Goal: Task Accomplishment & Management: Use online tool/utility

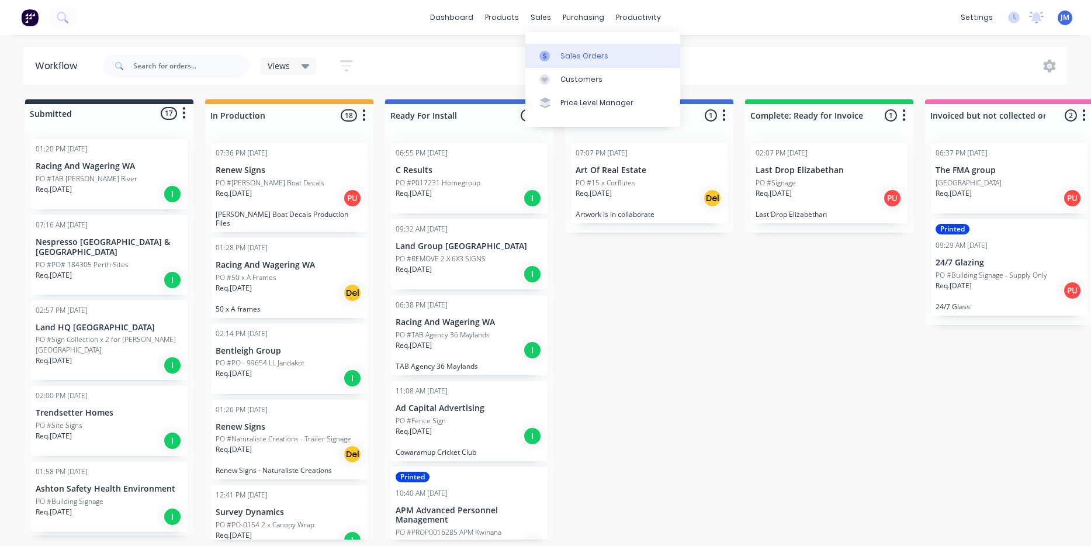
click at [572, 64] on link "Sales Orders" at bounding box center [602, 55] width 155 height 23
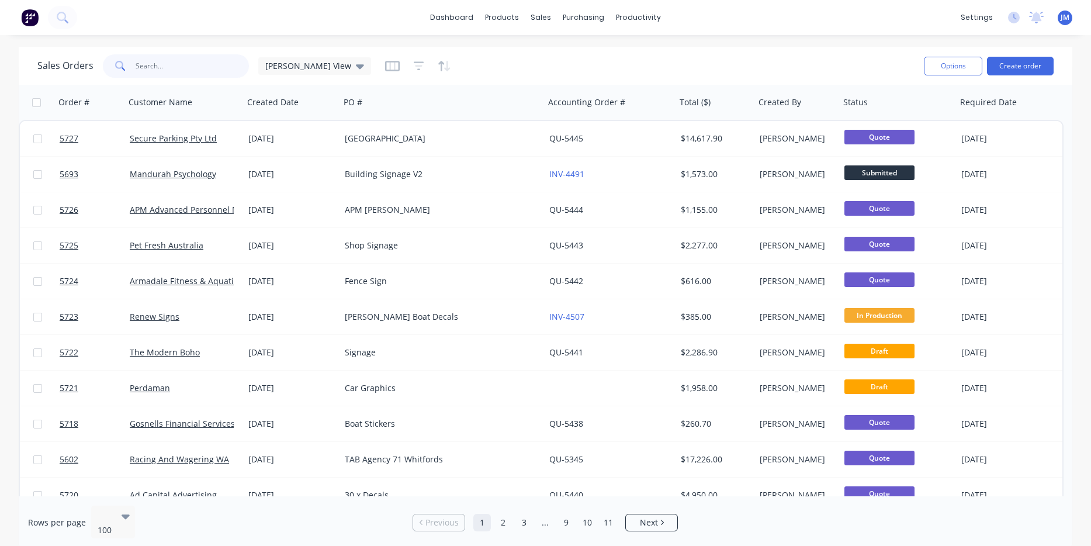
click at [195, 71] on input "text" at bounding box center [193, 65] width 114 height 23
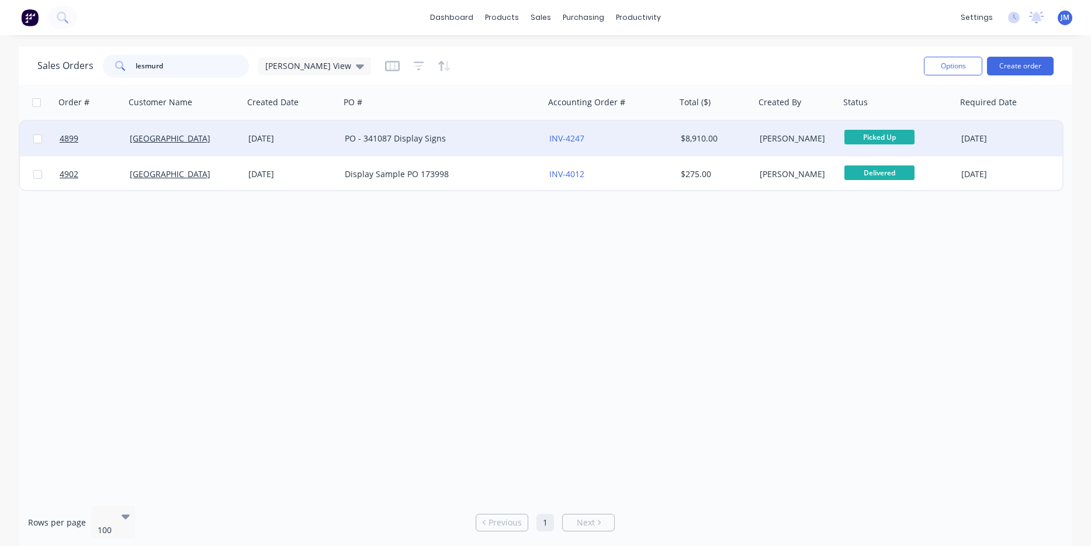
type input "lesmurd"
click at [269, 138] on div "[DATE]" at bounding box center [291, 139] width 87 height 12
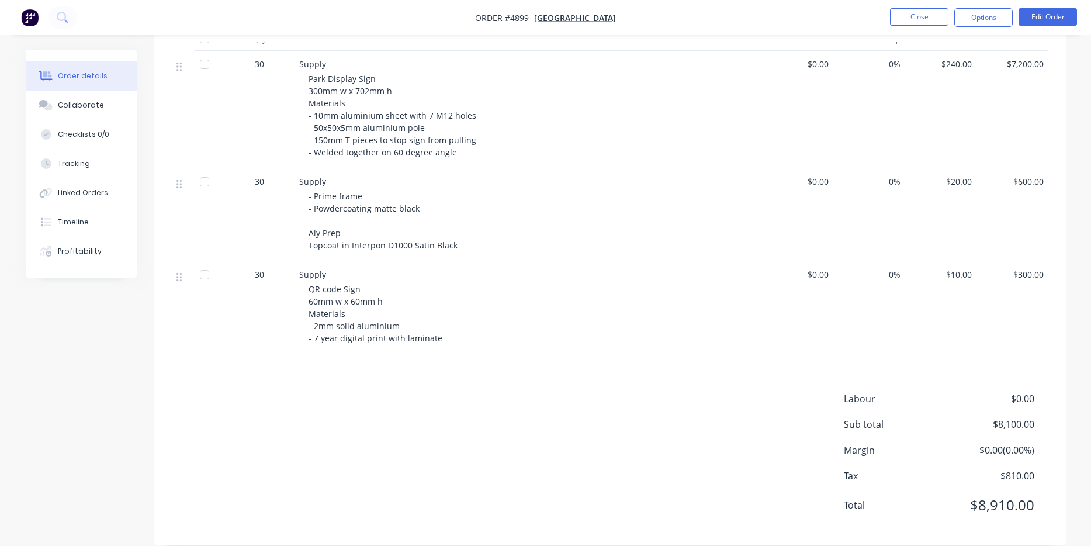
scroll to position [355, 0]
drag, startPoint x: 435, startPoint y: 324, endPoint x: 298, endPoint y: 257, distance: 152.9
click at [298, 262] on div "Supply QR code Sign 60mm w x 60mm h Materials - 2mm solid aluminium - 7 year di…" at bounding box center [528, 308] width 467 height 93
copy div "Supply QR code Sign 60mm w x 60mm h Materials - 2mm solid aluminium - 7 year di…"
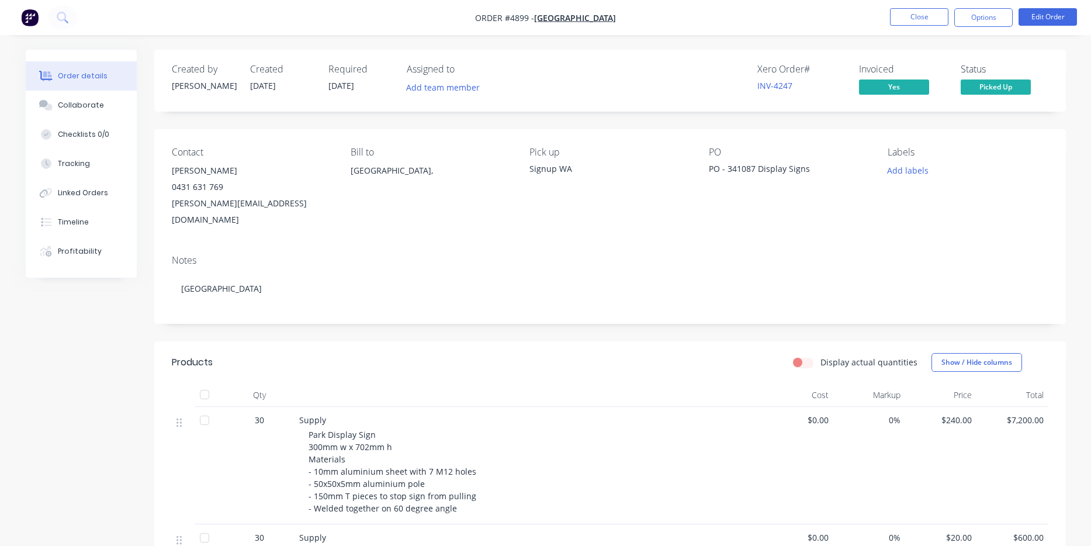
scroll to position [0, 0]
click at [930, 19] on button "Close" at bounding box center [919, 17] width 58 height 18
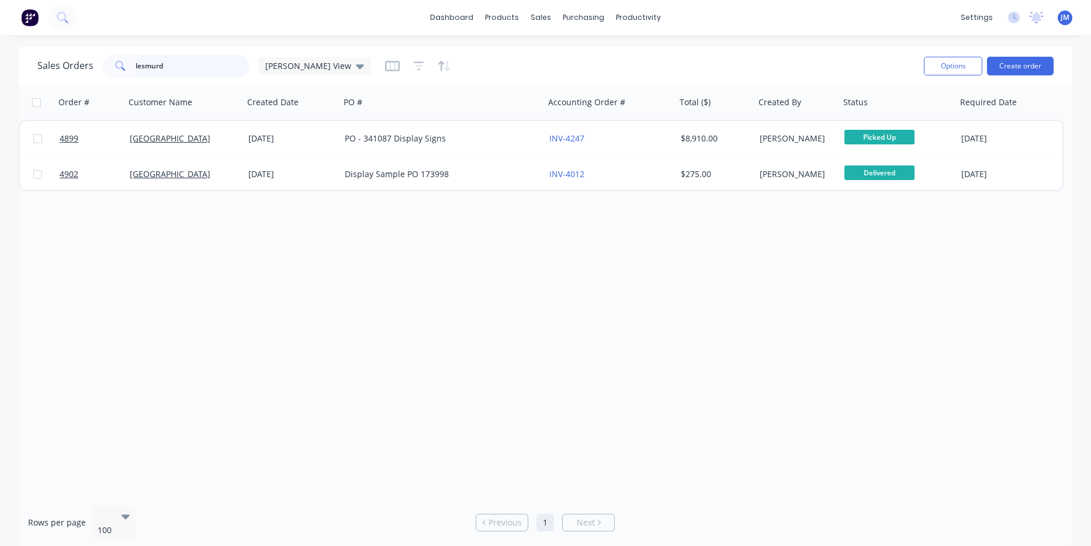
click at [195, 71] on input "lesmurd" at bounding box center [193, 65] width 114 height 23
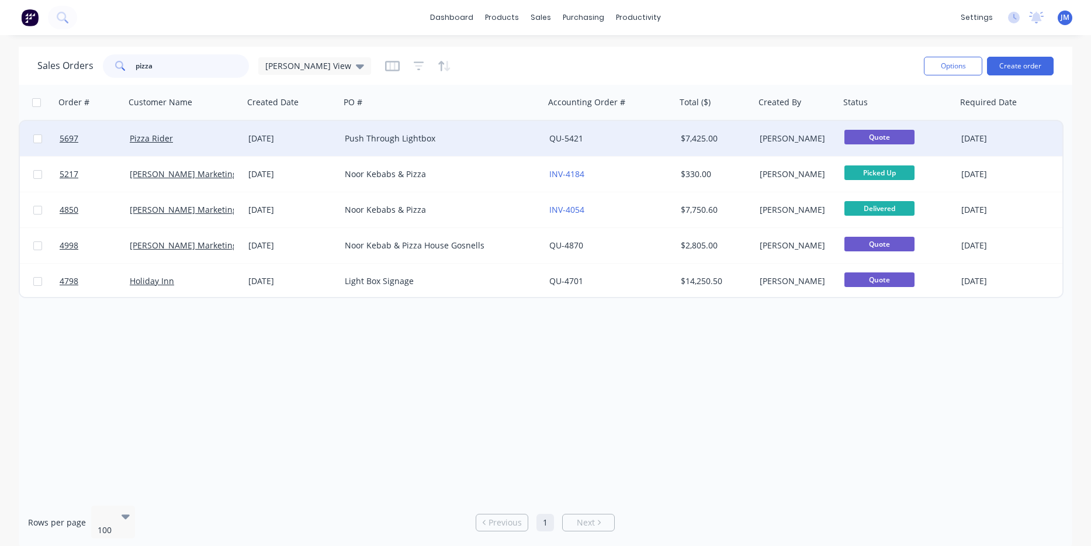
type input "pizza"
click at [338, 143] on div "[DATE]" at bounding box center [292, 138] width 96 height 35
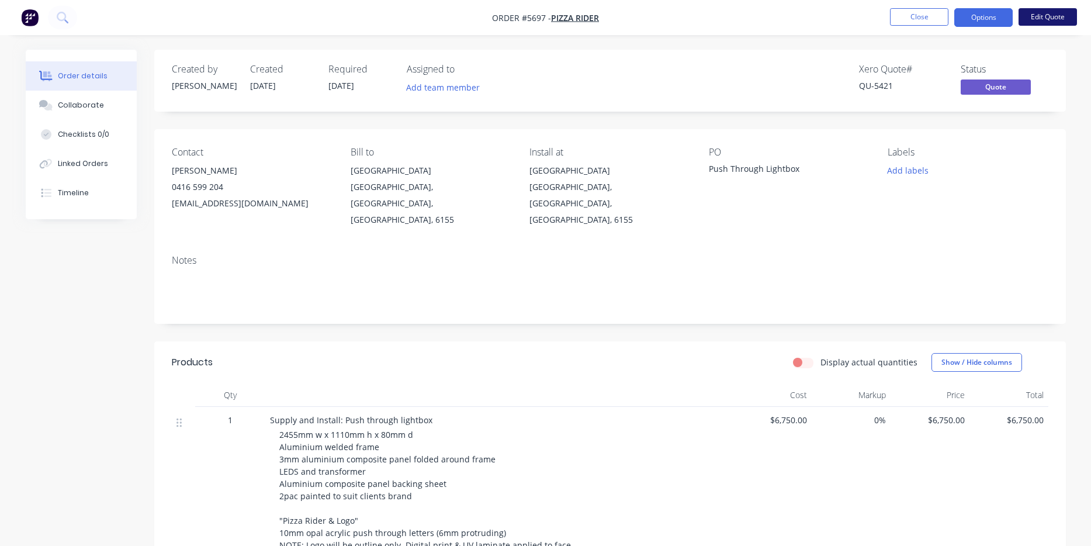
click at [1048, 18] on button "Edit Quote" at bounding box center [1048, 17] width 58 height 18
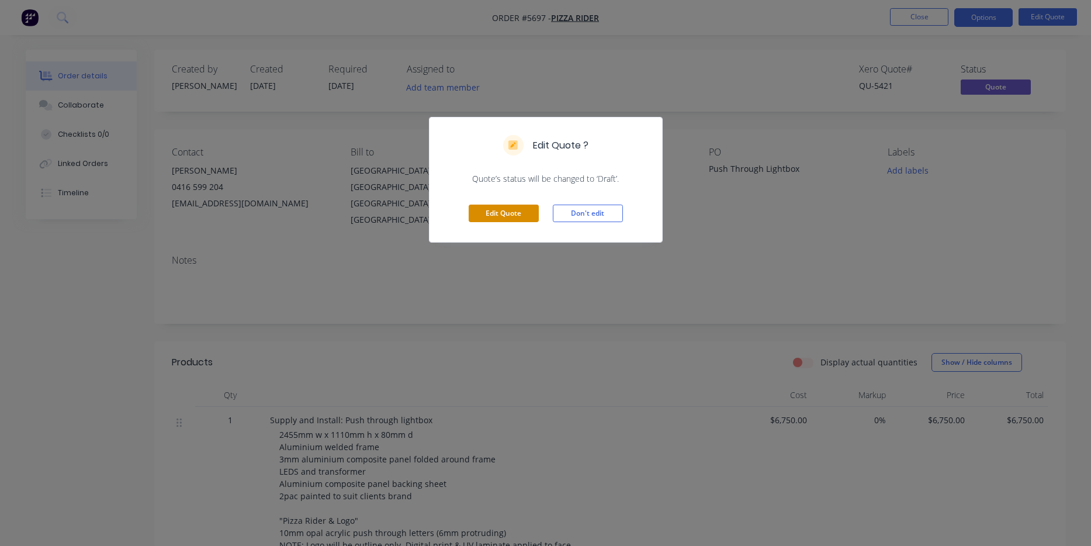
click at [517, 213] on button "Edit Quote" at bounding box center [504, 214] width 70 height 18
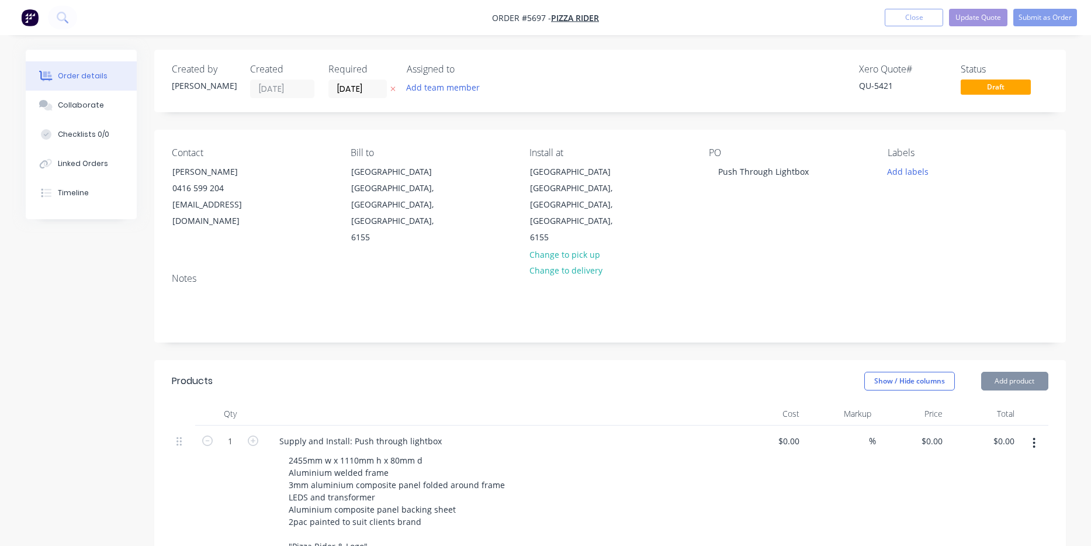
type input "$6,750.00"
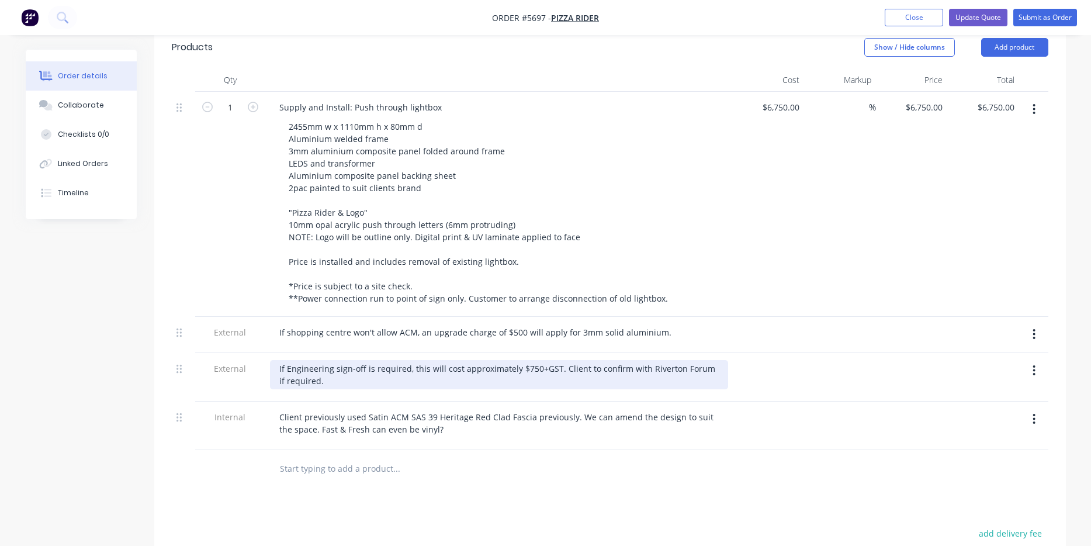
scroll to position [333, 0]
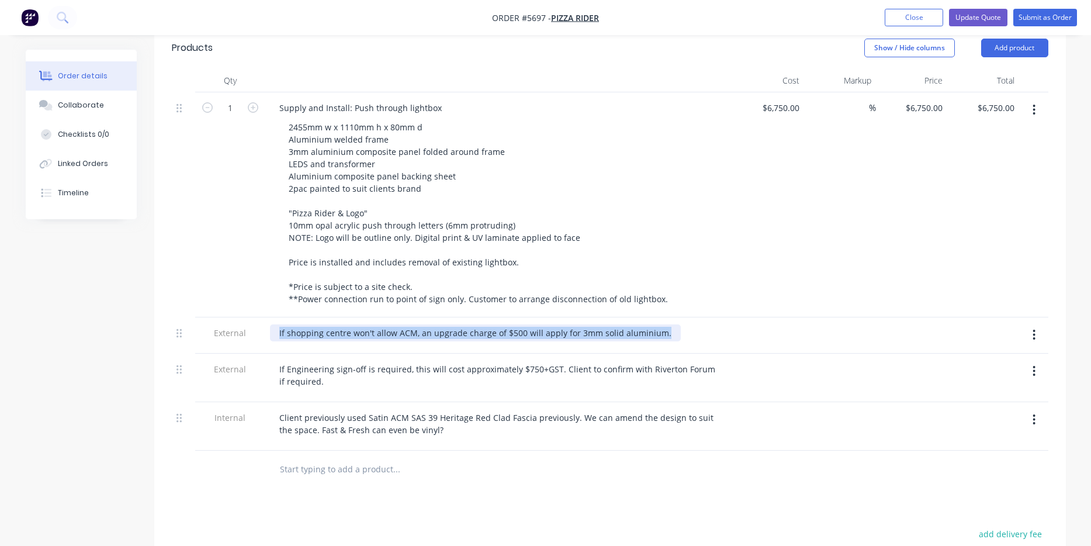
drag, startPoint x: 657, startPoint y: 318, endPoint x: 249, endPoint y: 316, distance: 407.9
click at [249, 317] on div "External If shopping centre won't allow ACM, an upgrade charge of $500 will app…" at bounding box center [610, 335] width 877 height 36
copy div "If shopping centre won't allow ACM, an upgrade charge of $500 will apply for 3m…"
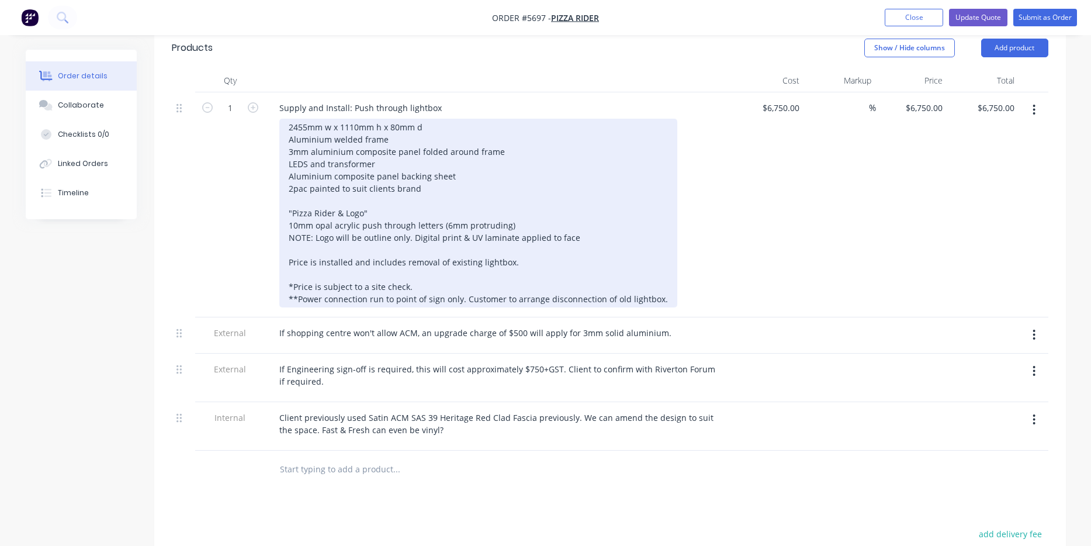
click at [660, 283] on div "2455mm w x 1110mm h x 80mm d Aluminium welded frame 3mm aluminium composite pan…" at bounding box center [478, 213] width 398 height 189
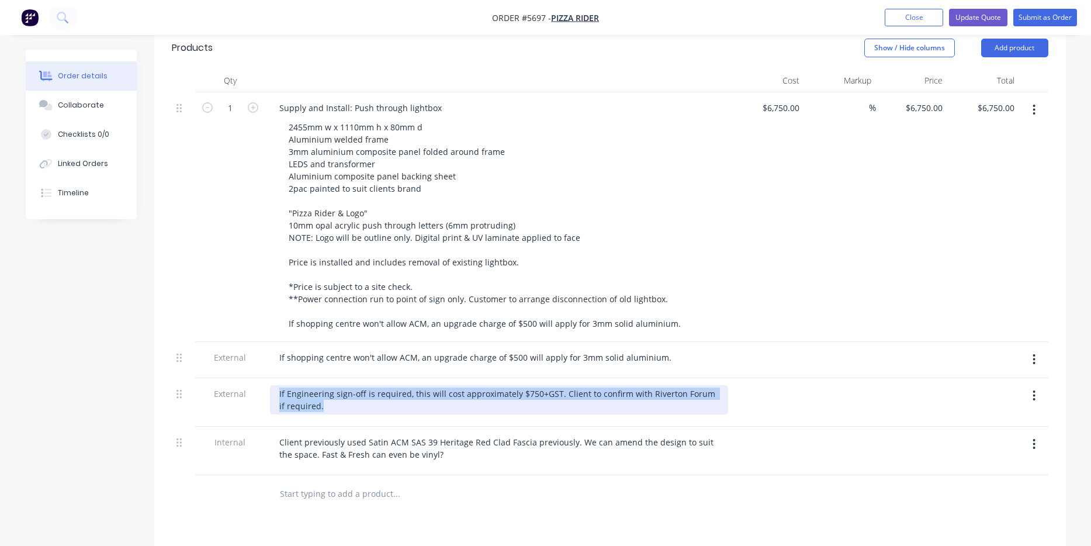
drag, startPoint x: 317, startPoint y: 394, endPoint x: 261, endPoint y: 378, distance: 58.3
click at [261, 378] on div "External If Engineering sign-off is required, this will cost approximately $750…" at bounding box center [610, 402] width 877 height 49
copy div "If Engineering sign-off is required, this will cost approximately $750+GST. Cli…"
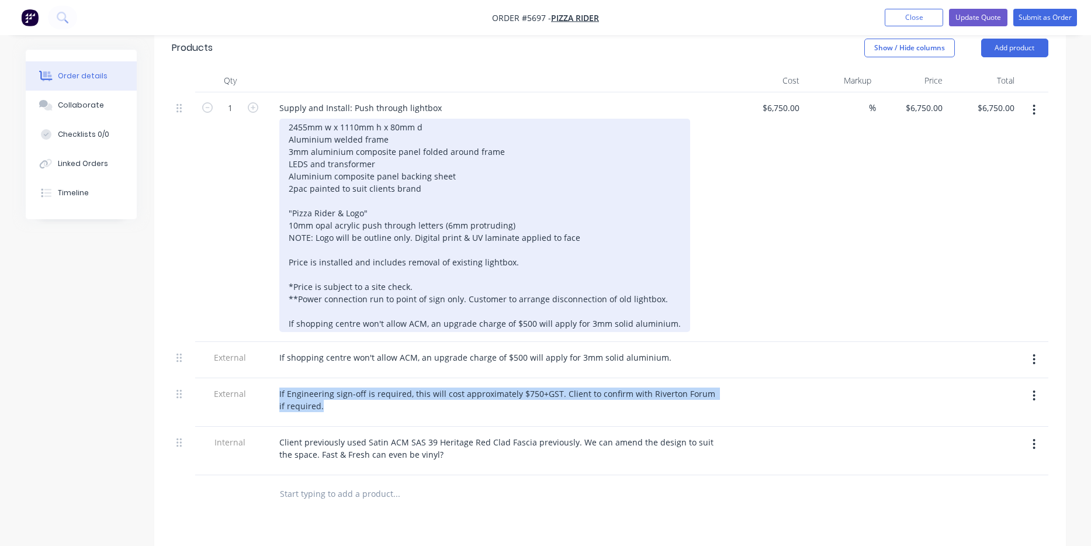
click at [669, 310] on div "2455mm w x 1110mm h x 80mm d Aluminium welded frame 3mm aluminium composite pan…" at bounding box center [484, 225] width 411 height 213
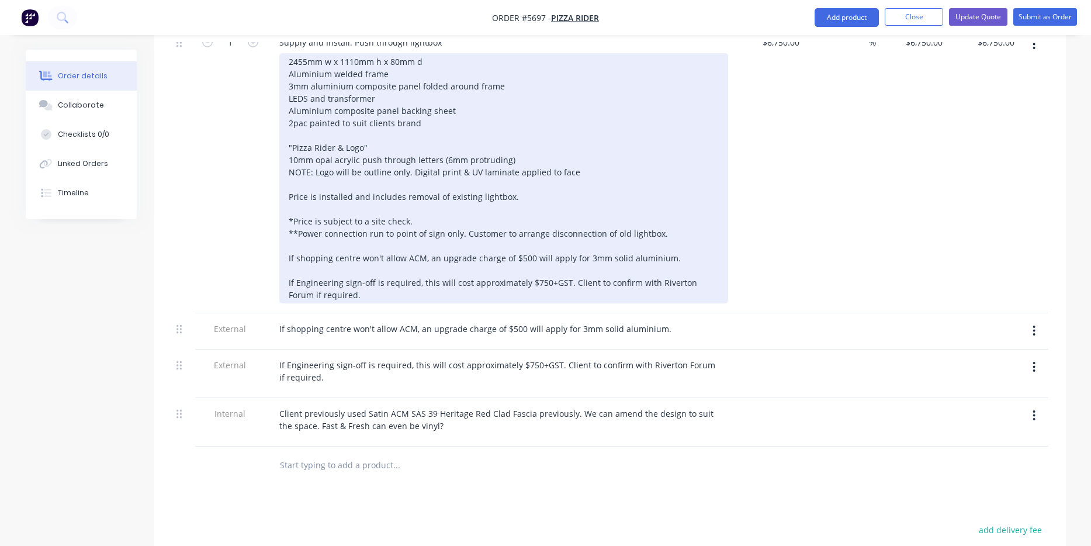
scroll to position [407, 0]
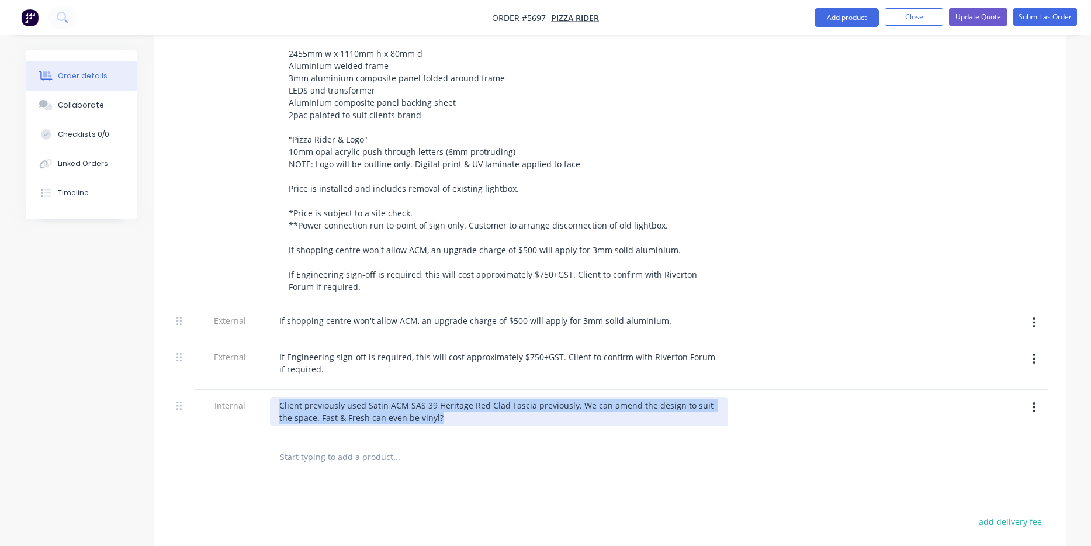
drag, startPoint x: 451, startPoint y: 403, endPoint x: 265, endPoint y: 384, distance: 186.2
click at [265, 390] on div "Client previously used Satin ACM SAS 39 Heritage Red Clad Fascia previously. We…" at bounding box center [498, 414] width 467 height 49
copy div "Client previously used Satin ACM SAS 39 Heritage Red Clad Fascia previously. We…"
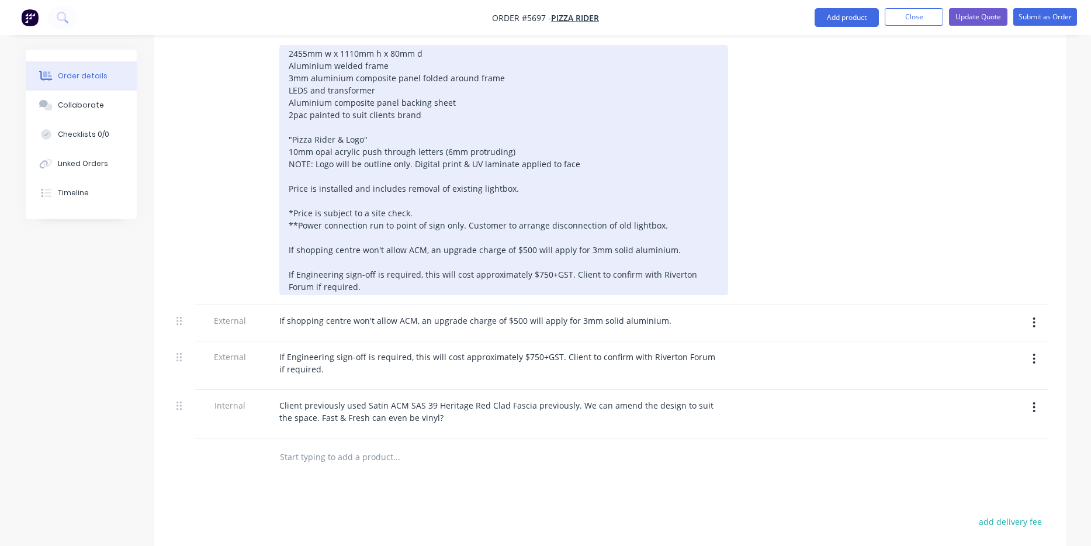
click at [345, 272] on div "2455mm w x 1110mm h x 80mm d Aluminium welded frame 3mm aluminium composite pan…" at bounding box center [503, 170] width 449 height 250
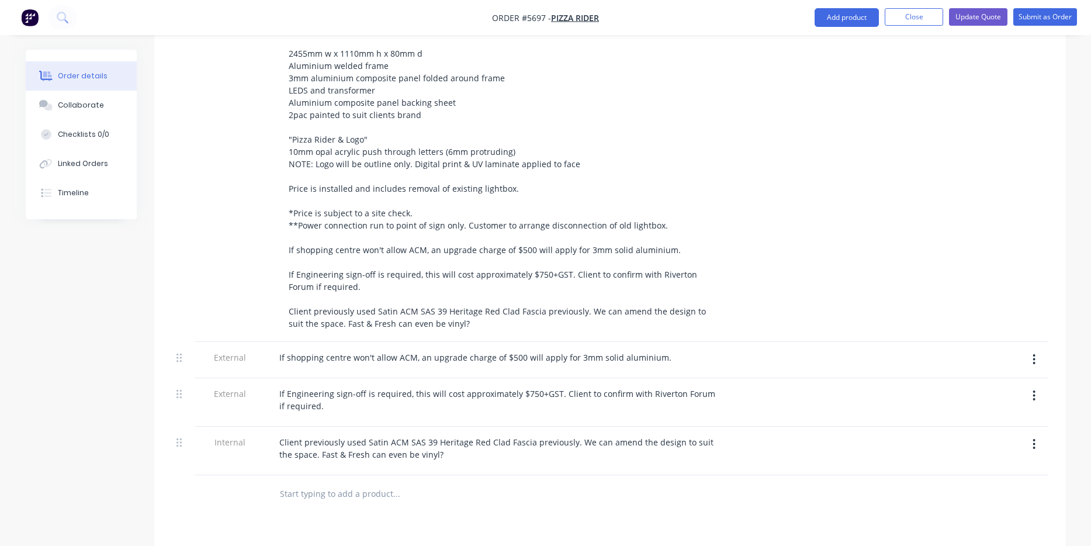
click at [1034, 354] on icon "button" at bounding box center [1034, 359] width 2 height 11
click at [1017, 405] on div "Delete" at bounding box center [993, 413] width 90 height 17
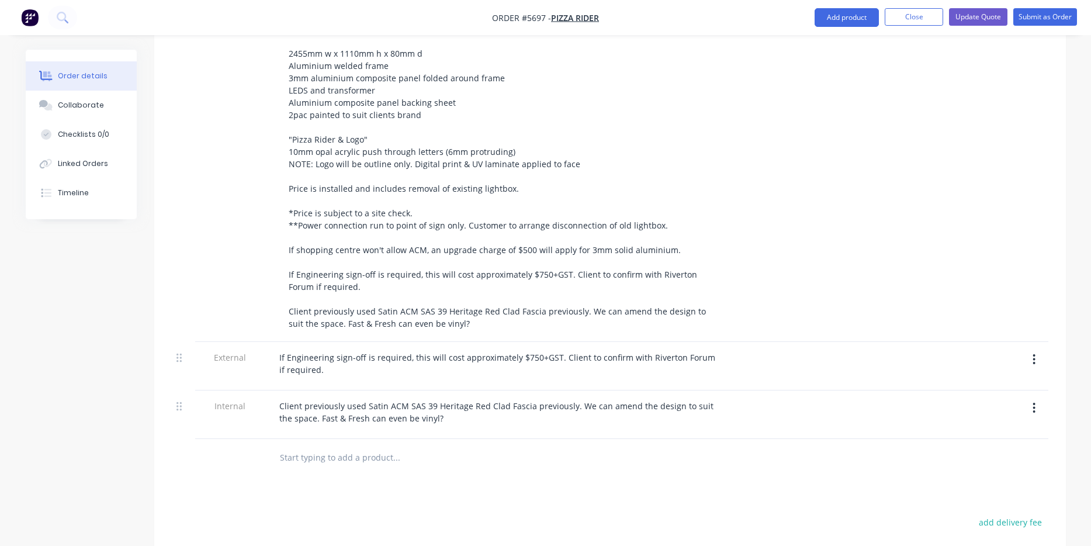
click at [1037, 349] on button "button" at bounding box center [1033, 359] width 27 height 21
click at [1021, 405] on div "Delete" at bounding box center [993, 413] width 90 height 17
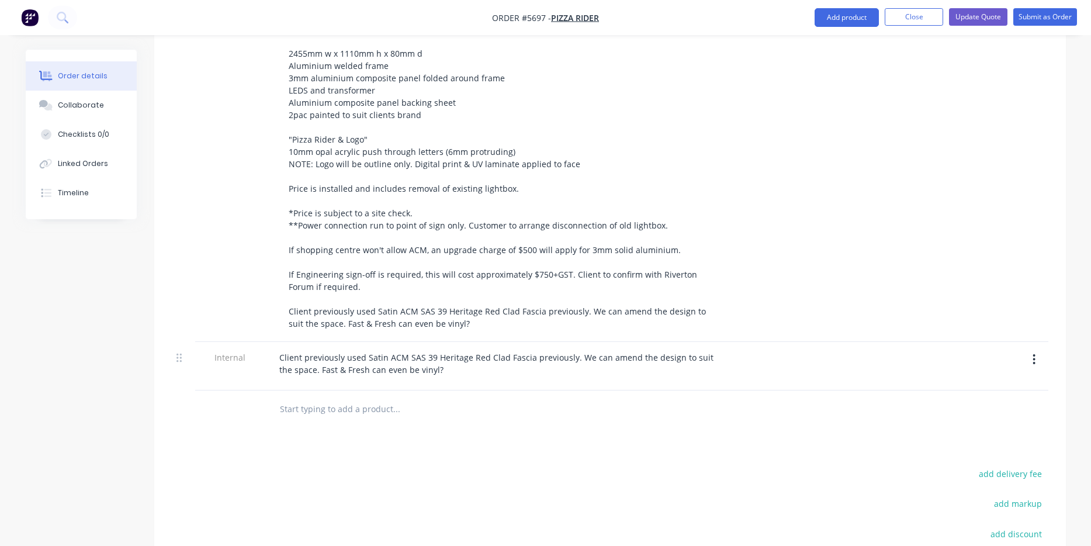
click at [1034, 354] on icon "button" at bounding box center [1034, 359] width 2 height 11
click at [1014, 405] on div "Delete" at bounding box center [993, 413] width 90 height 17
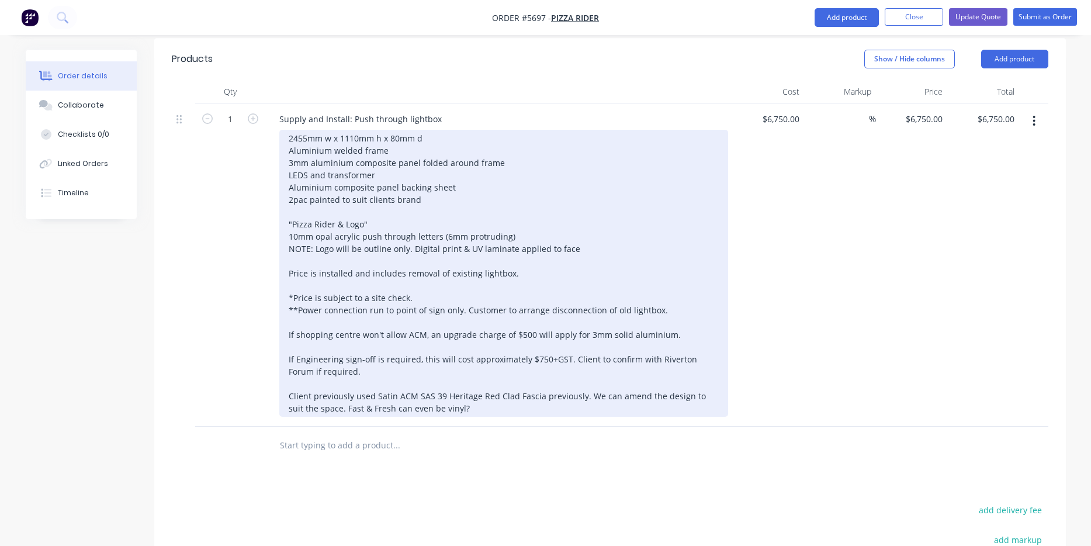
scroll to position [354, 0]
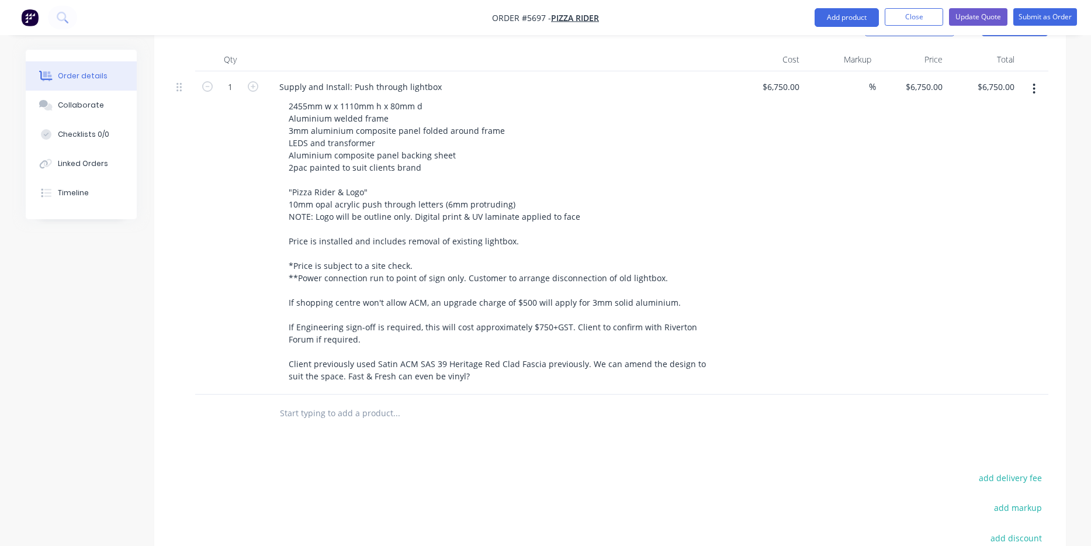
click at [348, 401] on input "text" at bounding box center [396, 412] width 234 height 23
drag, startPoint x: 278, startPoint y: 71, endPoint x: 439, endPoint y: 80, distance: 161.5
click at [439, 80] on div "Supply and Install: Push through lightbox 2455mm w x 1110mm h x 80mm d Aluminiu…" at bounding box center [498, 232] width 467 height 323
copy div "Supply and Install: Push through lightbox"
click at [326, 401] on input "text" at bounding box center [396, 412] width 234 height 23
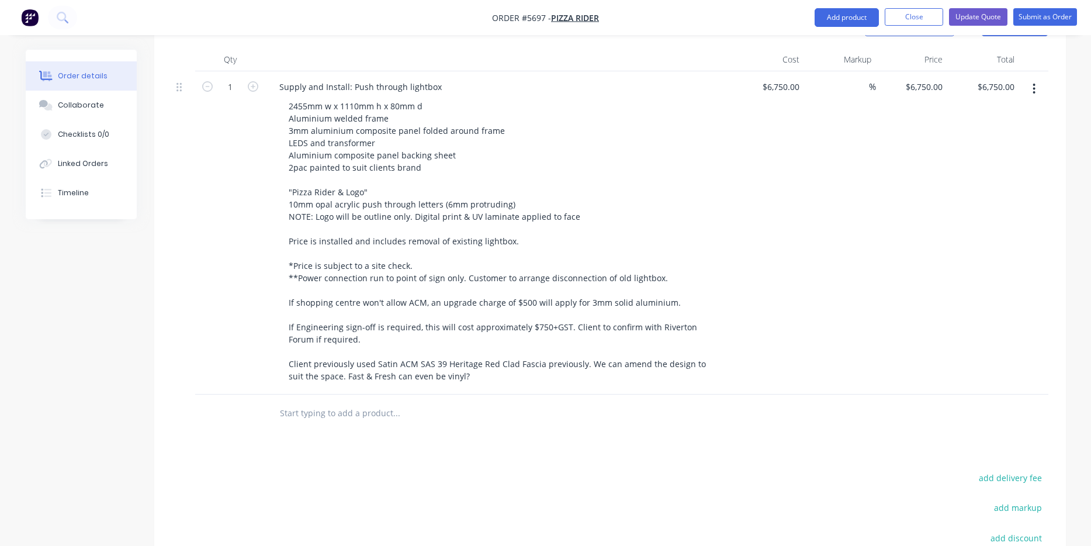
paste input "Supply and Install: Push through lightbox"
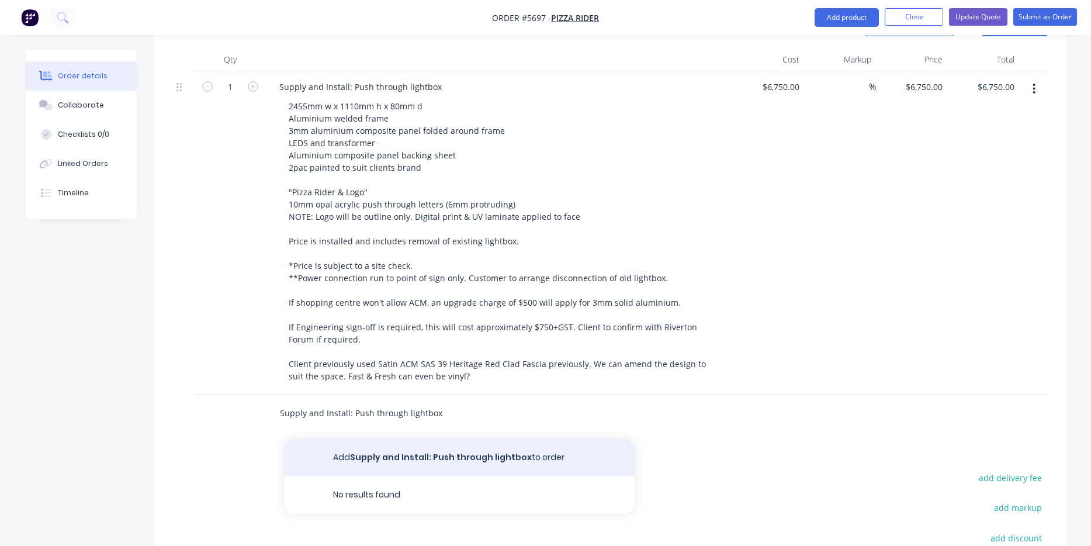
type input "Supply and Install: Push through lightbox"
click at [435, 442] on button "Add Supply and Install: Push through lightbox to order" at bounding box center [459, 457] width 351 height 37
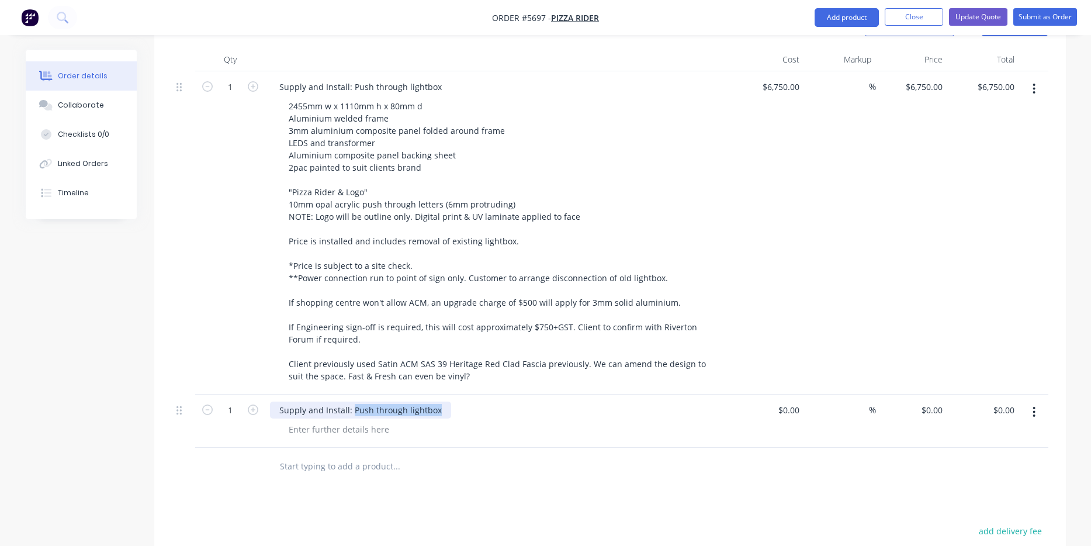
drag, startPoint x: 434, startPoint y: 393, endPoint x: 351, endPoint y: 393, distance: 83.0
click at [351, 401] on div "Supply and Install: Push through lightbox" at bounding box center [360, 409] width 181 height 17
click at [788, 401] on div "$0.00" at bounding box center [789, 409] width 32 height 17
click at [788, 401] on div at bounding box center [795, 409] width 18 height 17
type input "$600.00"
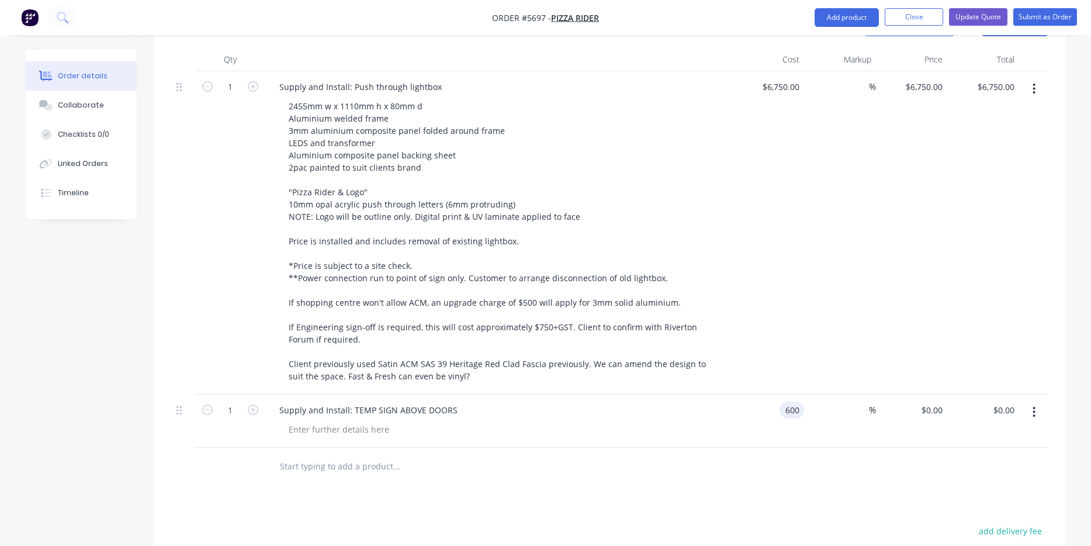
type input "$600.00"
click at [744, 448] on div at bounding box center [610, 467] width 877 height 38
click at [358, 421] on div at bounding box center [338, 429] width 119 height 17
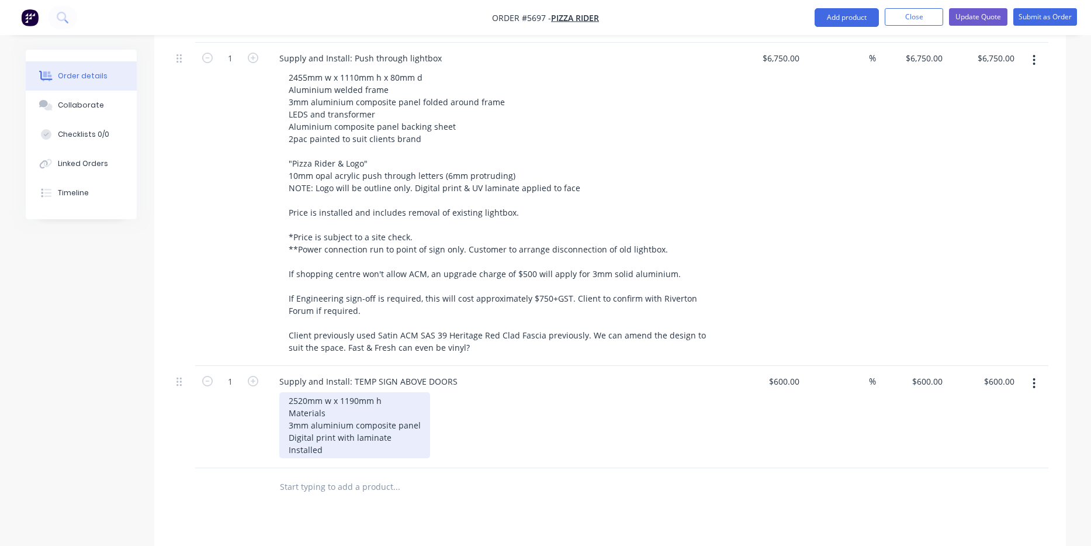
scroll to position [414, 0]
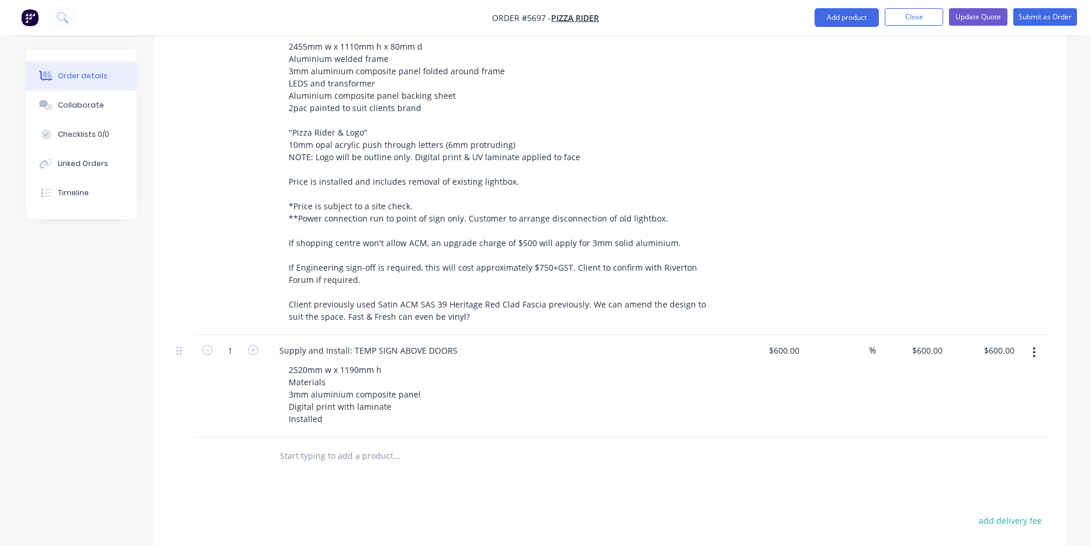
click at [766, 402] on div "$600.00 $600.00" at bounding box center [769, 386] width 72 height 102
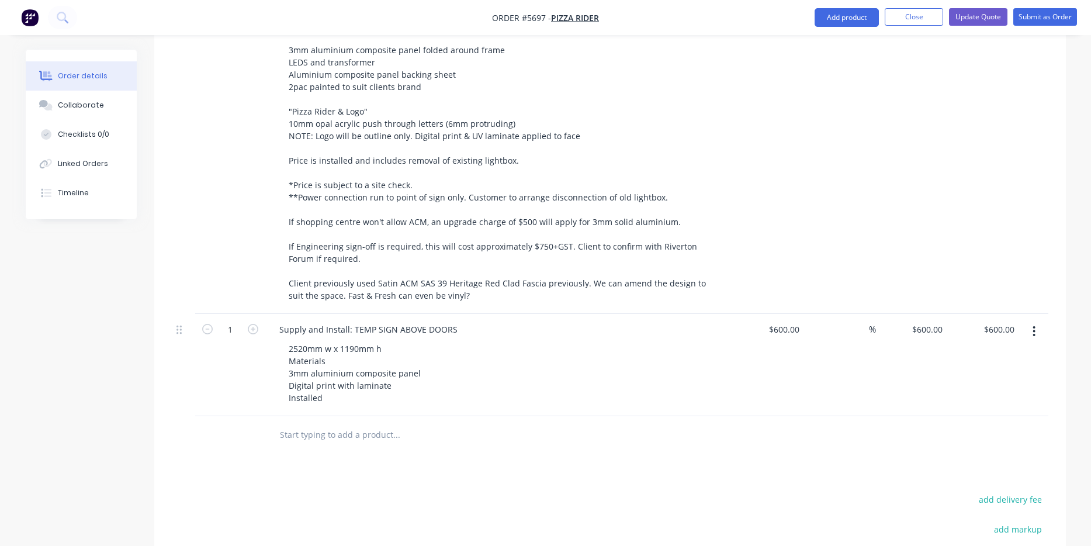
click at [1034, 325] on icon "button" at bounding box center [1034, 331] width 3 height 13
click at [1007, 377] on div "Duplicate" at bounding box center [993, 385] width 90 height 17
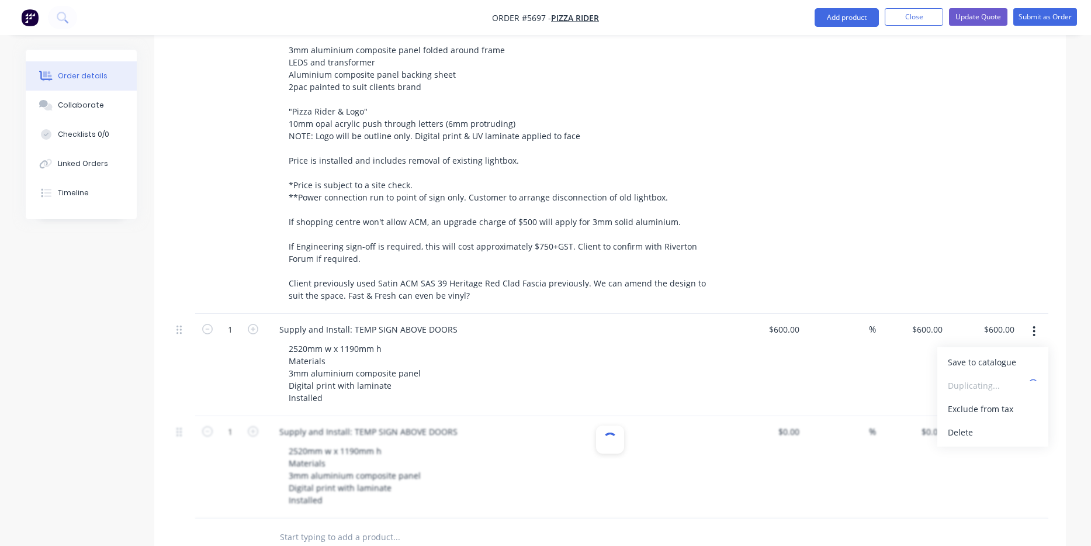
type input "$600.00"
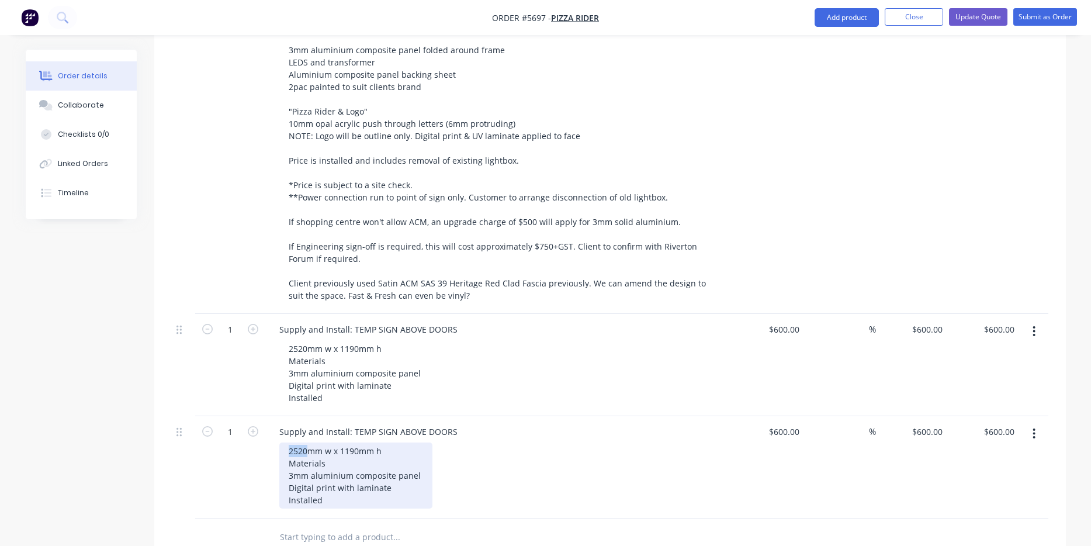
drag, startPoint x: 307, startPoint y: 435, endPoint x: 261, endPoint y: 435, distance: 46.2
click at [261, 435] on div "1 Supply and Install: TEMP SIGN ABOVE DOORS 2520mm w x 1190mm h Materials 3mm a…" at bounding box center [610, 467] width 877 height 102
drag, startPoint x: 357, startPoint y: 433, endPoint x: 339, endPoint y: 431, distance: 18.2
click at [339, 442] on div "4280mm w x 1190mm h Materials 3mm aluminium composite panel Digital print with …" at bounding box center [355, 475] width 153 height 66
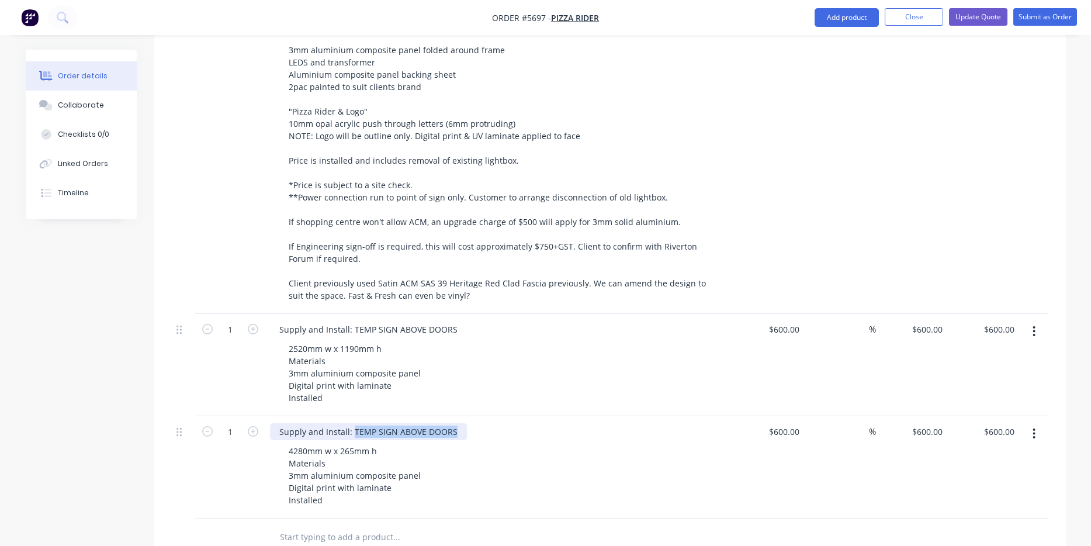
drag, startPoint x: 449, startPoint y: 413, endPoint x: 351, endPoint y: 413, distance: 98.2
click at [351, 423] on div "Supply and Install: TEMP SIGN ABOVE DOORS" at bounding box center [368, 431] width 197 height 17
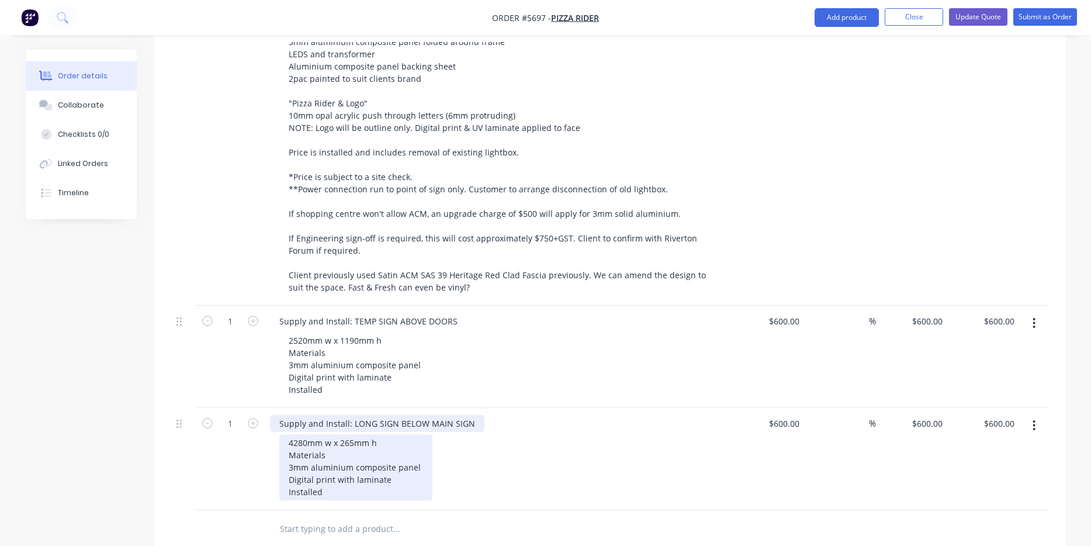
scroll to position [446, 0]
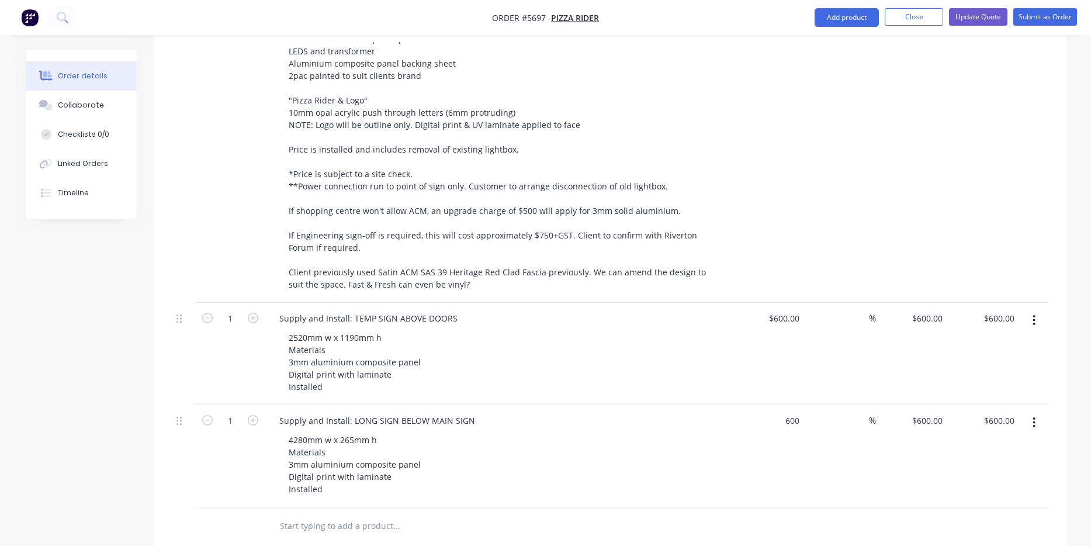
drag, startPoint x: 780, startPoint y: 408, endPoint x: 691, endPoint y: 443, distance: 96.0
click at [780, 408] on div "600 $600.00" at bounding box center [769, 456] width 72 height 102
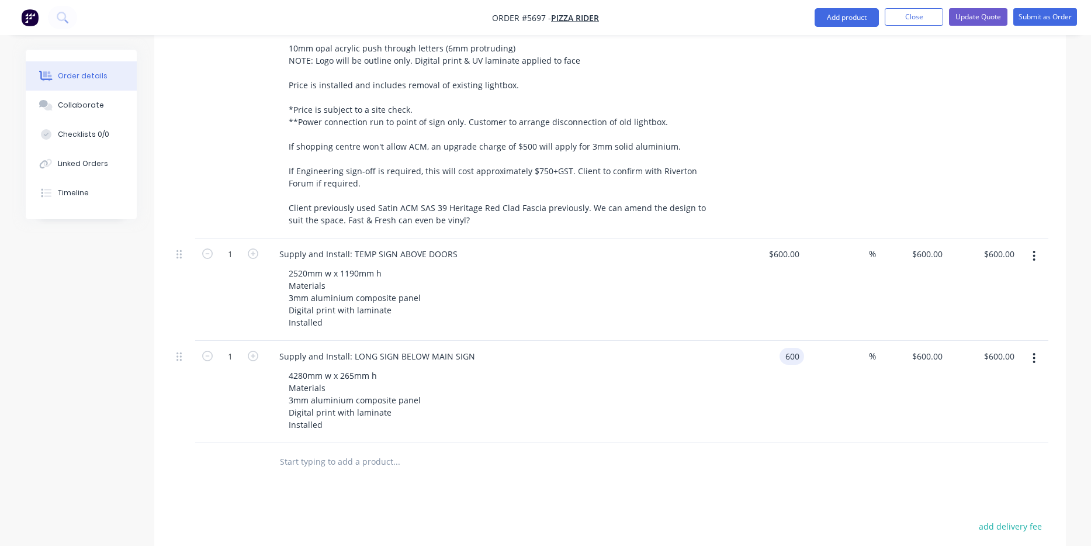
scroll to position [511, 0]
type input "$600.00"
click at [1034, 352] on icon "button" at bounding box center [1034, 357] width 2 height 11
click at [1012, 403] on div "Duplicate" at bounding box center [993, 411] width 90 height 17
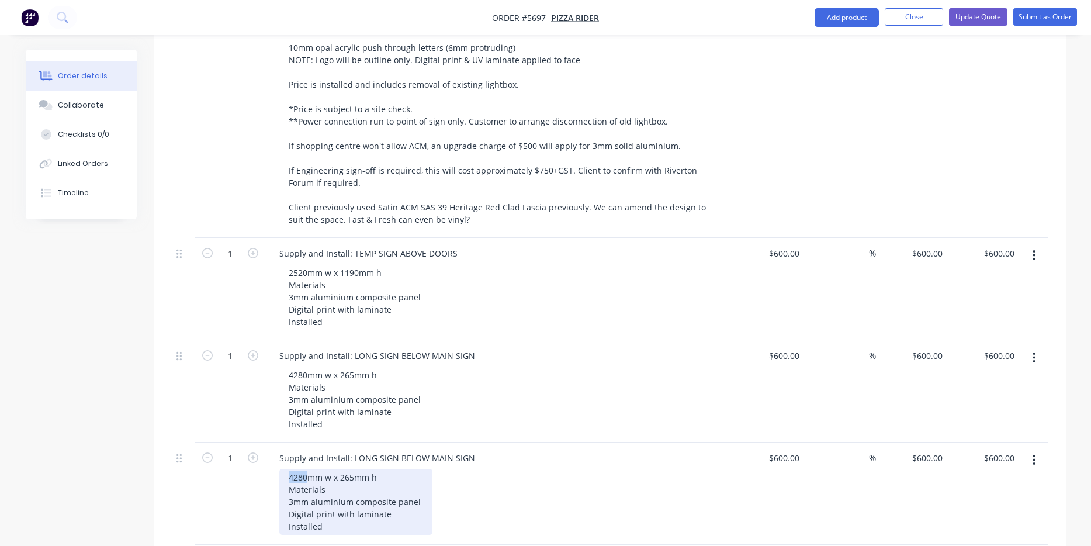
drag, startPoint x: 306, startPoint y: 459, endPoint x: 279, endPoint y: 459, distance: 26.9
click at [279, 469] on div "4280mm w x 265mm h Materials 3mm aluminium composite panel Digital print with l…" at bounding box center [355, 502] width 153 height 66
drag, startPoint x: 352, startPoint y: 460, endPoint x: 341, endPoint y: 460, distance: 11.7
click at [341, 469] on div "1850mm w x 265mm h Materials 3mm aluminium composite panel Digital print with l…" at bounding box center [355, 502] width 153 height 66
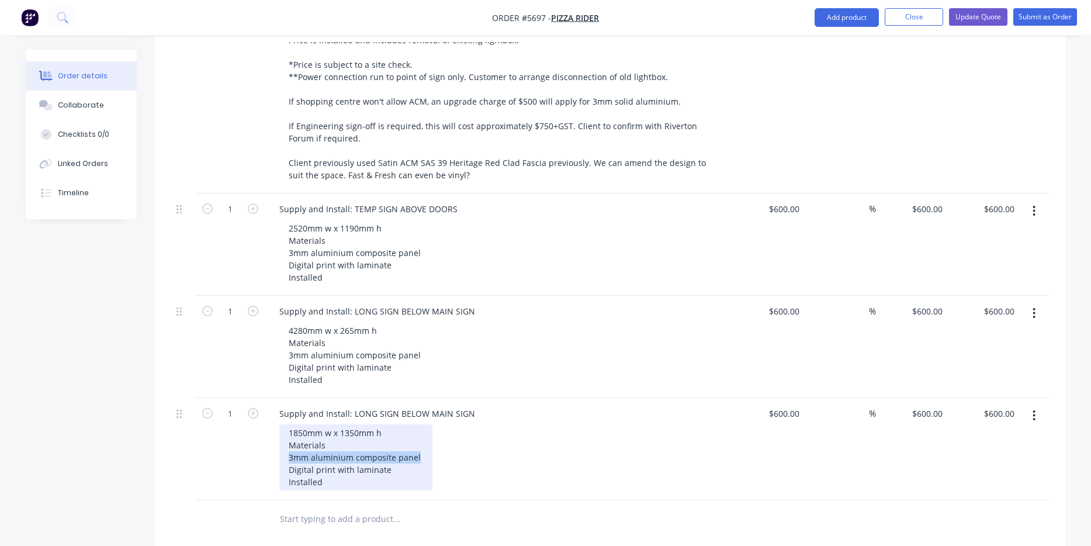
drag, startPoint x: 418, startPoint y: 441, endPoint x: 264, endPoint y: 444, distance: 154.3
click at [264, 444] on div "1 Supply and Install: LONG SIGN BELOW MAIN SIGN 1850mm w x 1350mm h Materials 3…" at bounding box center [610, 449] width 877 height 102
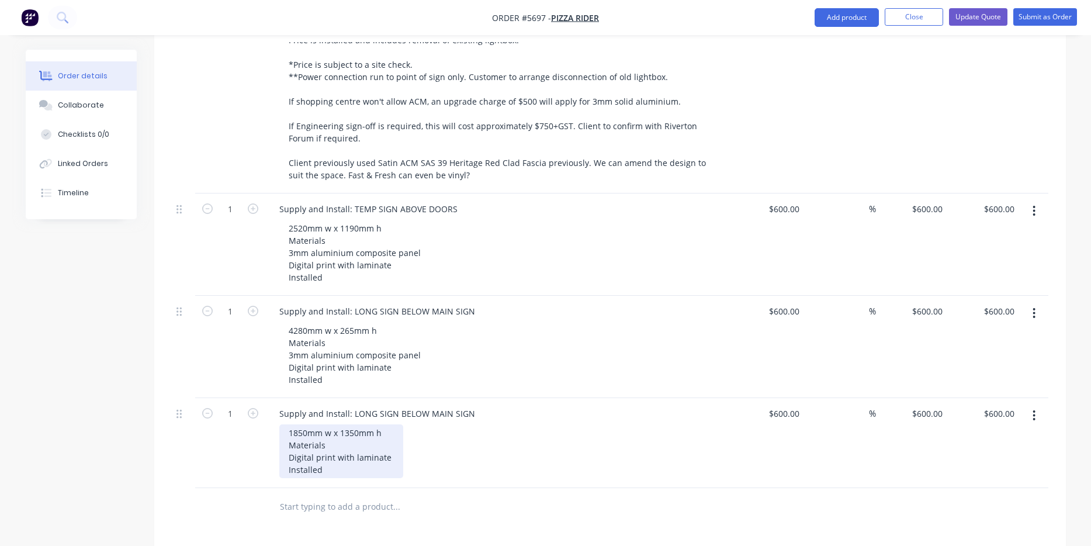
click at [329, 453] on div "1850mm w x 1350mm h Materials Digital print with laminate Installed" at bounding box center [341, 451] width 124 height 54
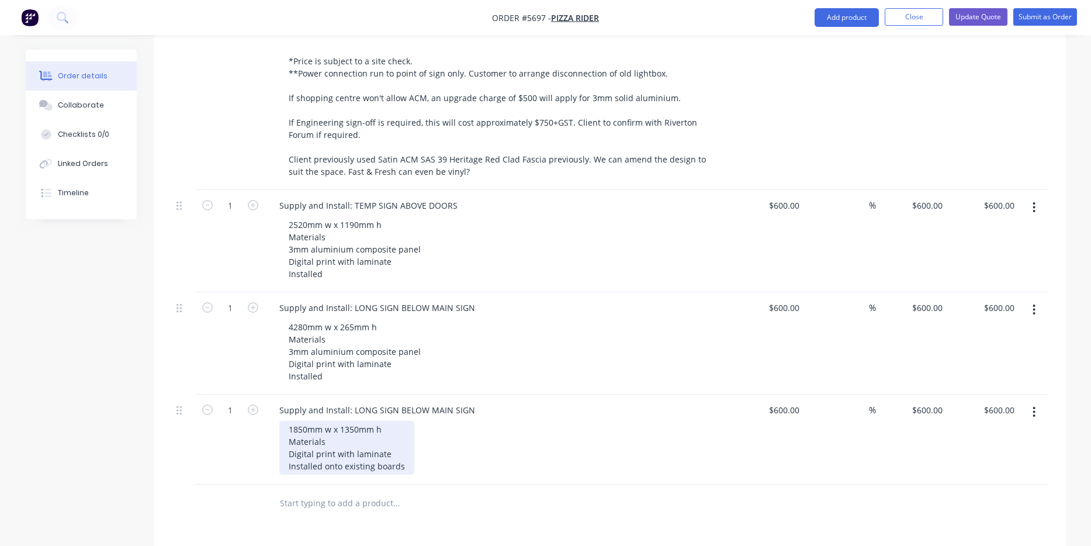
scroll to position [559, 0]
click at [1037, 401] on button "button" at bounding box center [1033, 411] width 27 height 21
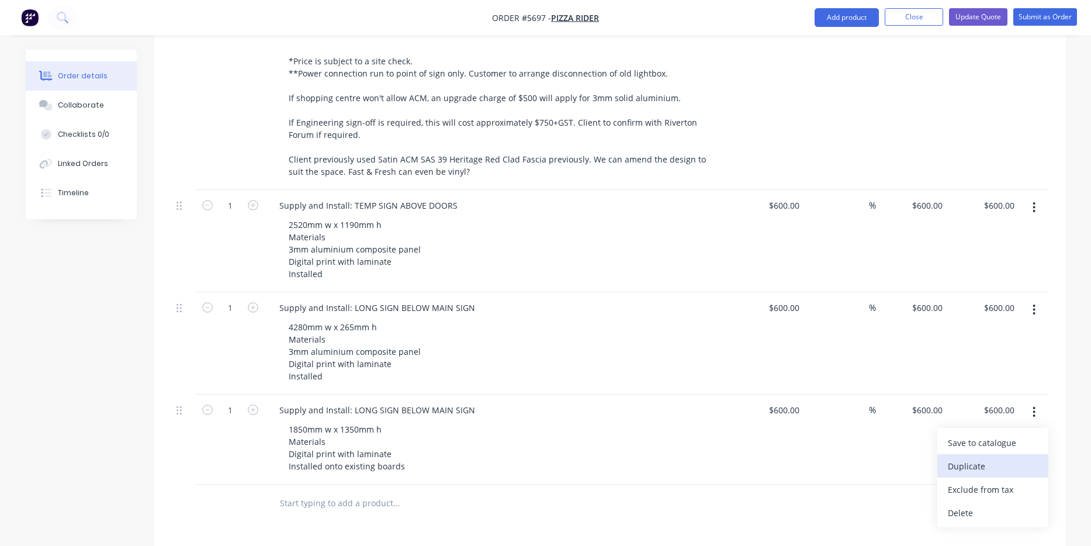
click at [1006, 458] on div "Duplicate" at bounding box center [993, 466] width 90 height 17
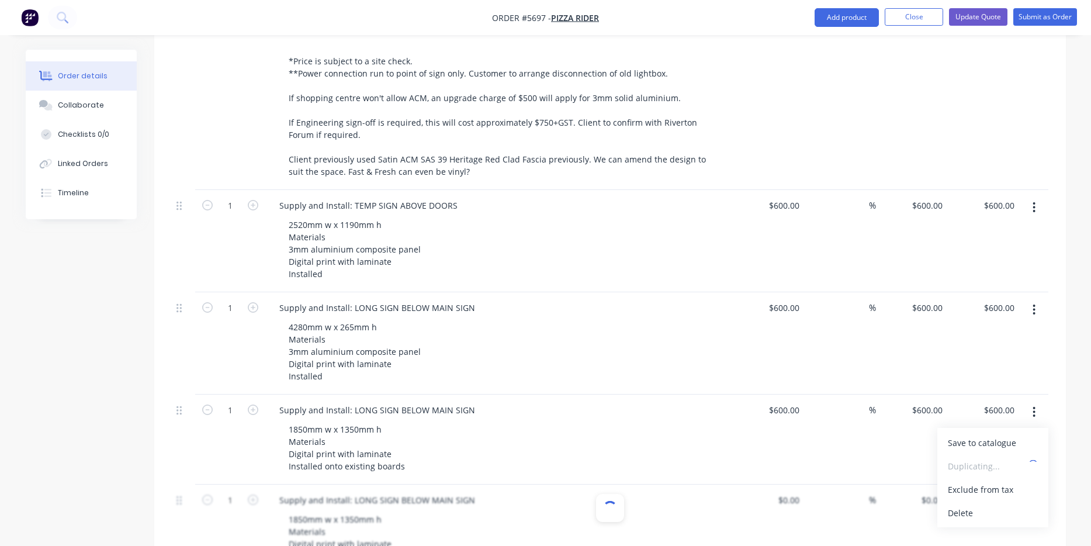
type input "$600.00"
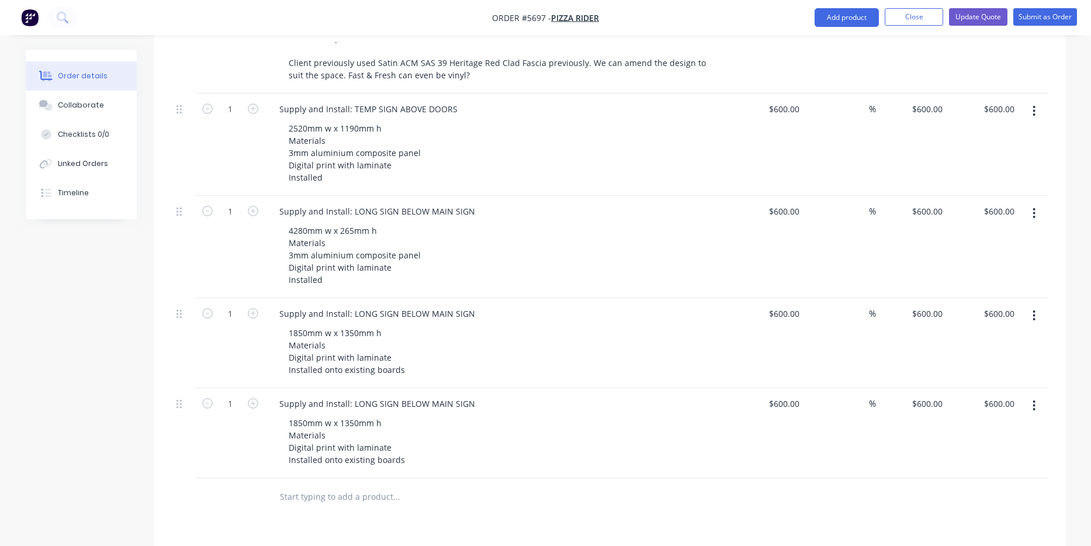
scroll to position [659, 0]
drag, startPoint x: 305, startPoint y: 403, endPoint x: 282, endPoint y: 404, distance: 22.8
click at [282, 411] on div "1850mm w x 1350mm h Materials Digital print with laminate Installed onto existi…" at bounding box center [346, 438] width 135 height 54
drag, startPoint x: 356, startPoint y: 399, endPoint x: 349, endPoint y: 399, distance: 7.0
click at [349, 411] on div "1990mm w x 1350mm h Materials Digital print with laminate Installed onto existi…" at bounding box center [346, 438] width 135 height 54
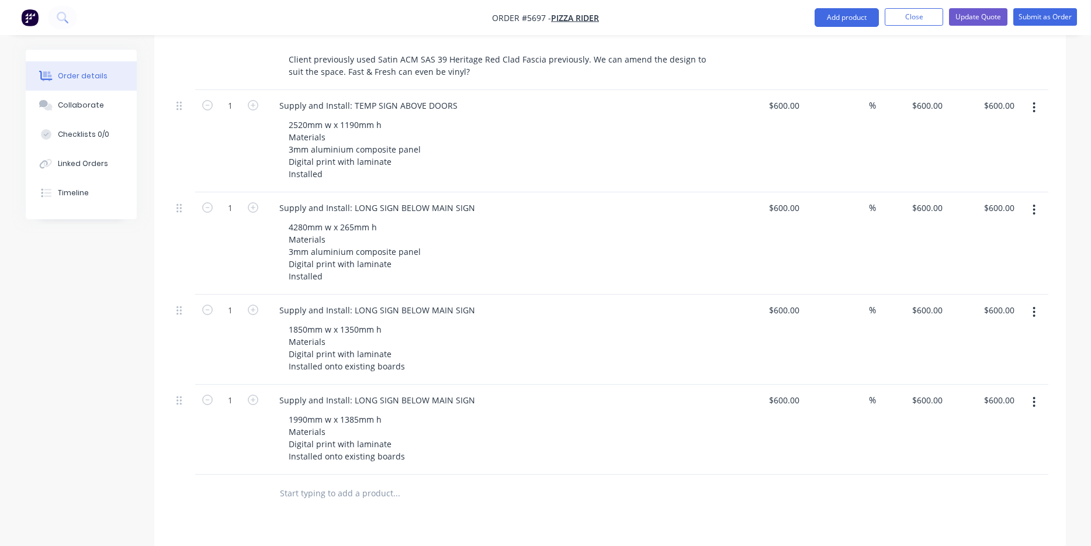
click at [1031, 97] on button "button" at bounding box center [1033, 107] width 27 height 21
click at [997, 153] on div "Duplicate" at bounding box center [993, 161] width 90 height 17
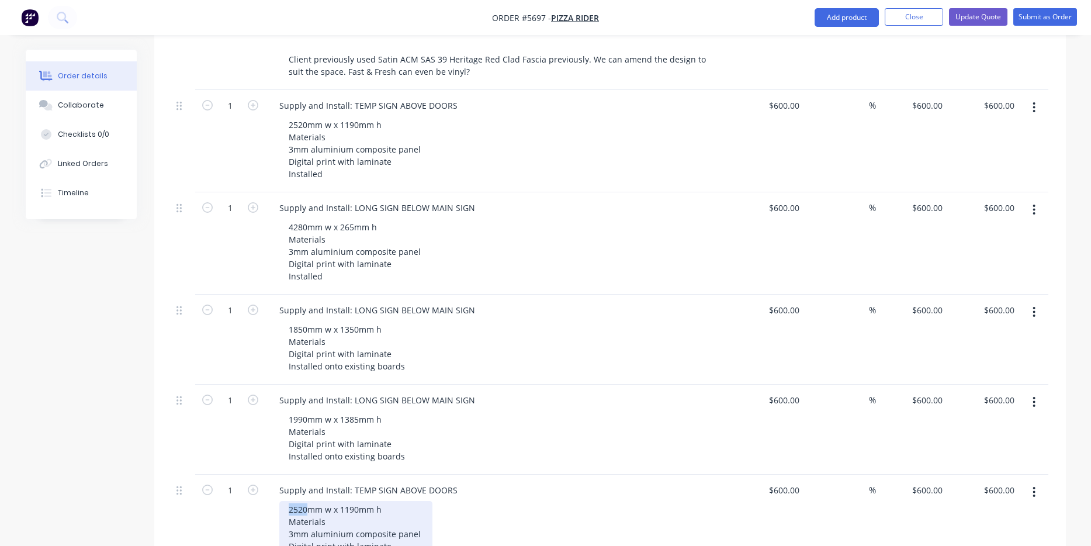
drag, startPoint x: 306, startPoint y: 489, endPoint x: 272, endPoint y: 490, distance: 33.9
click at [272, 490] on div "Supply and Install: TEMP SIGN ABOVE DOORS 2520mm w x 1190mm h Materials 3mm alu…" at bounding box center [498, 526] width 467 height 102
drag, startPoint x: 358, startPoint y: 493, endPoint x: 341, endPoint y: 493, distance: 17.5
click at [341, 501] on div "2980mm w x 1190mm h Materials 3mm aluminium composite panel Digital print with …" at bounding box center [355, 534] width 153 height 66
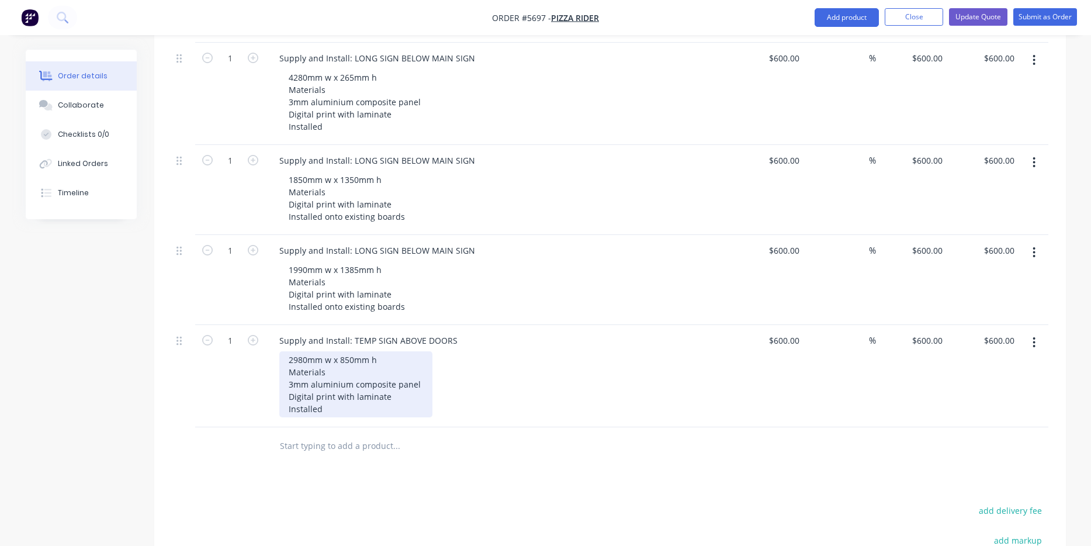
scroll to position [809, 0]
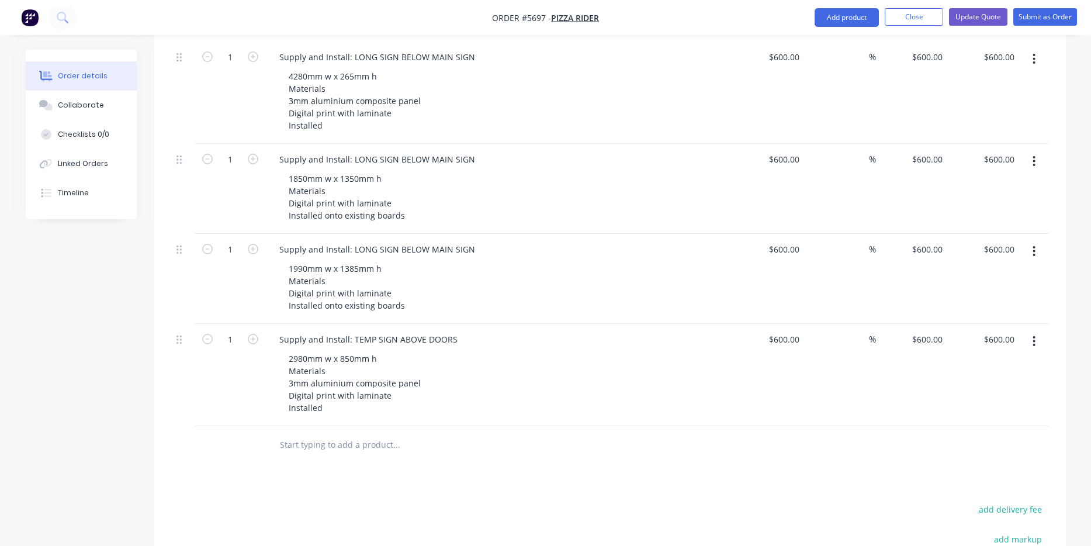
click at [628, 433] on div at bounding box center [475, 444] width 411 height 23
click at [782, 331] on div "600 600" at bounding box center [792, 339] width 25 height 17
type input "$750.00"
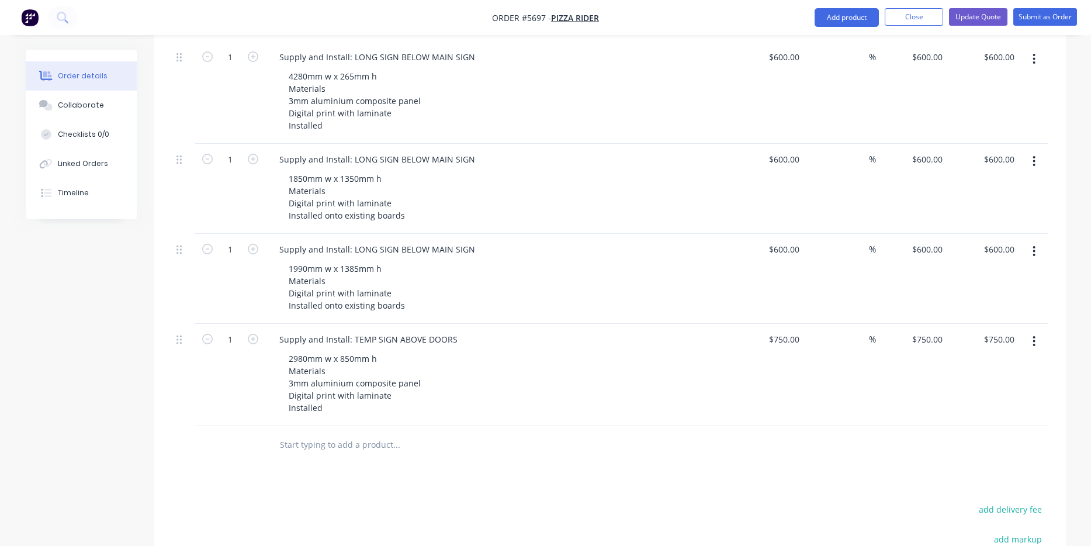
click at [740, 368] on div "$750.00 $750.00" at bounding box center [769, 375] width 72 height 102
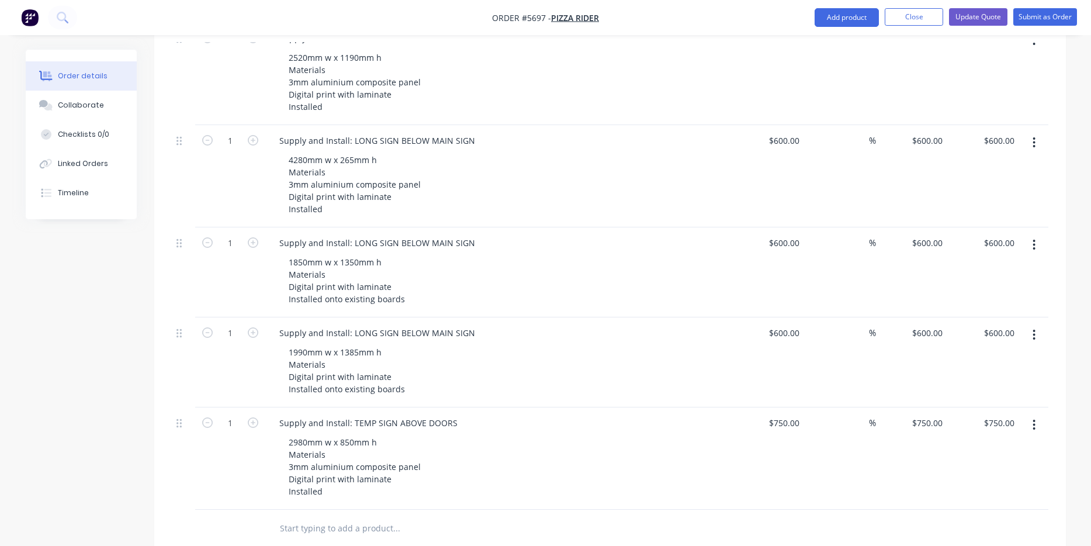
scroll to position [723, 0]
click at [779, 322] on div "600 600" at bounding box center [769, 365] width 72 height 90
type input "650"
type input "600"
type input "$650.00"
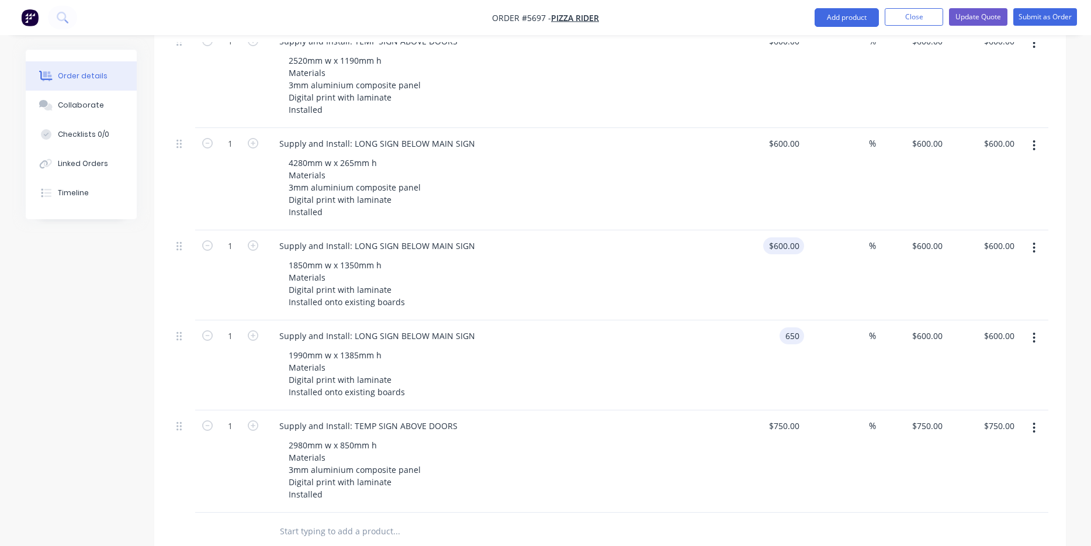
type input "$650.00"
click at [787, 237] on input "600" at bounding box center [786, 245] width 36 height 17
type input "$650.00"
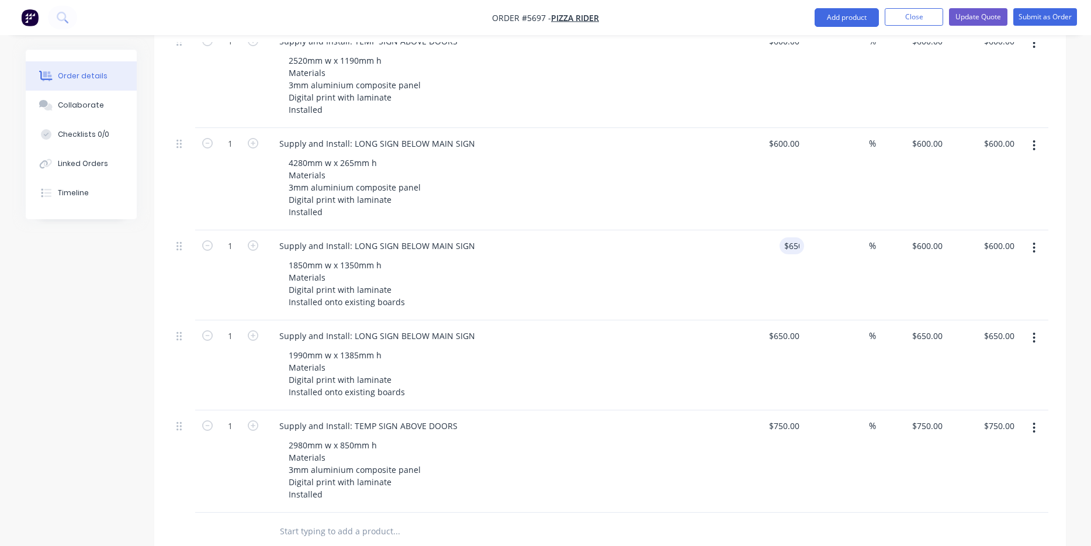
type input "$650.00"
click at [669, 300] on div "Supply and Install: LONG SIGN BELOW MAIN SIGN 1850mm w x 1350mm h Materials Dig…" at bounding box center [498, 275] width 467 height 90
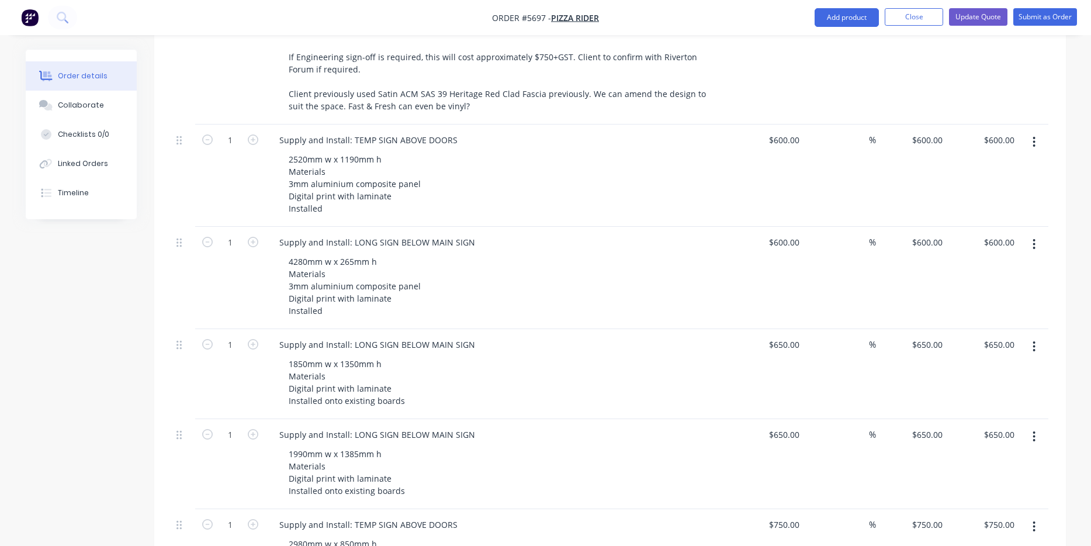
scroll to position [624, 0]
click at [781, 234] on div "600 600" at bounding box center [792, 242] width 25 height 17
type input "$550.00"
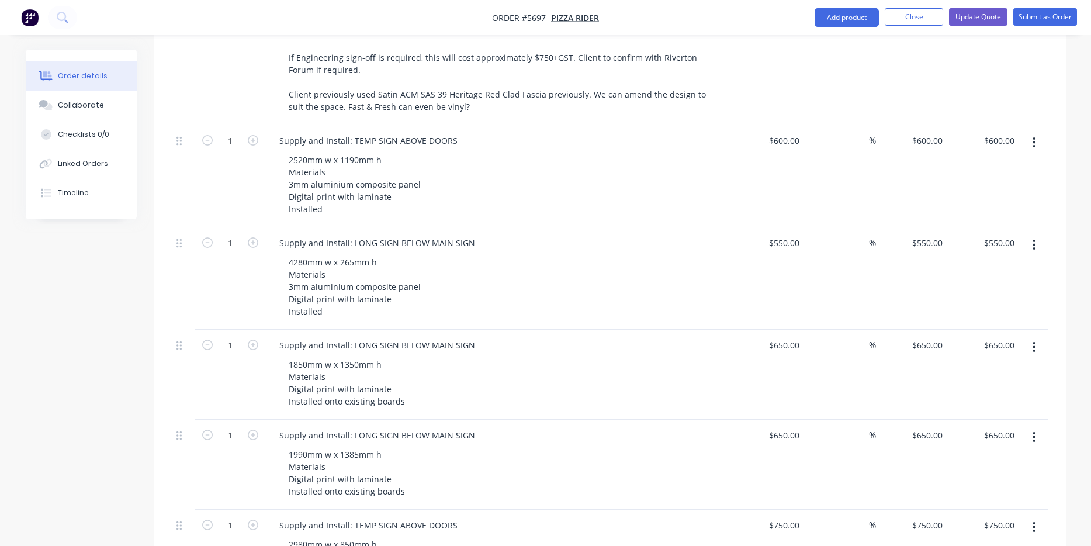
click at [690, 261] on div "4280mm w x 265mm h Materials 3mm aluminium composite panel Digital print with l…" at bounding box center [503, 287] width 449 height 66
click at [783, 132] on div "600 600" at bounding box center [792, 140] width 25 height 17
type input "$650.00"
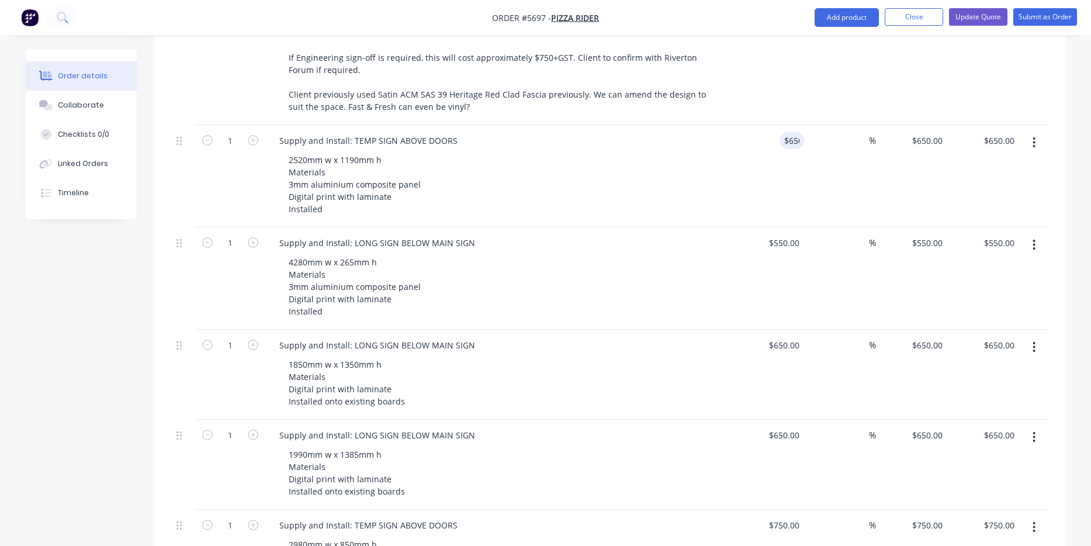
click at [652, 254] on div "4280mm w x 265mm h Materials 3mm aluminium composite panel Digital print with l…" at bounding box center [503, 287] width 449 height 66
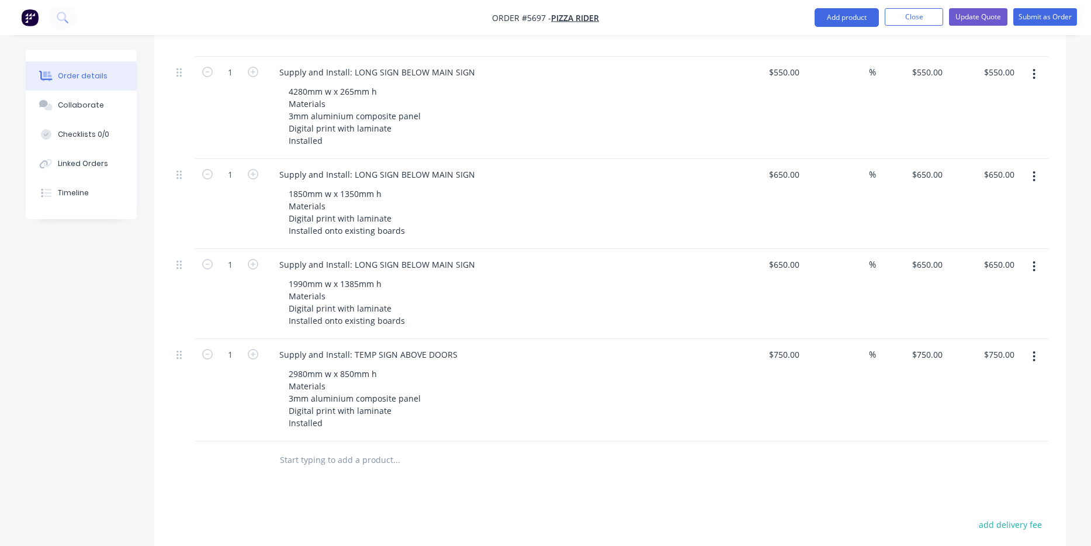
scroll to position [776, 0]
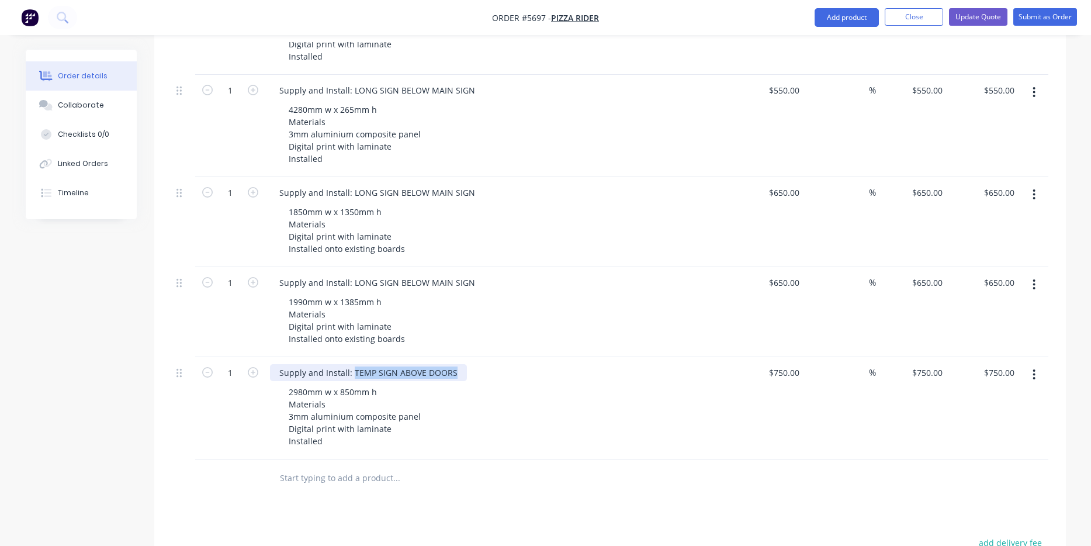
drag, startPoint x: 452, startPoint y: 354, endPoint x: 352, endPoint y: 352, distance: 99.9
click at [352, 364] on div "Supply and Install: TEMP SIGN ABOVE DOORS" at bounding box center [368, 372] width 197 height 17
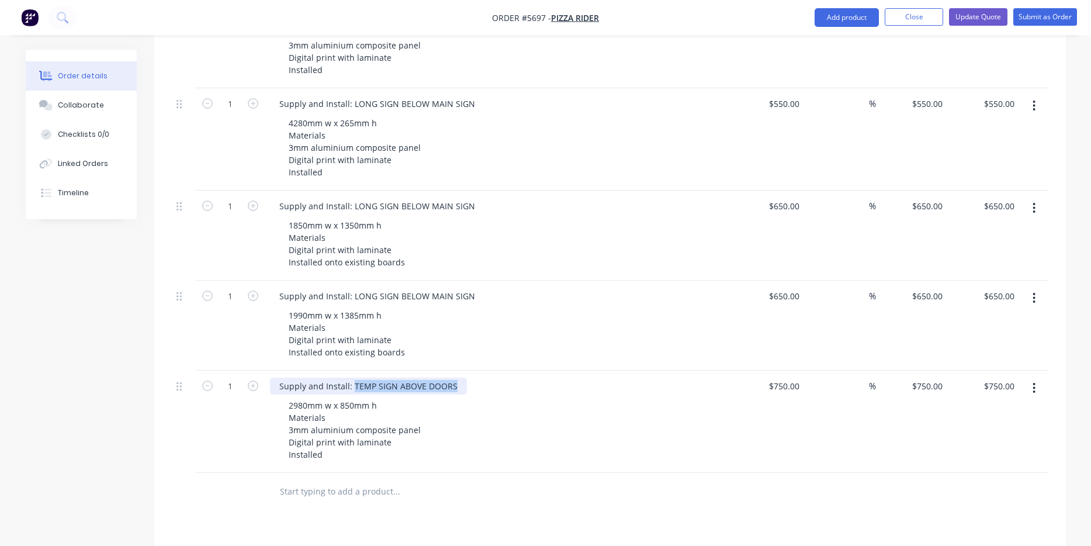
scroll to position [759, 0]
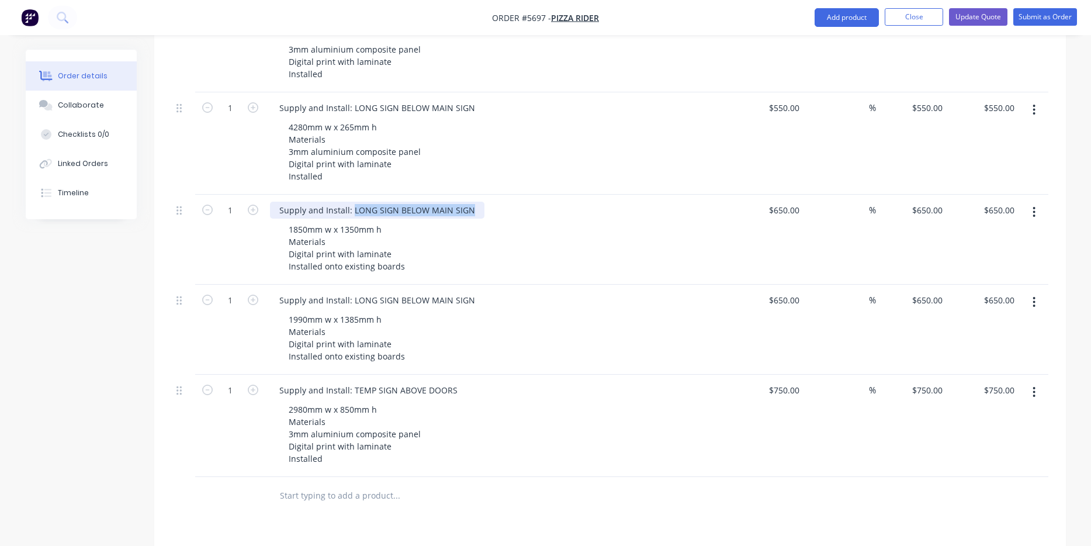
drag, startPoint x: 470, startPoint y: 193, endPoint x: 351, endPoint y: 193, distance: 118.6
click at [351, 202] on div "Supply and Install: LONG SIGN BELOW MAIN SIGN" at bounding box center [377, 210] width 214 height 17
click at [401, 202] on div "Supply and Install: MENU BOARDS LHS" at bounding box center [355, 210] width 171 height 17
drag, startPoint x: 352, startPoint y: 192, endPoint x: 428, endPoint y: 193, distance: 76.0
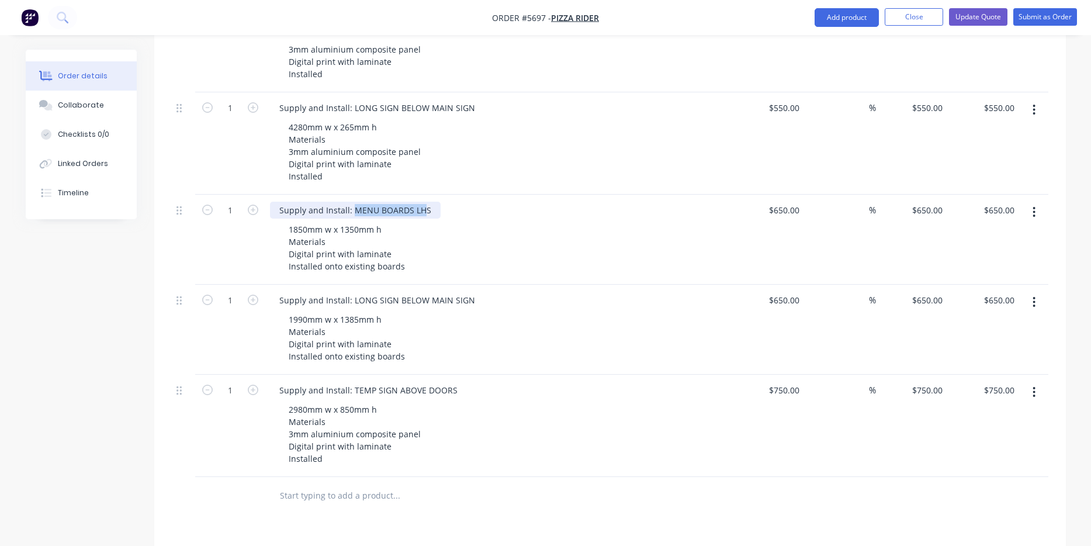
click at [428, 202] on div "Supply and Install: MENU BOARDS LHS" at bounding box center [355, 210] width 171 height 17
click at [403, 202] on div "Supply and Install: MENU BOARDS LHS" at bounding box center [355, 210] width 171 height 17
click at [356, 202] on div "Supply and Install: MENU BOARDS LHS" at bounding box center [355, 210] width 171 height 17
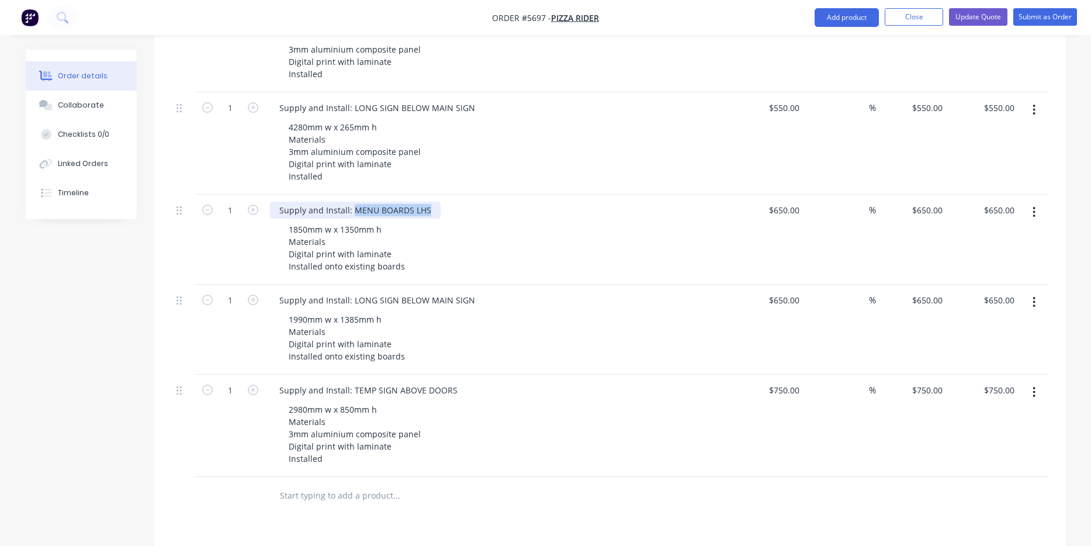
click at [430, 202] on div "Supply and Install: MENU BOARDS LHS" at bounding box center [355, 210] width 171 height 17
copy div "MENU BOARDS LHS"
click at [412, 292] on div "Supply and Install: LONG SIGN BELOW MAIN SIGN" at bounding box center [377, 300] width 214 height 17
drag, startPoint x: 350, startPoint y: 282, endPoint x: 514, endPoint y: 278, distance: 163.7
click at [514, 292] on div "Supply and Install: LONG SIGN BELOW MAIN SIGN" at bounding box center [499, 300] width 458 height 17
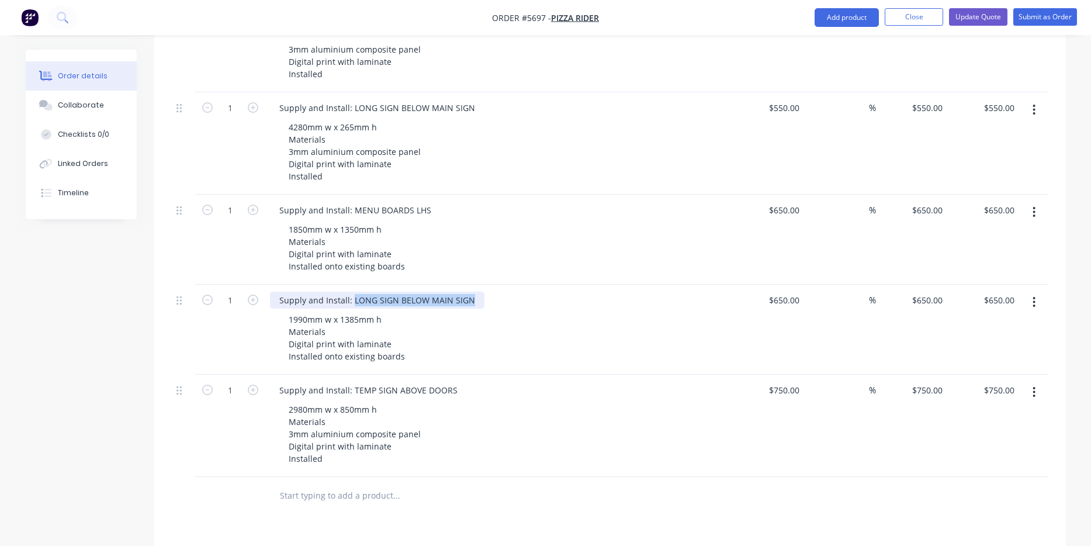
paste div
click at [412, 292] on div "Supply and Install: MENU BOARDS LHS" at bounding box center [355, 300] width 171 height 17
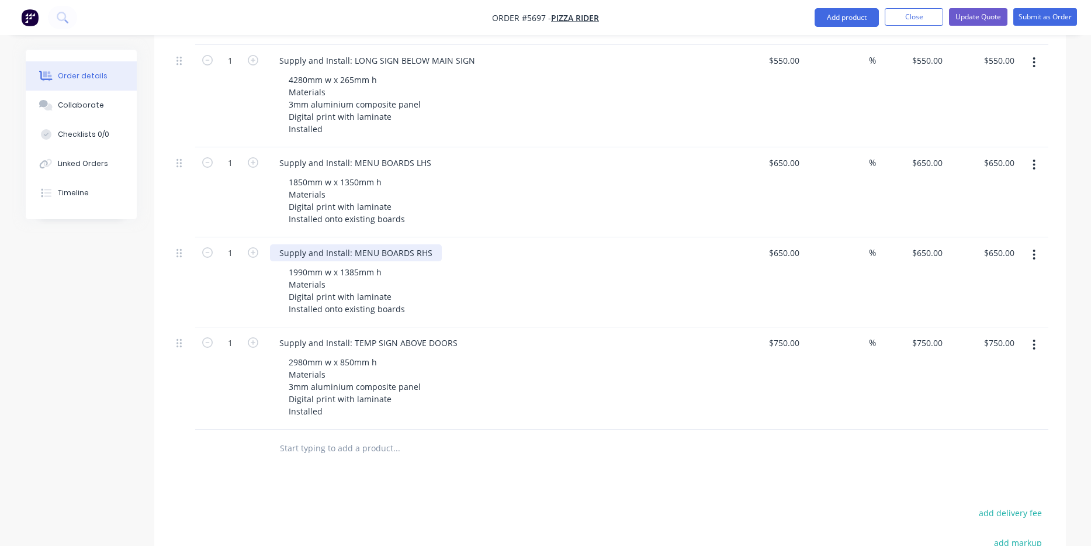
scroll to position [808, 0]
drag, startPoint x: 430, startPoint y: 324, endPoint x: 447, endPoint y: 324, distance: 17.5
click at [430, 333] on div "Supply and Install: TEMP SIGN ABOVE DOORS" at bounding box center [368, 341] width 197 height 17
drag, startPoint x: 414, startPoint y: 325, endPoint x: 351, endPoint y: 322, distance: 63.8
click at [351, 333] on div "Supply and Install: TEMP SIGN ABOVE DOORS" at bounding box center [368, 341] width 197 height 17
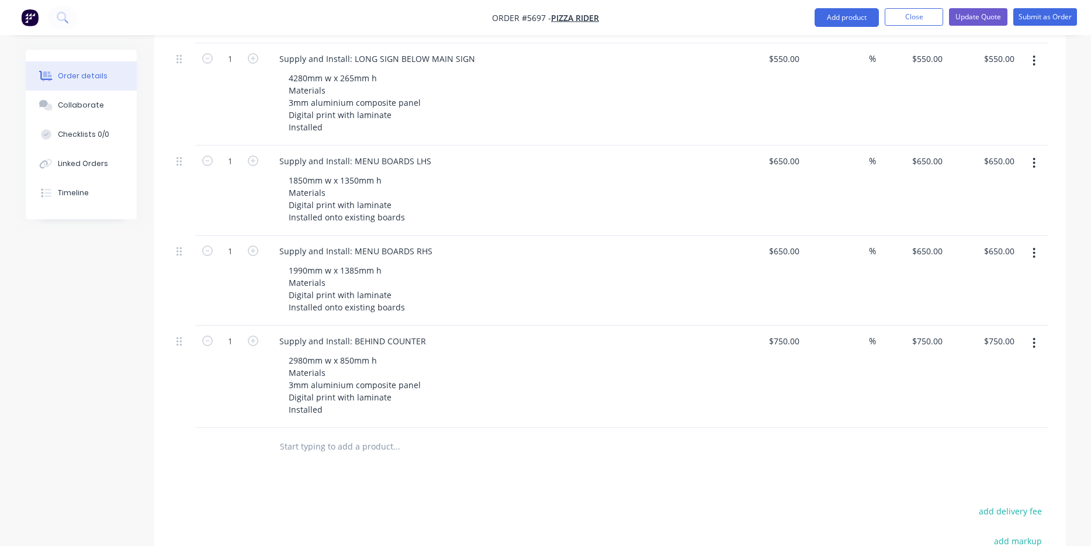
click at [482, 385] on div "2980mm w x 850mm h Materials 3mm aluminium composite panel Digital print with l…" at bounding box center [503, 385] width 449 height 66
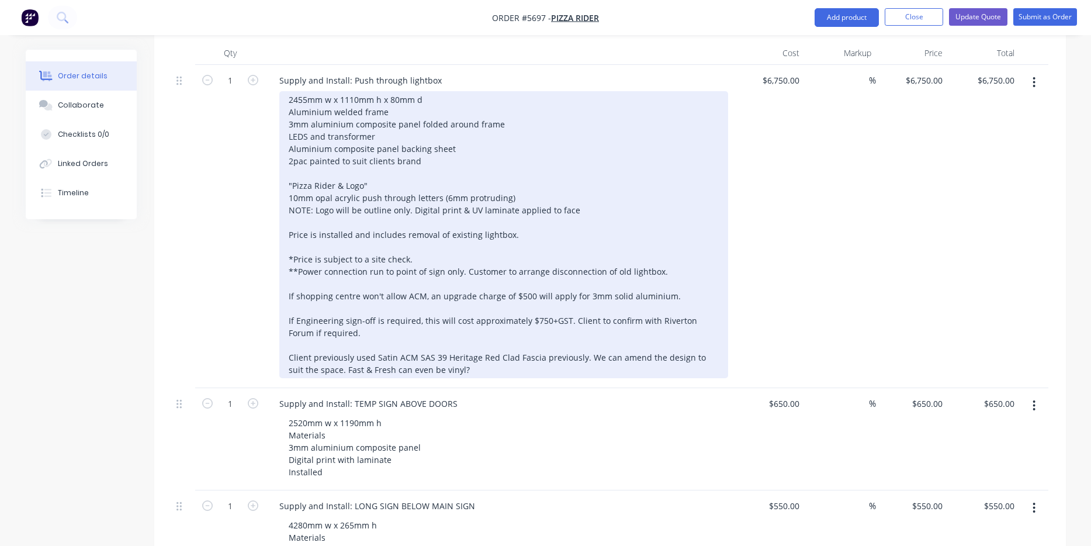
scroll to position [362, 0]
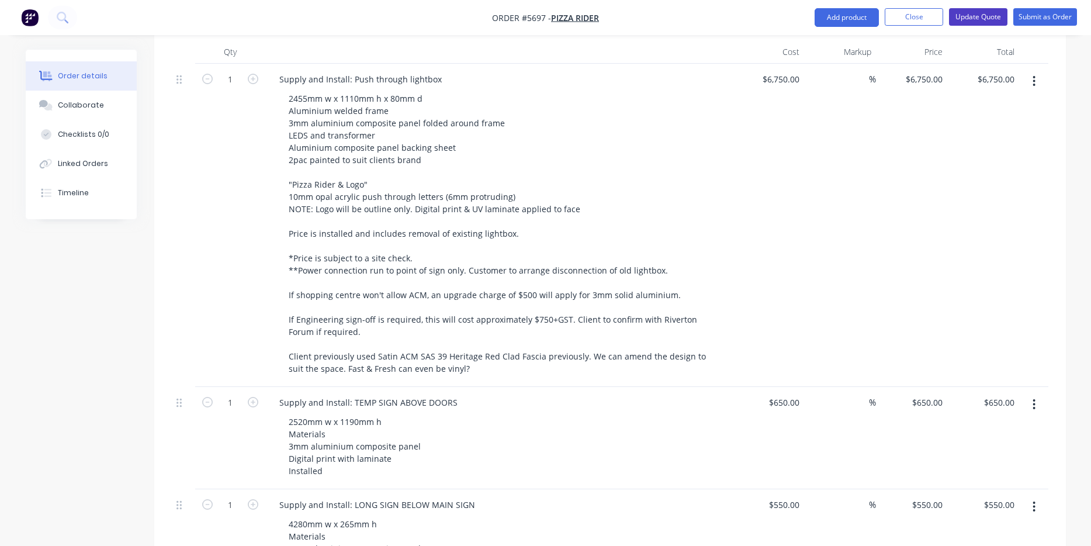
click at [977, 20] on button "Update Quote" at bounding box center [978, 17] width 58 height 18
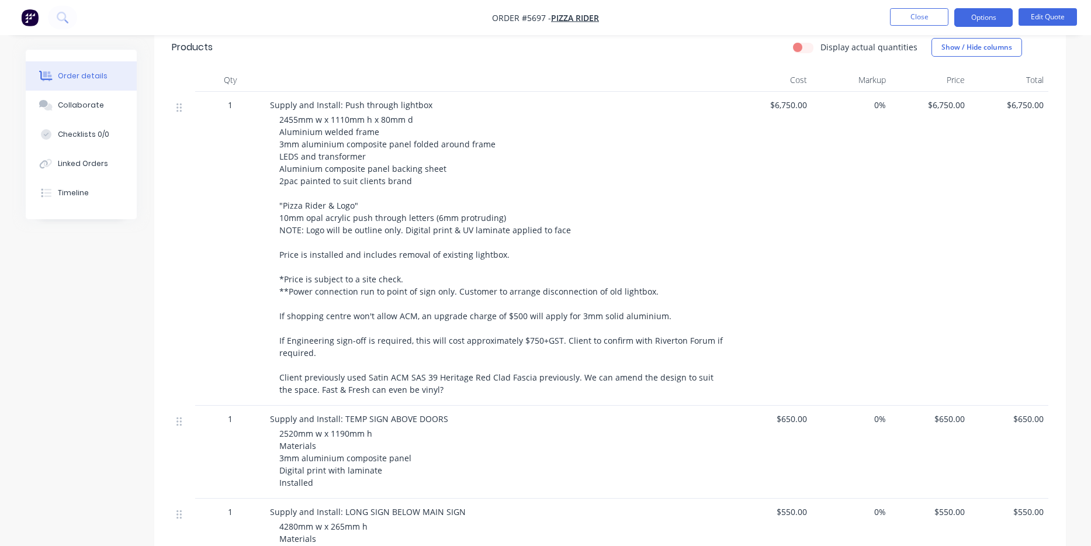
scroll to position [316, 0]
click at [507, 352] on div "2455mm w x 1110mm h x 80mm d Aluminium welded frame 3mm aluminium composite pan…" at bounding box center [503, 253] width 449 height 282
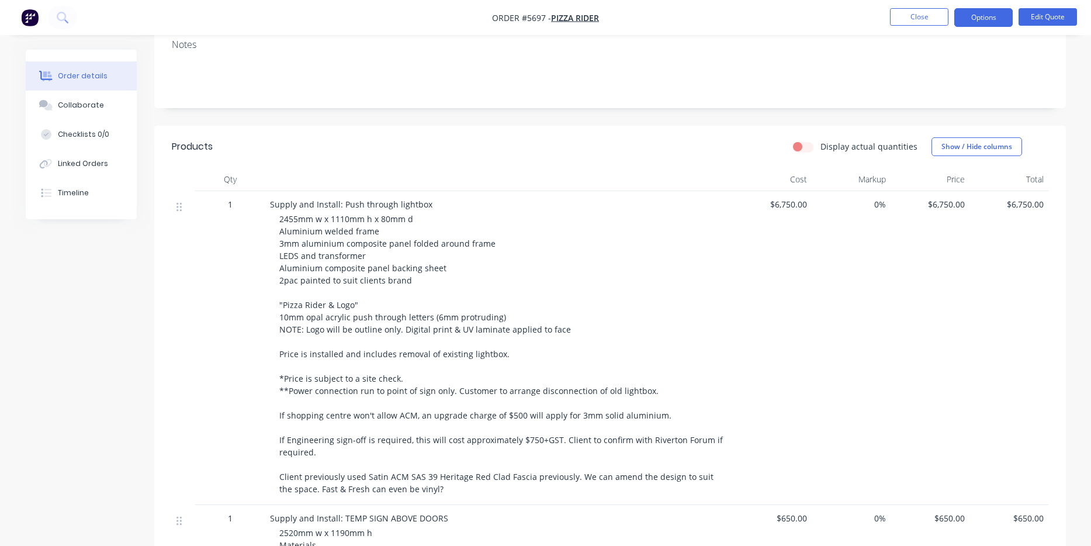
scroll to position [211, 0]
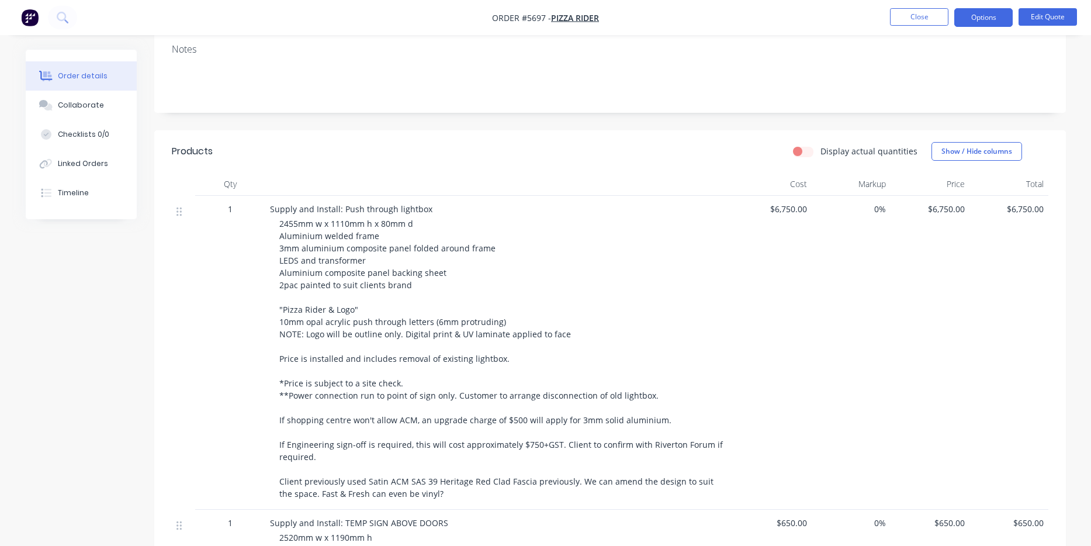
click at [556, 323] on div "2455mm w x 1110mm h x 80mm d Aluminium welded frame 3mm aluminium composite pan…" at bounding box center [503, 358] width 449 height 282
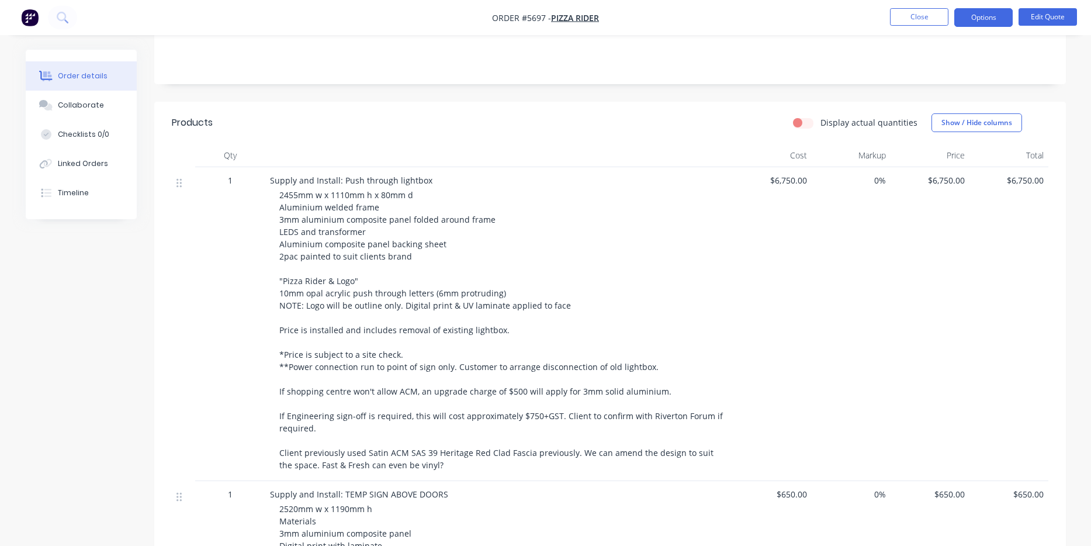
scroll to position [237, 0]
click at [525, 406] on span "2455mm w x 1110mm h x 80mm d Aluminium welded frame 3mm aluminium composite pan…" at bounding box center [502, 332] width 446 height 281
click at [549, 424] on div "2455mm w x 1110mm h x 80mm d Aluminium welded frame 3mm aluminium composite pan…" at bounding box center [503, 333] width 449 height 282
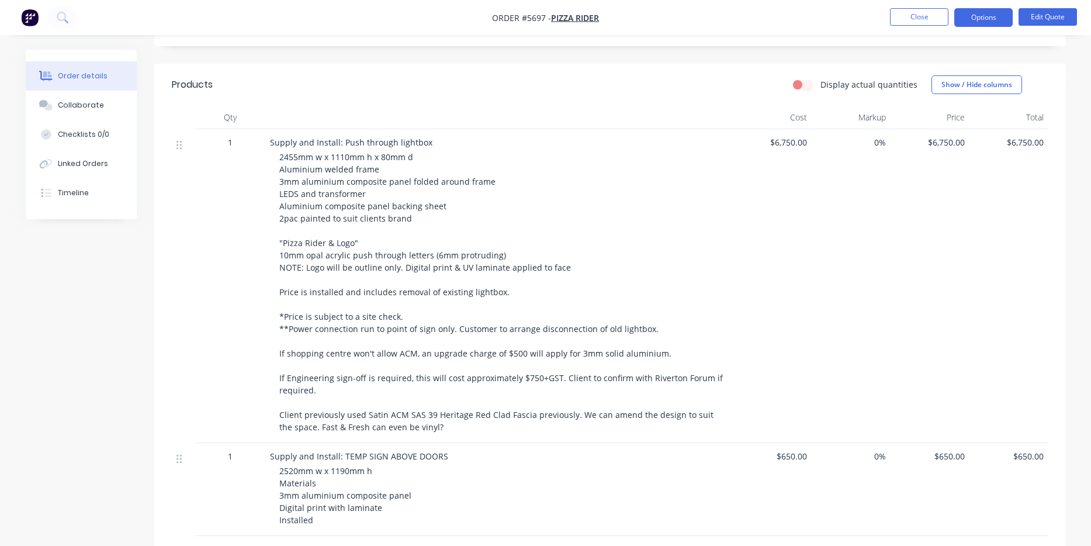
scroll to position [276, 0]
click at [316, 155] on span "2455mm w x 1110mm h x 80mm d Aluminium welded frame 3mm aluminium composite pan…" at bounding box center [502, 293] width 446 height 281
click at [314, 167] on span "2455mm w x 1110mm h x 80mm d Aluminium welded frame 3mm aluminium composite pan…" at bounding box center [502, 293] width 446 height 281
click at [1035, 16] on button "Edit Quote" at bounding box center [1048, 17] width 58 height 18
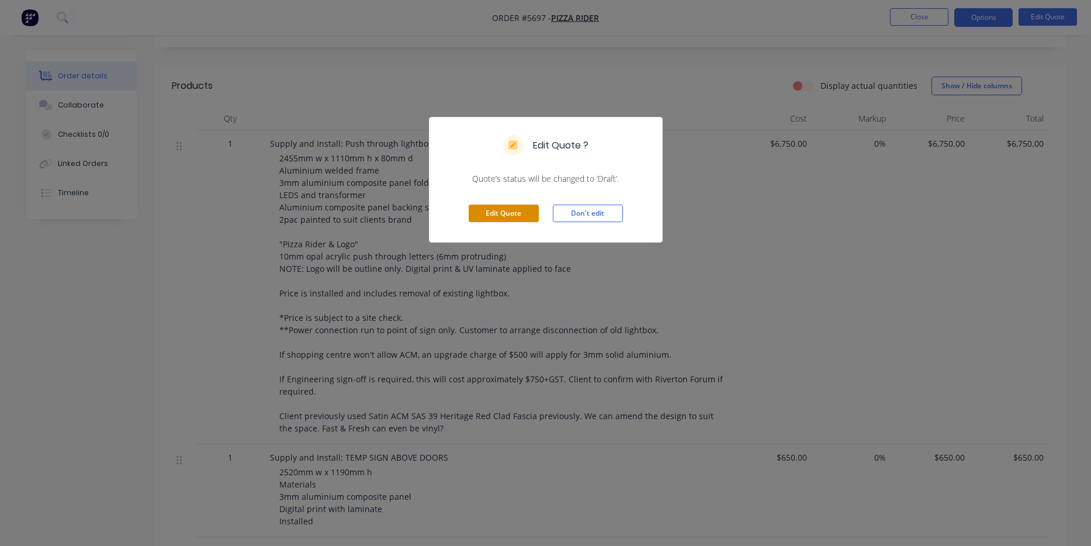
click at [518, 212] on button "Edit Quote" at bounding box center [504, 214] width 70 height 18
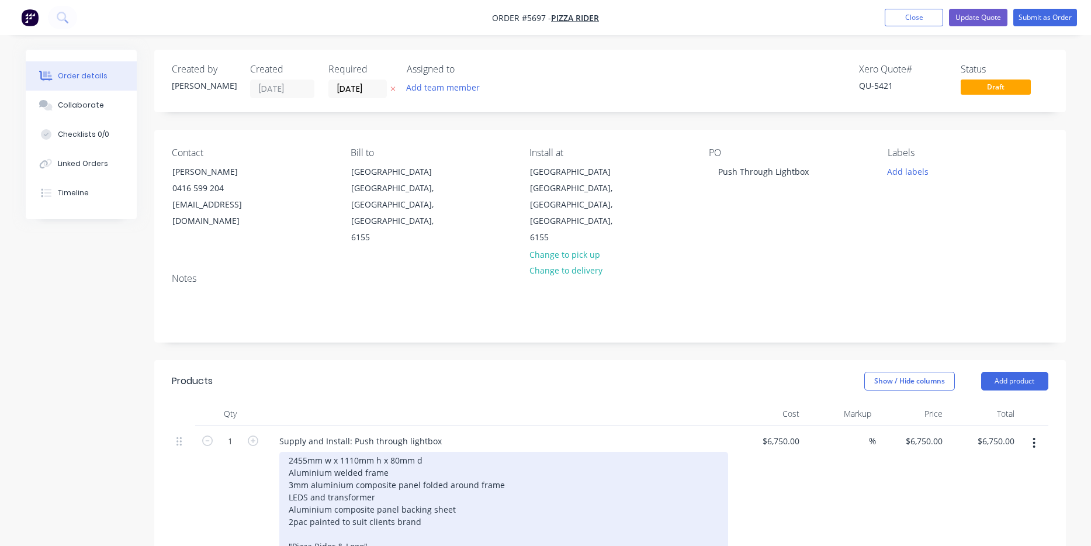
drag, startPoint x: 300, startPoint y: 443, endPoint x: 288, endPoint y: 443, distance: 11.7
drag, startPoint x: 358, startPoint y: 443, endPoint x: 376, endPoint y: 456, distance: 22.7
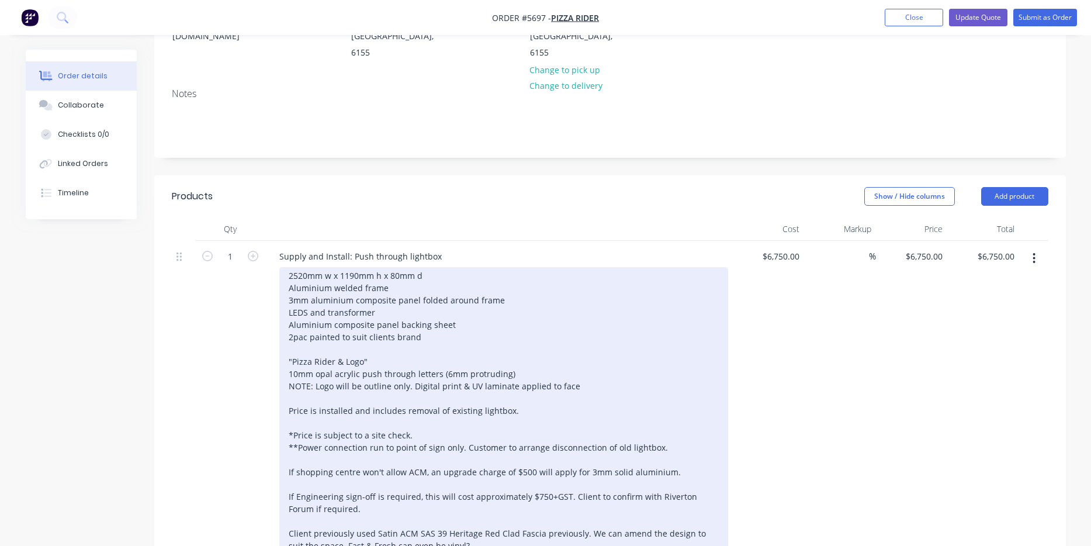
scroll to position [192, 0]
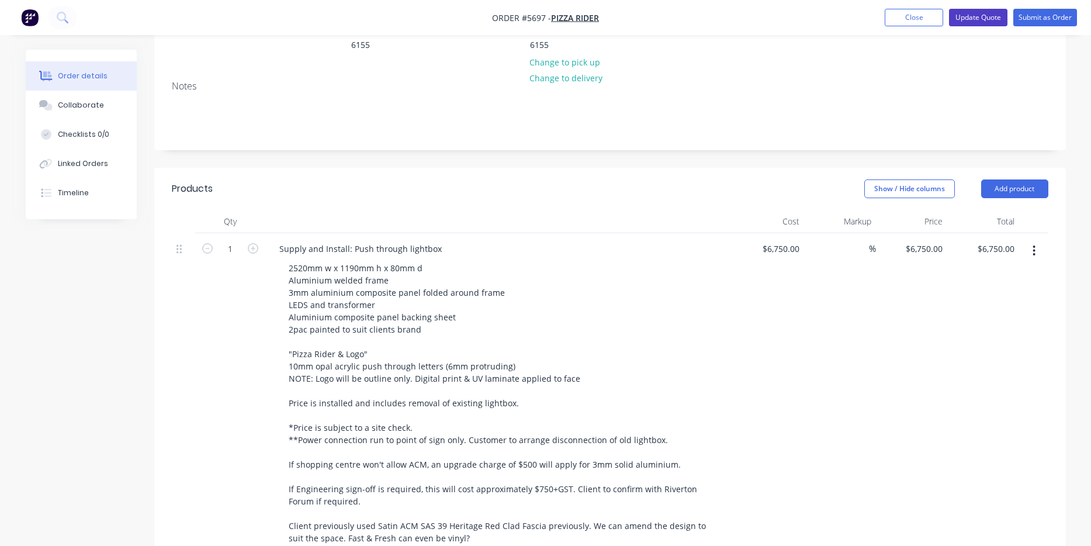
click at [976, 22] on button "Update Quote" at bounding box center [978, 18] width 58 height 18
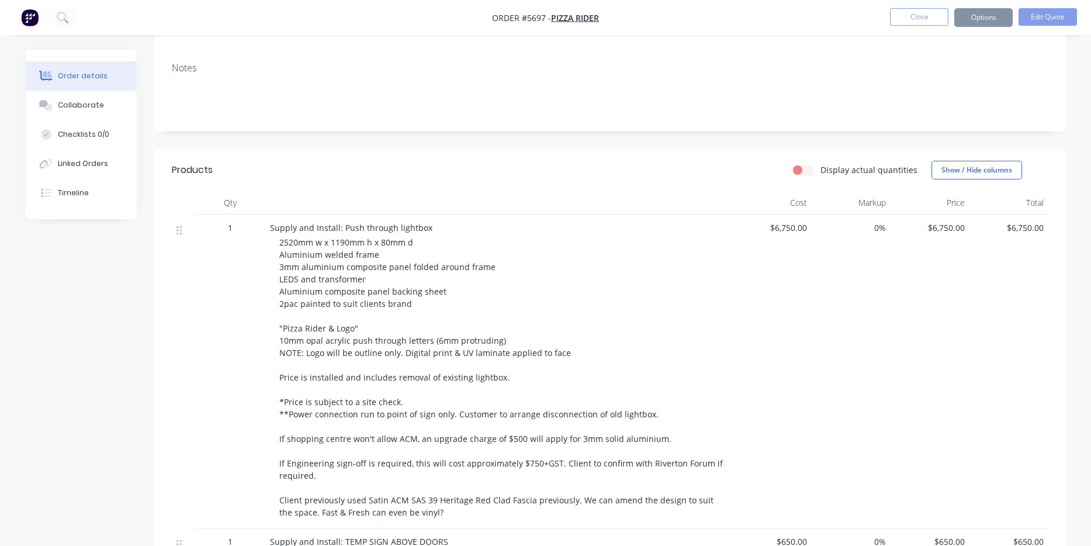
scroll to position [0, 0]
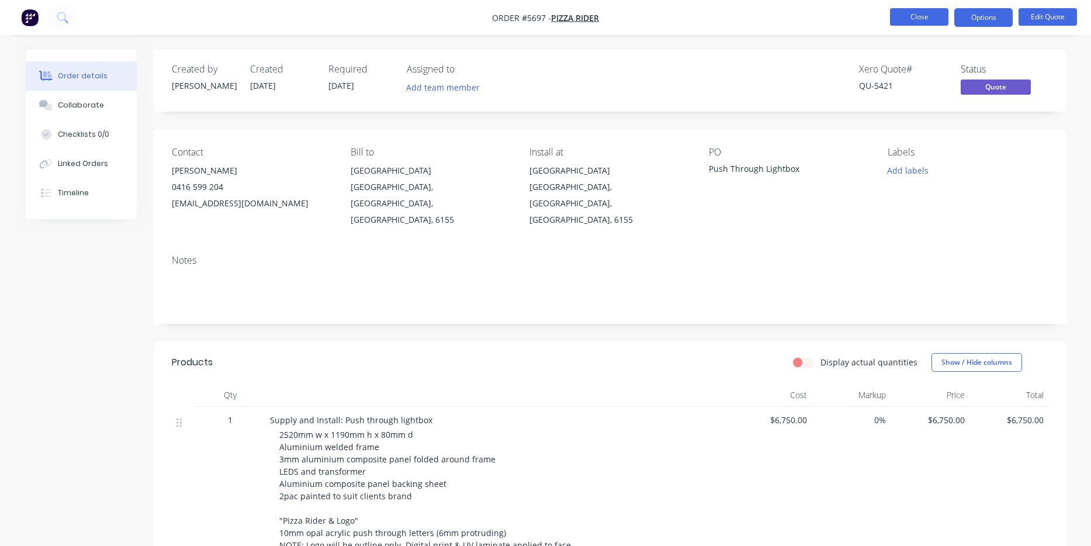
click at [910, 18] on button "Close" at bounding box center [919, 17] width 58 height 18
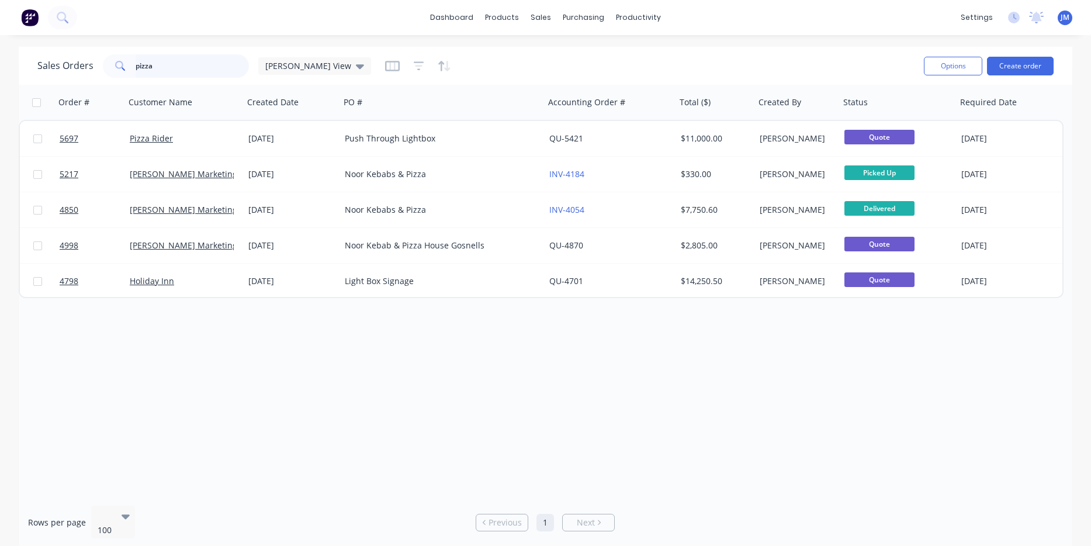
click at [174, 64] on input "pizza" at bounding box center [193, 65] width 114 height 23
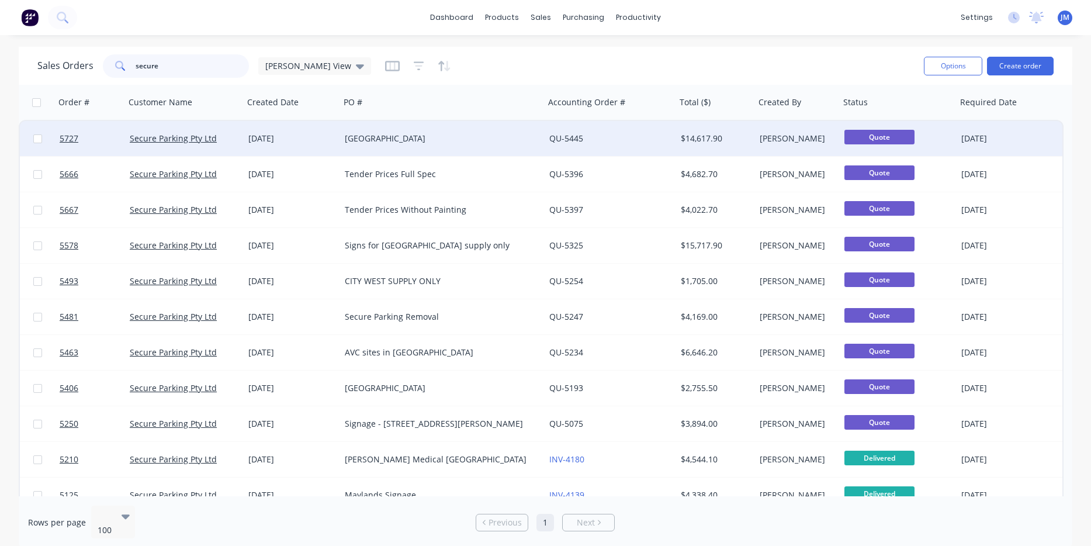
type input "secure"
click at [345, 138] on div "[GEOGRAPHIC_DATA]" at bounding box center [437, 139] width 185 height 12
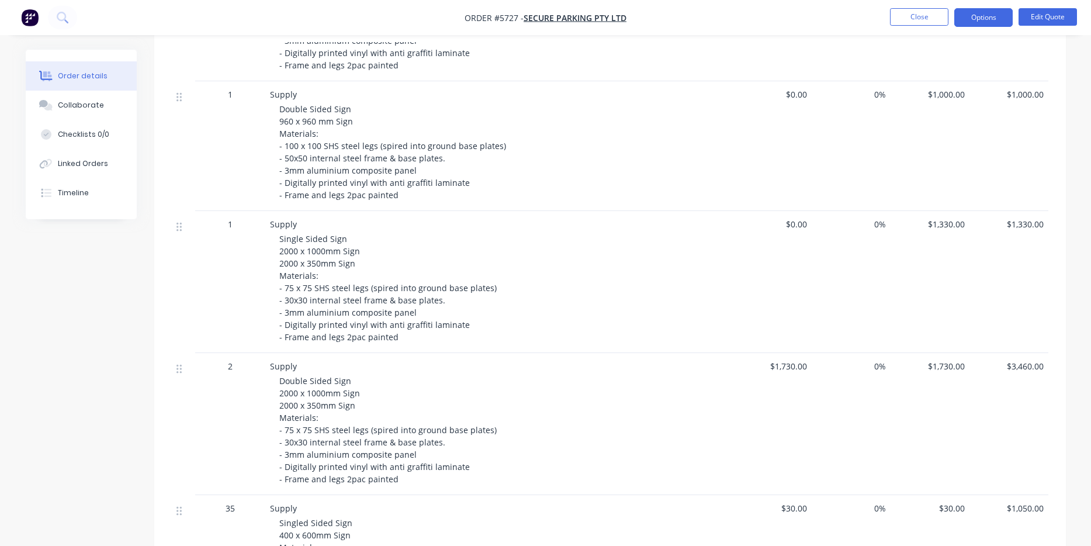
scroll to position [456, 0]
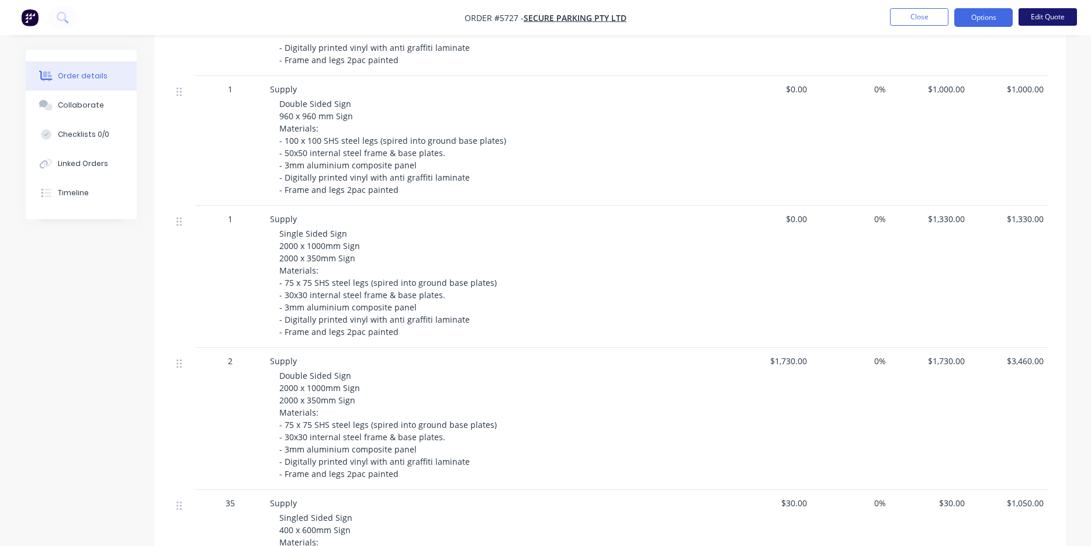
click at [1047, 19] on button "Edit Quote" at bounding box center [1048, 17] width 58 height 18
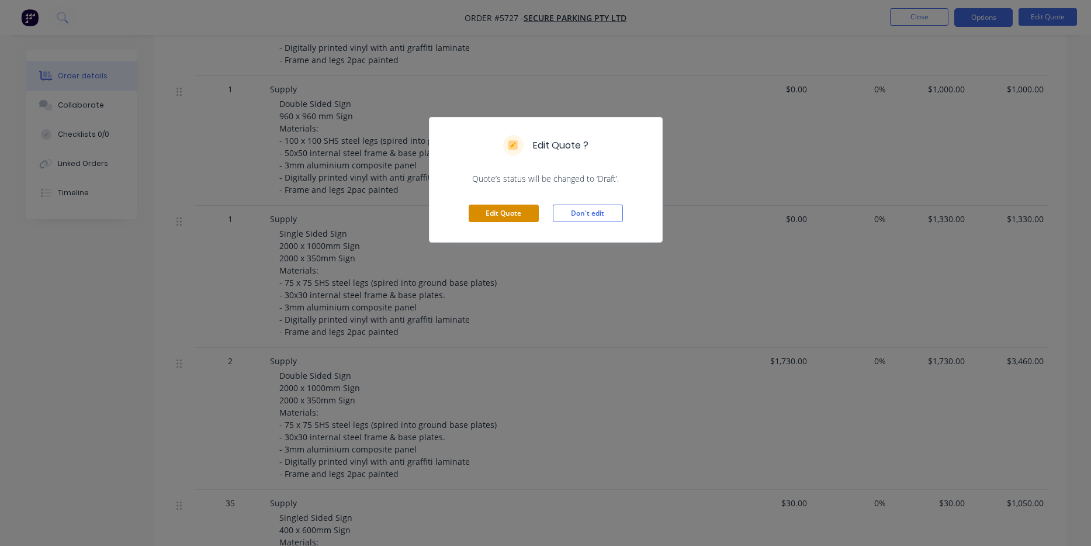
click at [505, 213] on button "Edit Quote" at bounding box center [504, 214] width 70 height 18
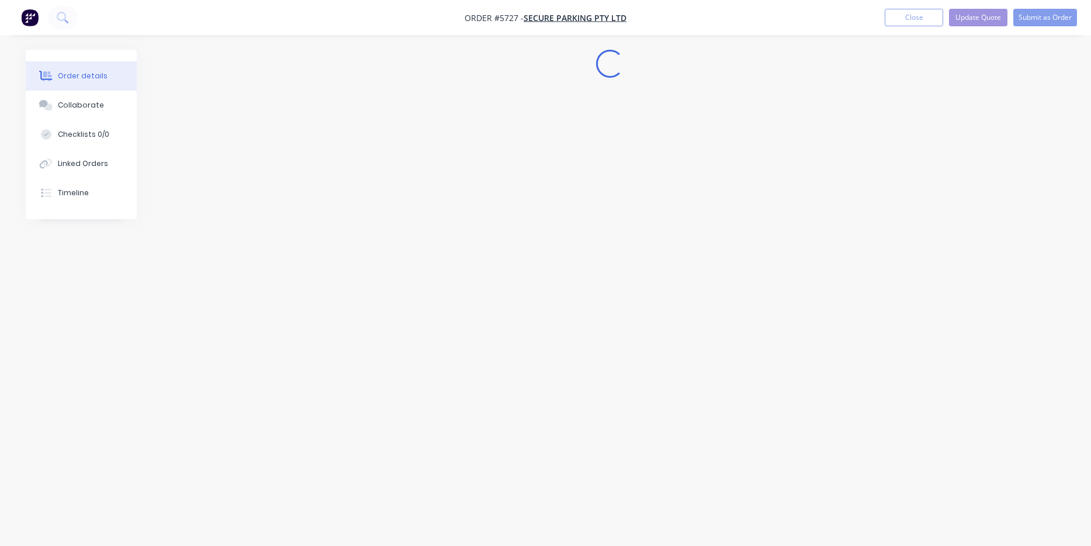
scroll to position [0, 0]
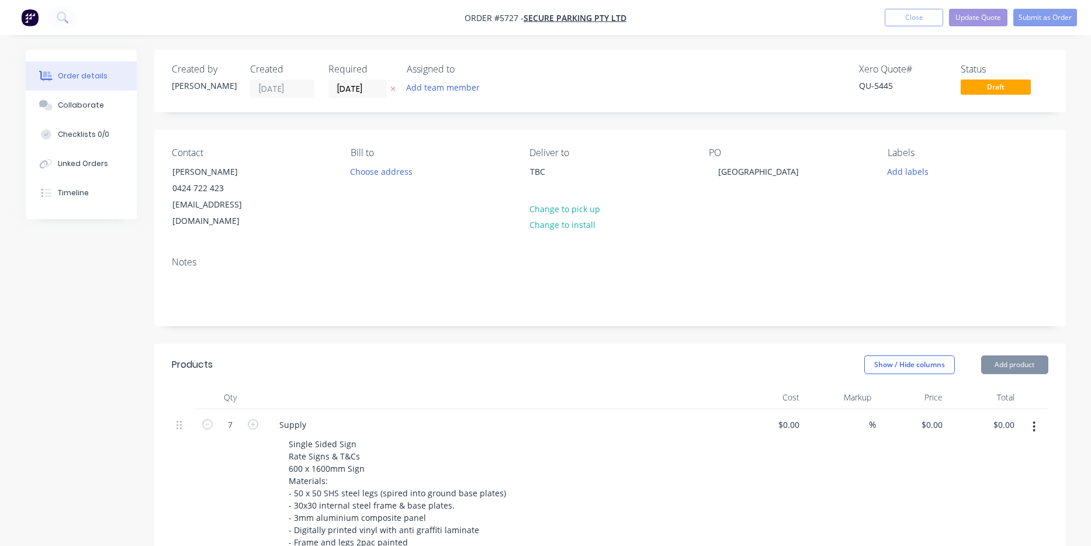
type input "$737.00"
type input "$5,159.00"
type input "$1,000.00"
type input "$1,330.00"
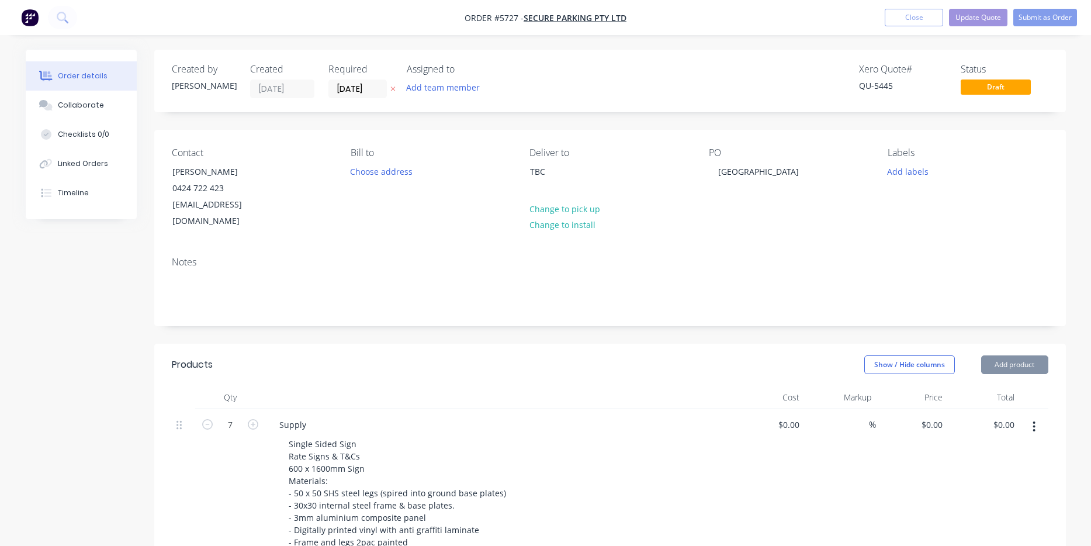
type input "$1,330.00"
type input "$1,730.00"
type input "$3,460.00"
type input "$30.00"
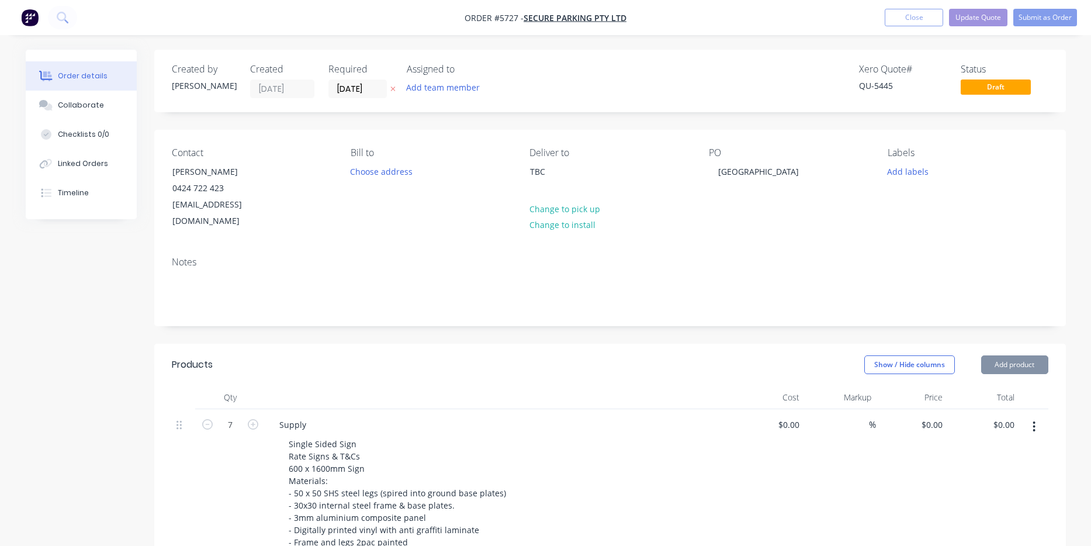
type input "$30.00"
type input "$1,050.00"
type input "$1,290.00"
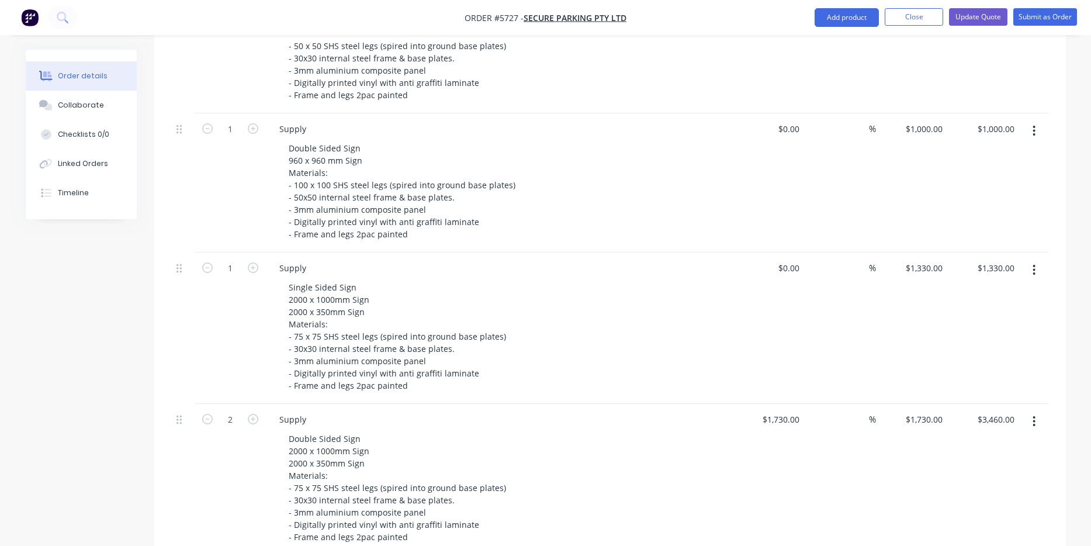
scroll to position [449, 0]
click at [256, 261] on icon "button" at bounding box center [253, 266] width 11 height 11
type input "2"
type input "$2,660.00"
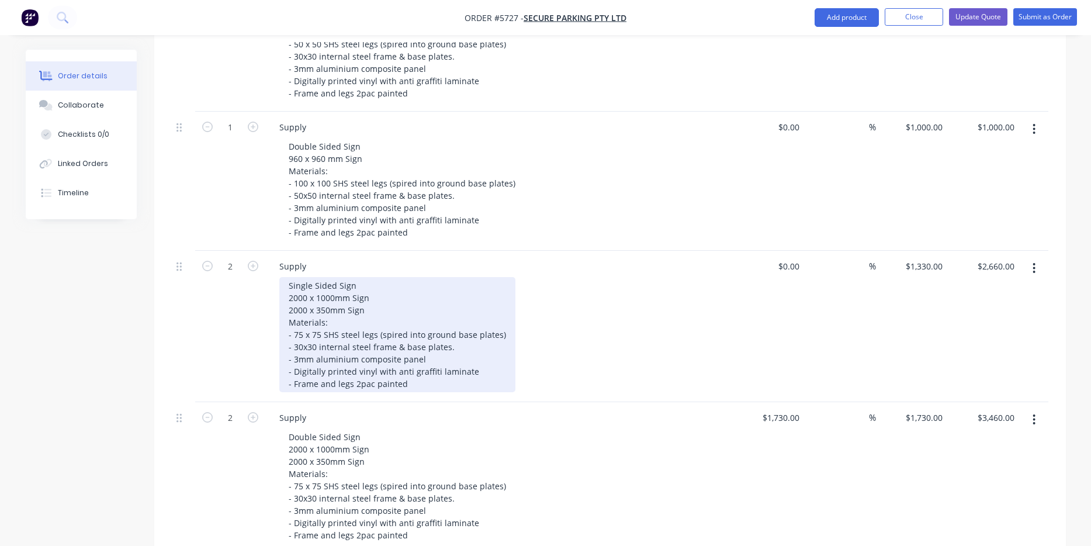
scroll to position [451, 0]
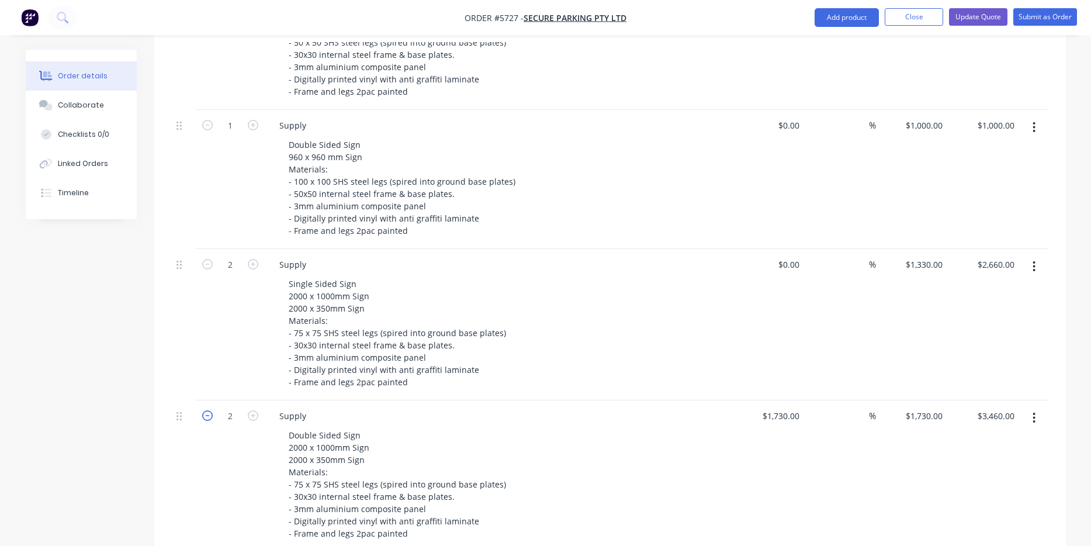
click at [209, 410] on icon "button" at bounding box center [207, 415] width 11 height 11
type input "1"
type input "$1,730.00"
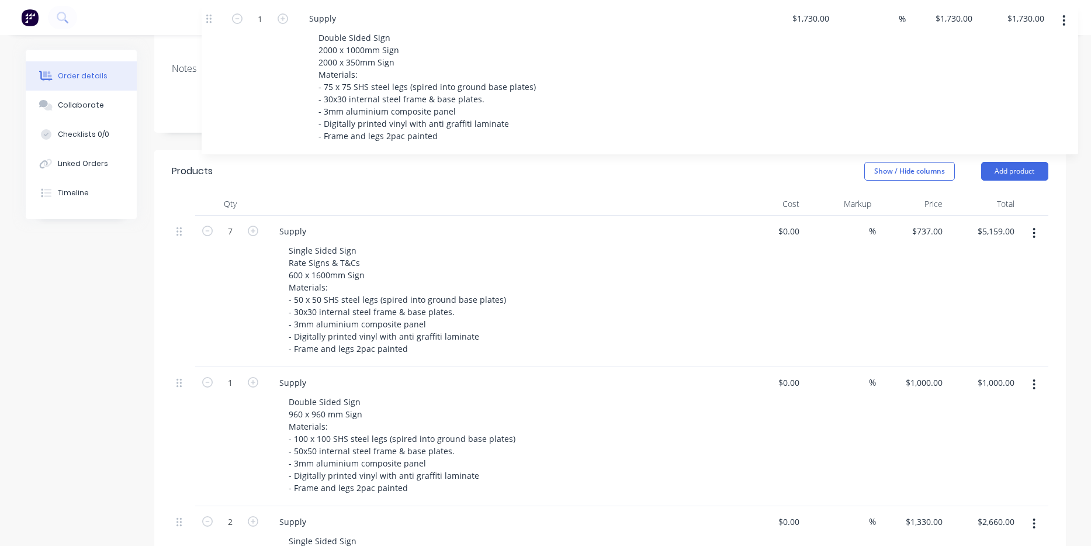
scroll to position [162, 0]
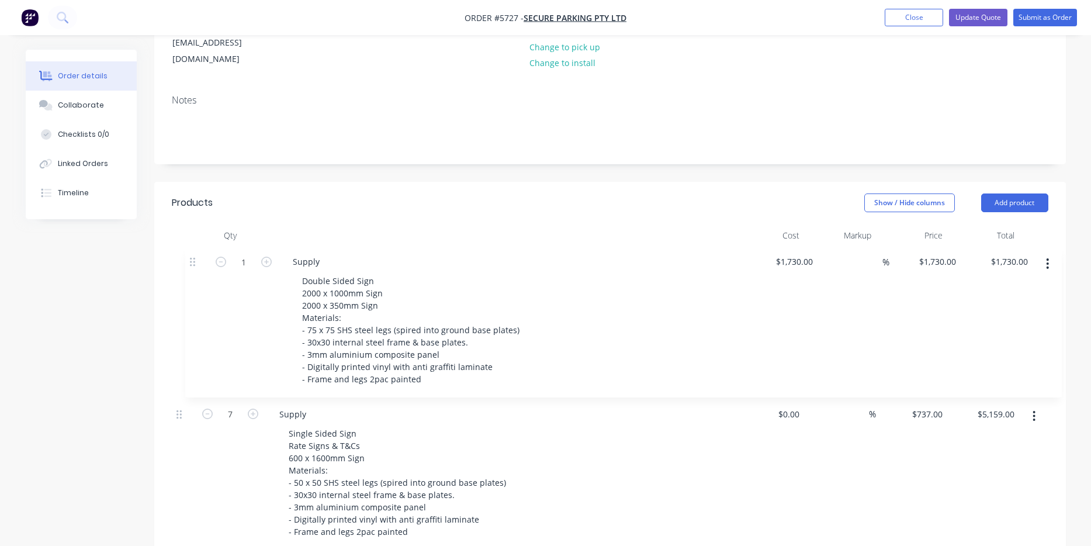
drag, startPoint x: 180, startPoint y: 412, endPoint x: 193, endPoint y: 251, distance: 161.2
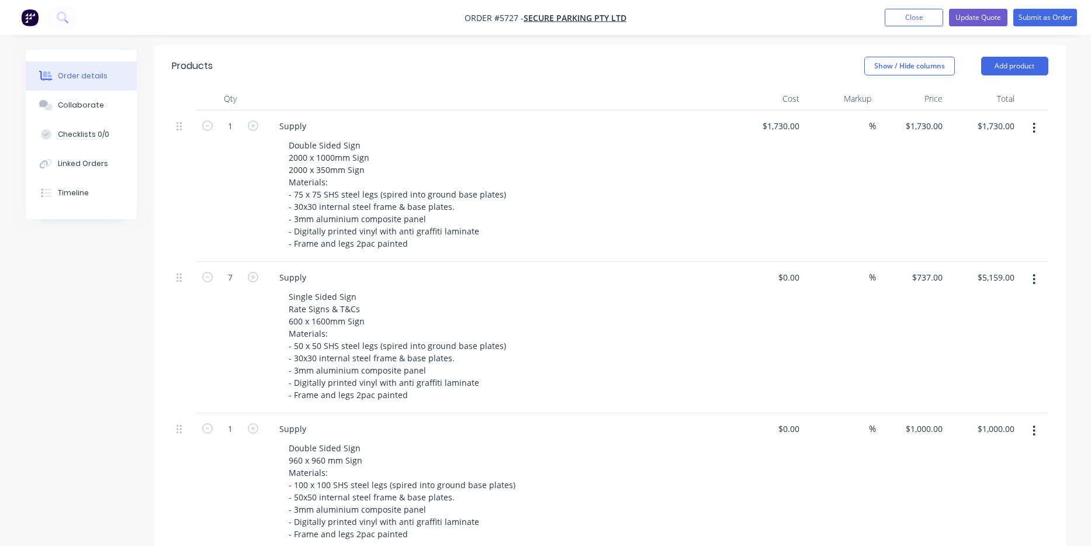
scroll to position [304, 0]
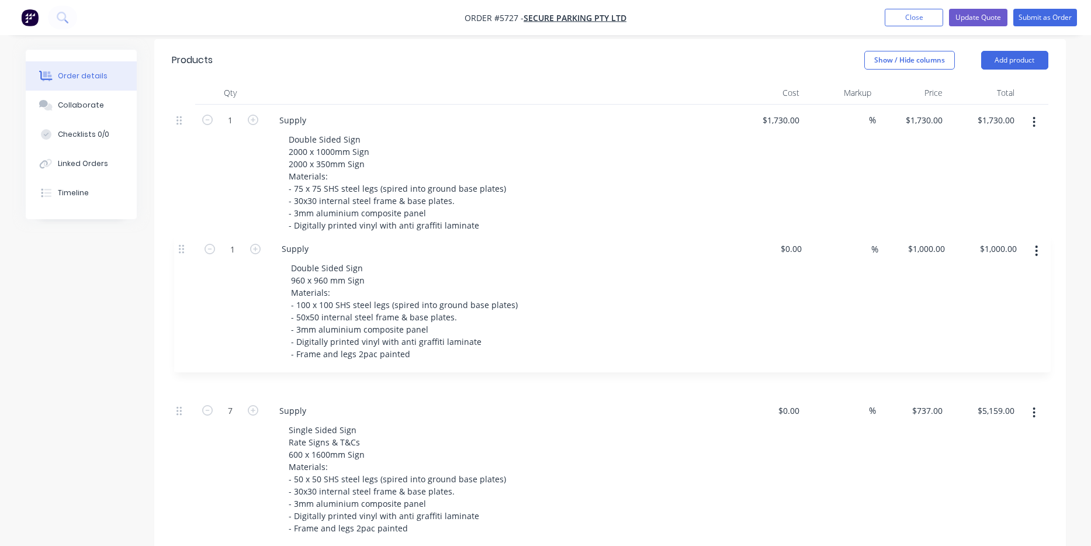
drag, startPoint x: 178, startPoint y: 414, endPoint x: 180, endPoint y: 245, distance: 168.3
click at [180, 245] on div "1 Supply Double Sided Sign 2000 x 1000mm Sign 2000 x 350mm Sign Materials: - 75…" at bounding box center [610, 479] width 877 height 749
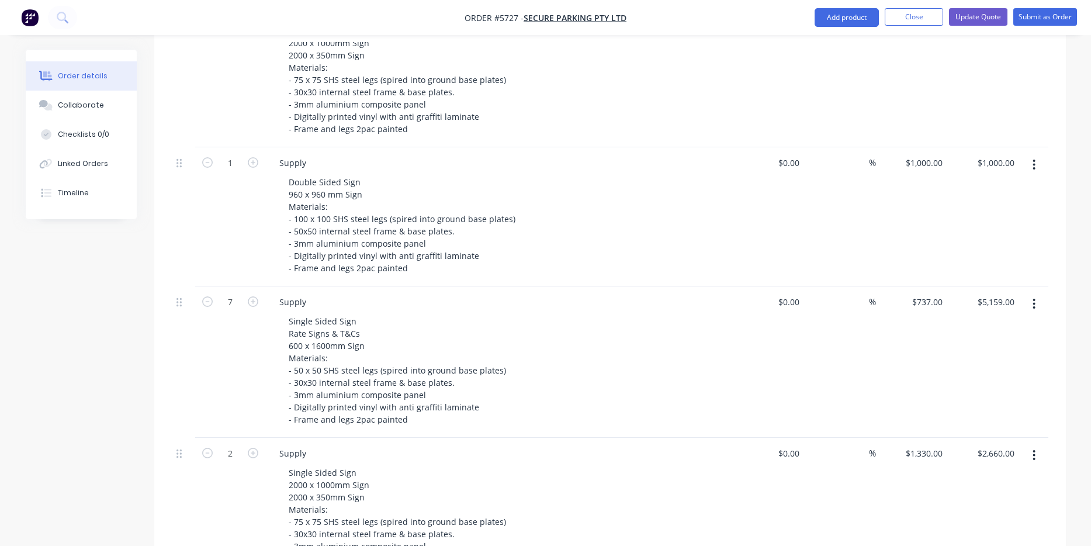
scroll to position [419, 0]
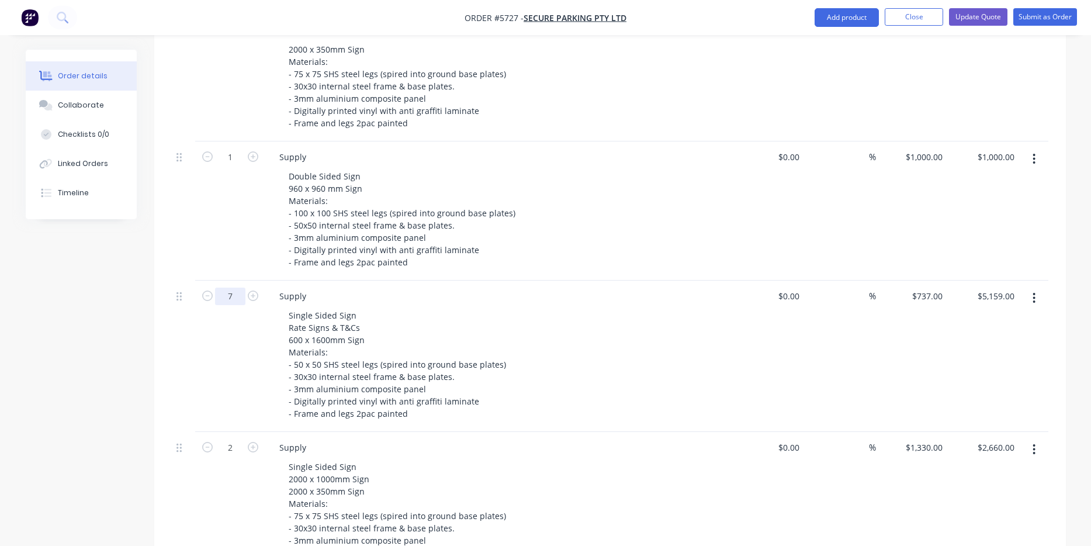
click at [229, 288] on input "7" at bounding box center [230, 297] width 30 height 18
type input "1"
type input "$737.00"
click at [233, 340] on div "1" at bounding box center [230, 355] width 70 height 151
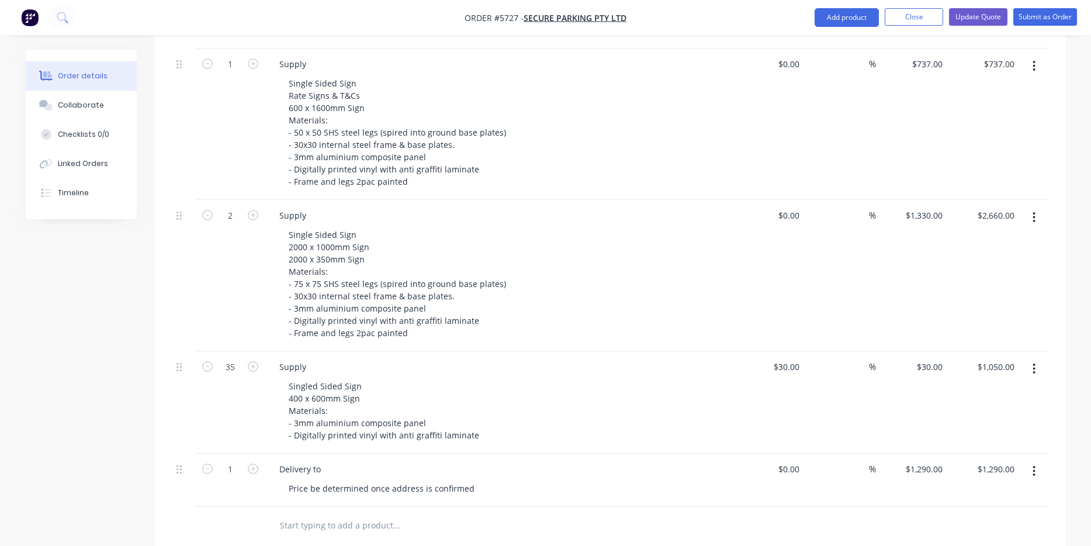
scroll to position [648, 0]
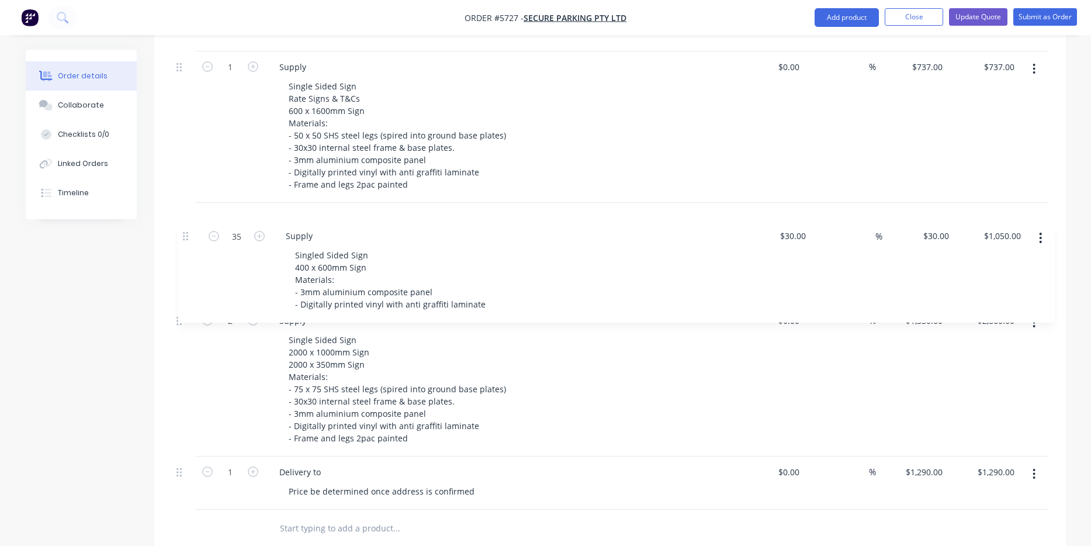
drag, startPoint x: 181, startPoint y: 354, endPoint x: 188, endPoint y: 230, distance: 124.6
click at [188, 230] on div "1 Supply Double Sided Sign 2000 x 1000mm Sign 2000 x 350mm Sign Materials: - 75…" at bounding box center [610, 135] width 877 height 749
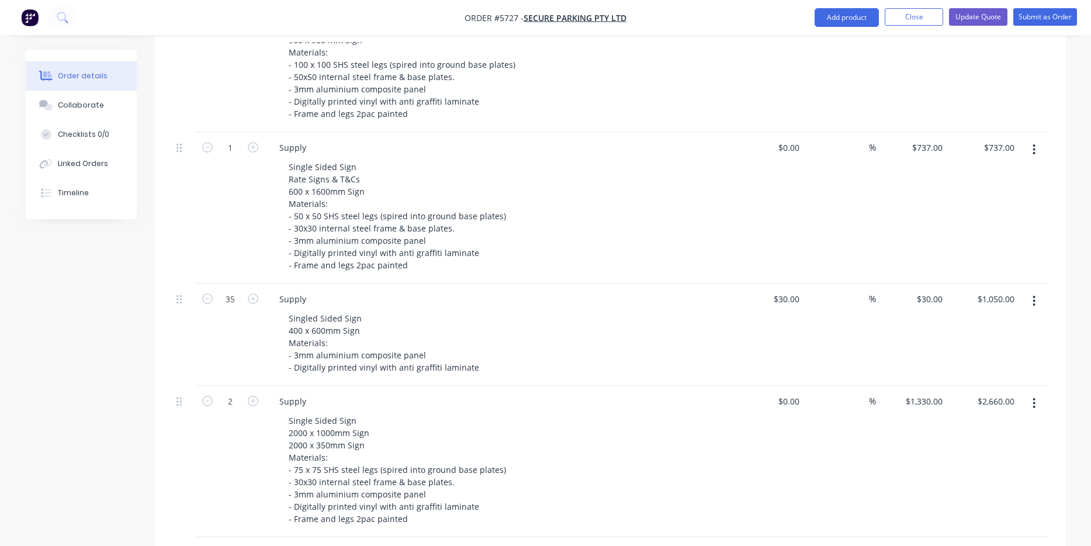
scroll to position [568, 0]
click at [227, 290] on input "35" at bounding box center [230, 299] width 30 height 18
type input "6"
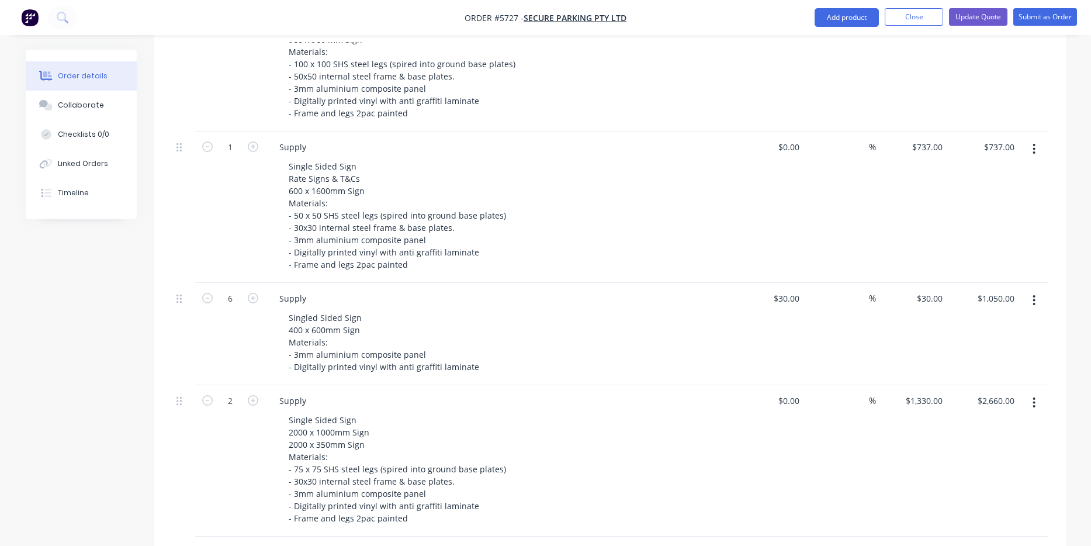
type input "$180.00"
click at [241, 341] on div "6" at bounding box center [230, 334] width 70 height 102
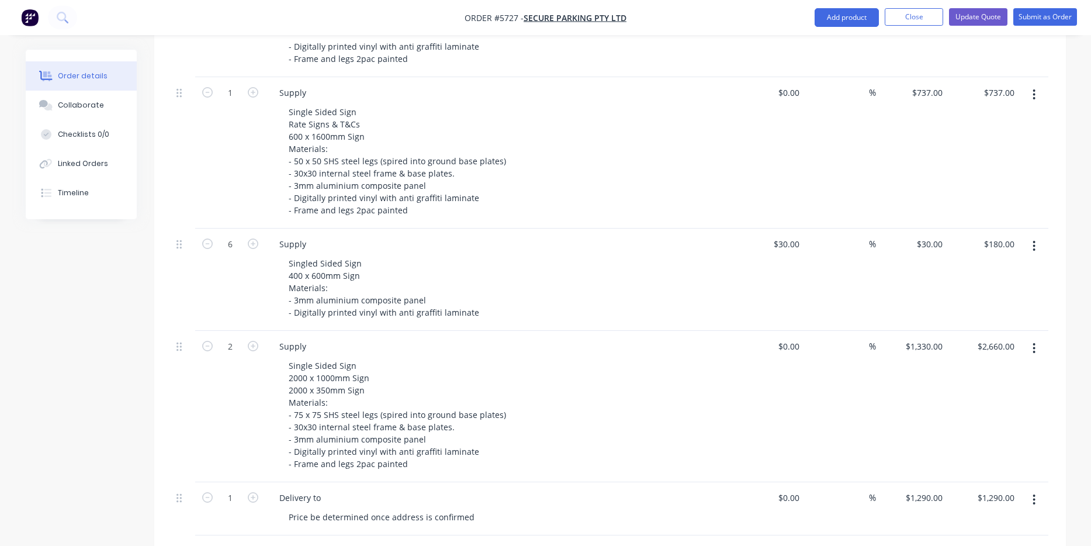
scroll to position [624, 0]
click at [1033, 238] on icon "button" at bounding box center [1034, 244] width 3 height 13
click at [991, 290] on div "Duplicate" at bounding box center [993, 298] width 90 height 17
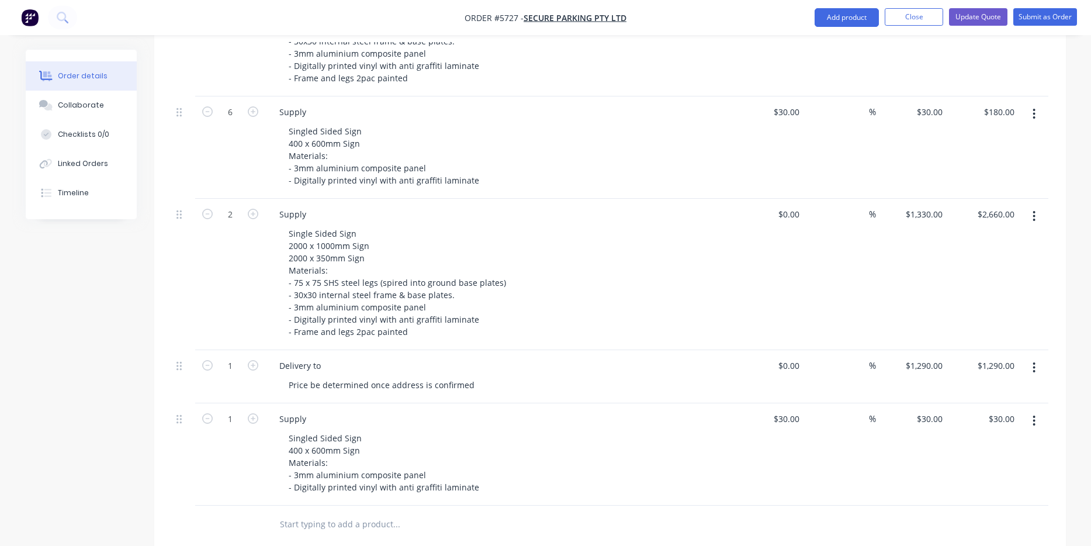
scroll to position [756, 0]
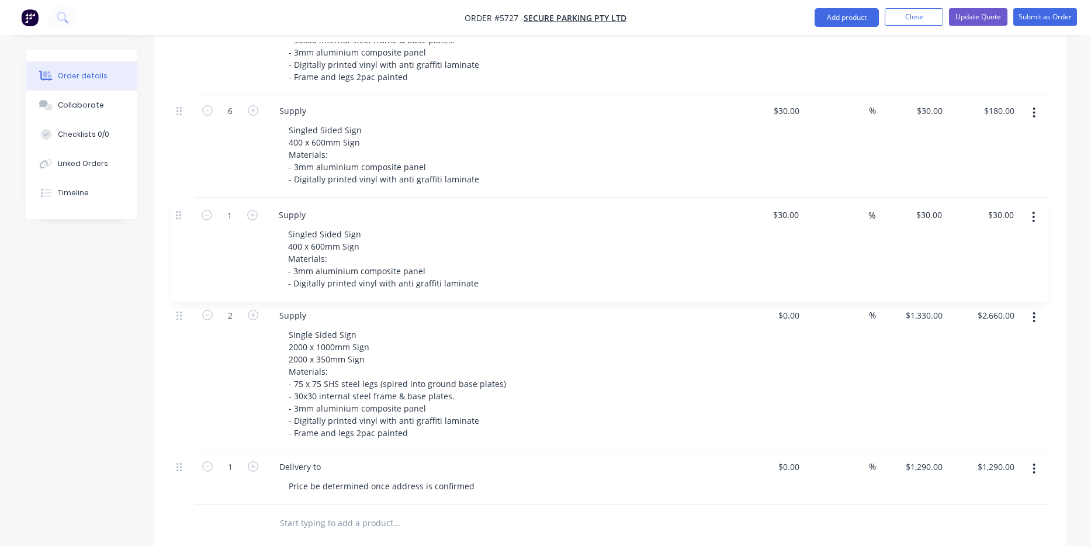
drag, startPoint x: 180, startPoint y: 408, endPoint x: 181, endPoint y: 208, distance: 199.9
click at [181, 208] on div "1 Supply Double Sided Sign 2000 x 1000mm Sign 2000 x 350mm Sign Materials: - 75…" at bounding box center [610, 78] width 877 height 851
click at [1034, 311] on icon "button" at bounding box center [1034, 317] width 3 height 13
click at [997, 410] on div "Delete" at bounding box center [993, 418] width 90 height 17
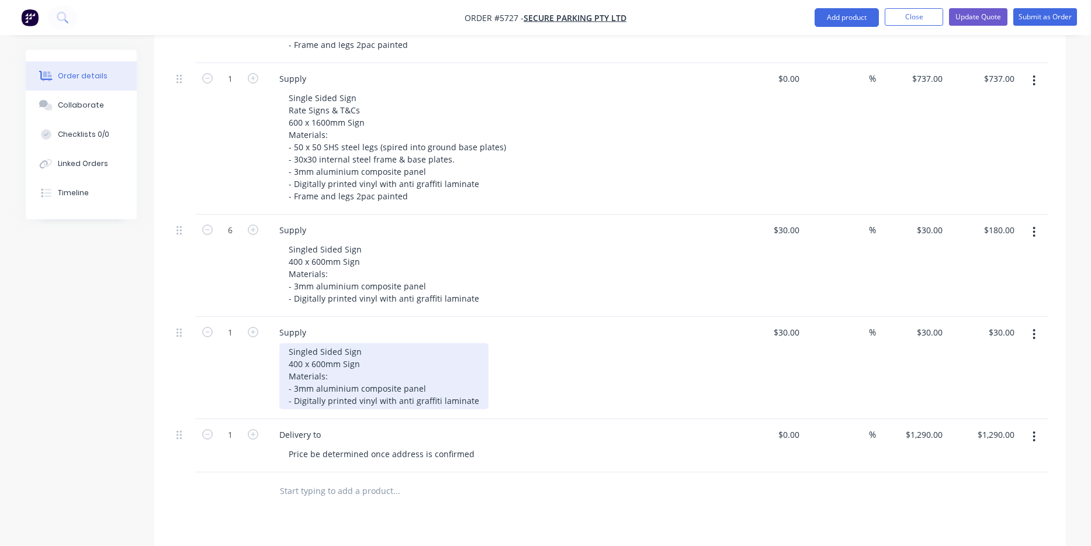
scroll to position [636, 0]
drag, startPoint x: 302, startPoint y: 349, endPoint x: 289, endPoint y: 349, distance: 12.3
click at [288, 349] on div "Singled Sided Sign 400 x 600mm Sign Materials: - 3mm aluminium composite panel …" at bounding box center [383, 377] width 209 height 66
click at [317, 346] on div "Singled Sided Sign 2000 x 600mm Sign Materials: - 3mm aluminium composite panel…" at bounding box center [383, 377] width 209 height 66
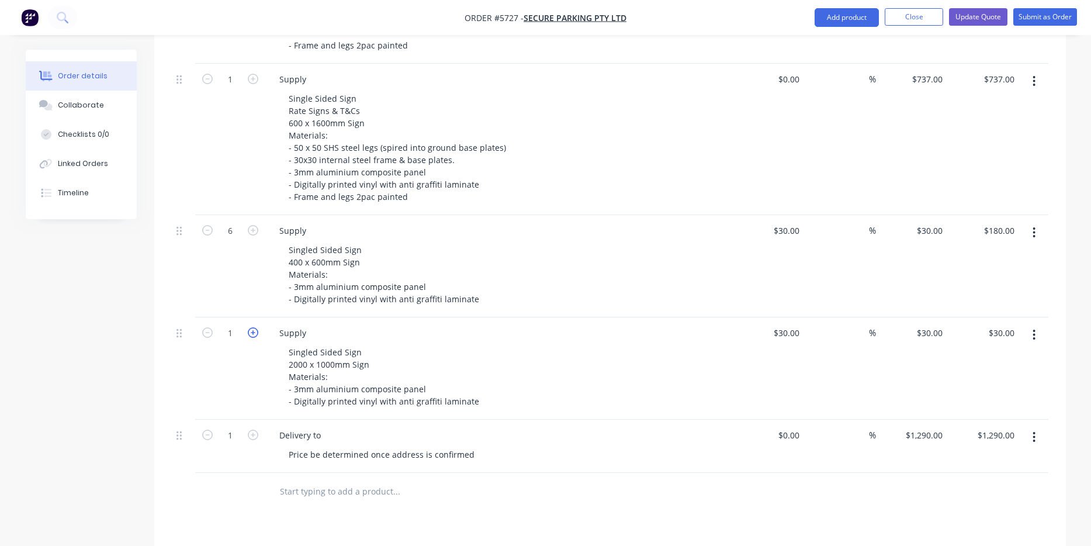
click at [254, 327] on icon "button" at bounding box center [253, 332] width 11 height 11
type input "2"
type input "$60.00"
click at [791, 324] on input "30" at bounding box center [789, 332] width 32 height 17
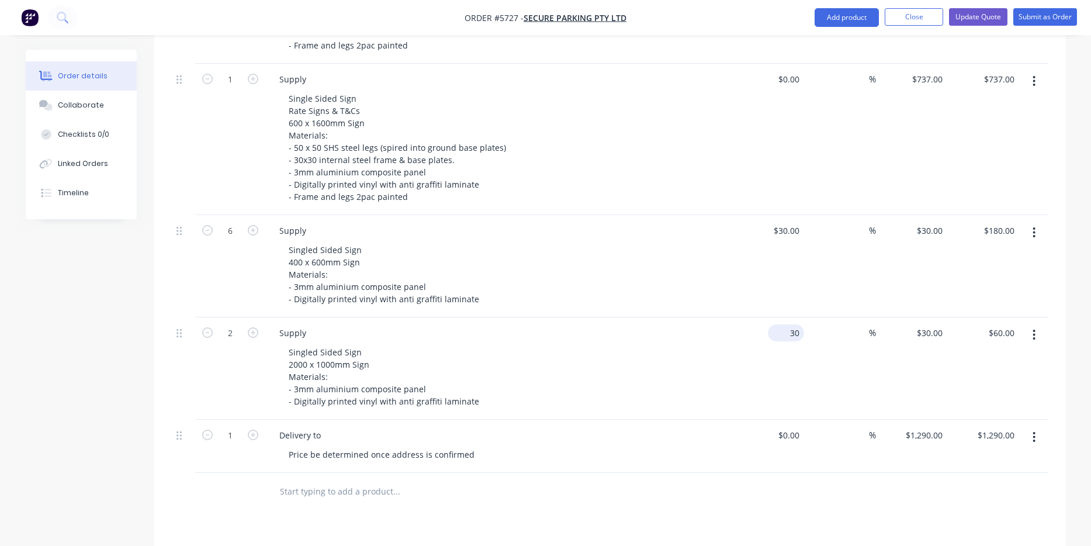
click at [791, 324] on input "30" at bounding box center [789, 332] width 32 height 17
type input "$320.00"
type input "$640.00"
click at [676, 345] on div "Singled Sided Sign 2000 x 1000mm Sign Materials: - 3mm aluminium composite pane…" at bounding box center [503, 377] width 449 height 66
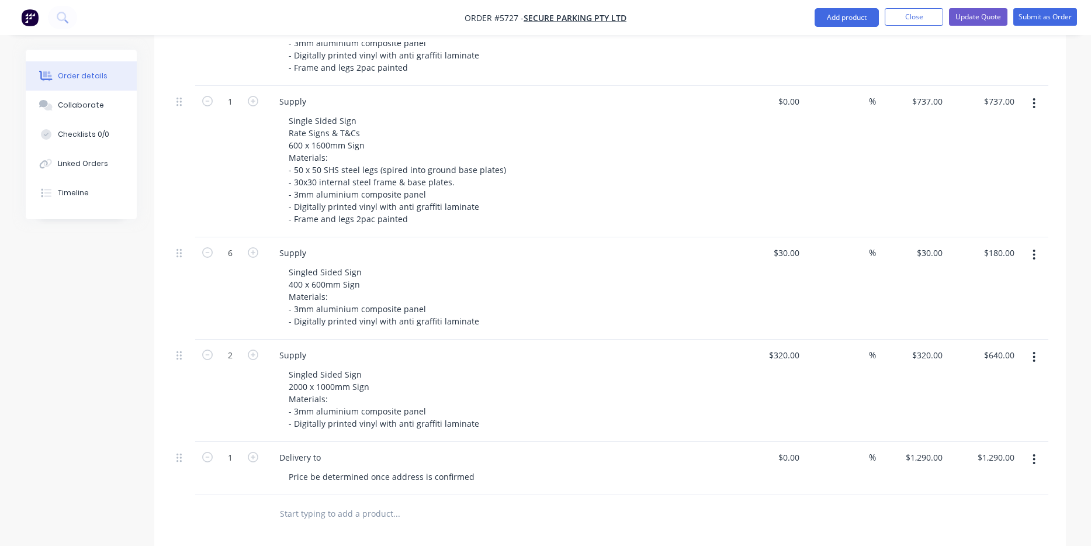
scroll to position [615, 0]
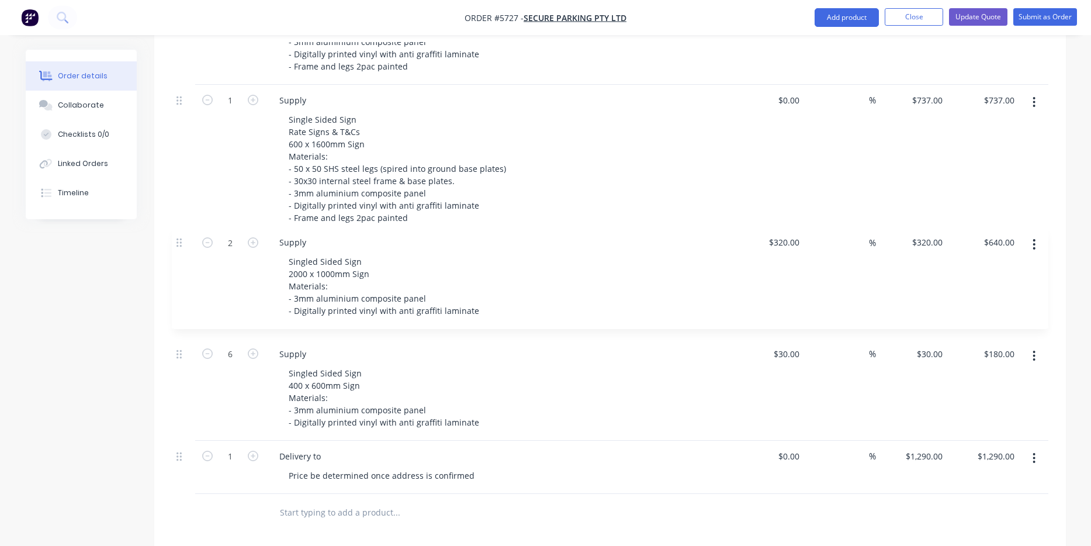
drag, startPoint x: 180, startPoint y: 337, endPoint x: 180, endPoint y: 226, distance: 110.4
click at [180, 226] on div "1 Supply Double Sided Sign 2000 x 1000mm Sign 2000 x 350mm Sign Materials: - 75…" at bounding box center [610, 143] width 877 height 699
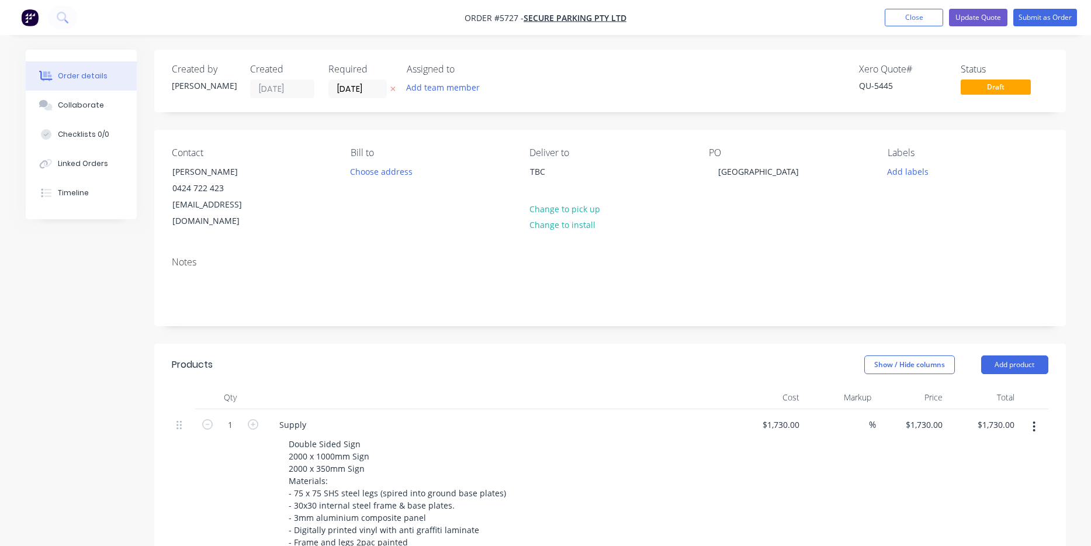
scroll to position [0, 0]
click at [980, 14] on button "Update Quote" at bounding box center [978, 18] width 58 height 18
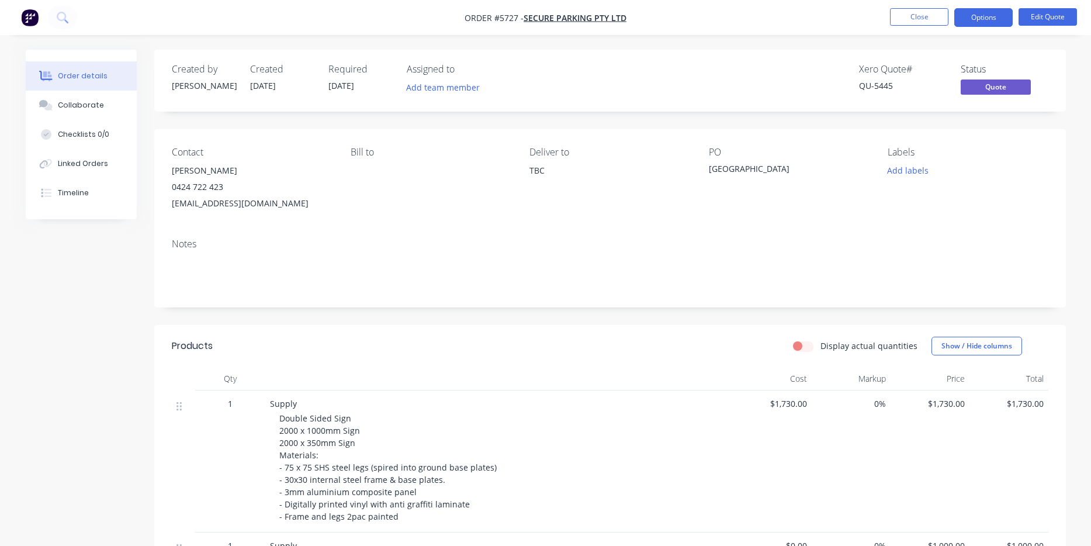
click at [980, 17] on button "Options" at bounding box center [983, 17] width 58 height 19
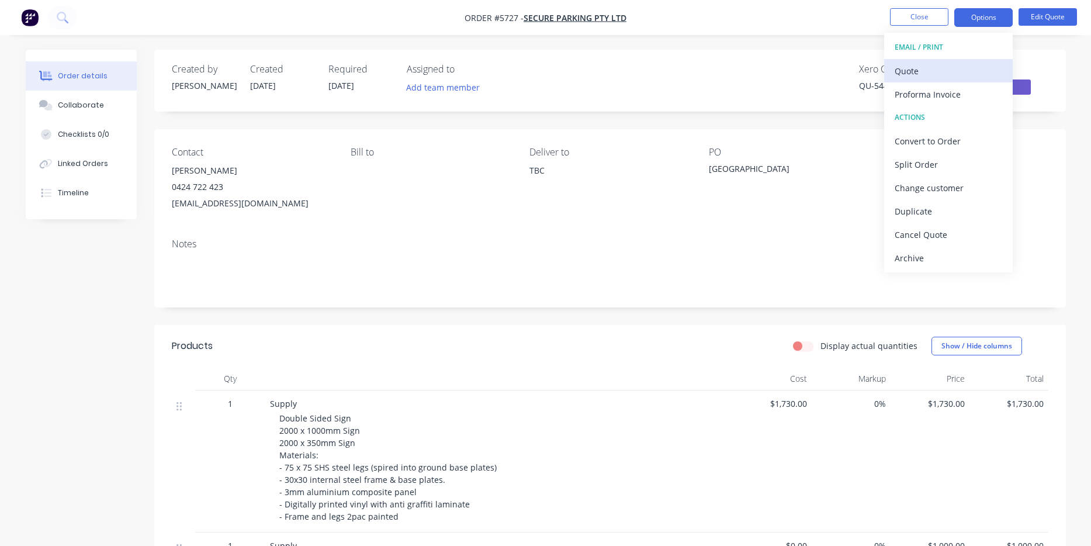
click at [962, 69] on div "Quote" at bounding box center [949, 71] width 108 height 17
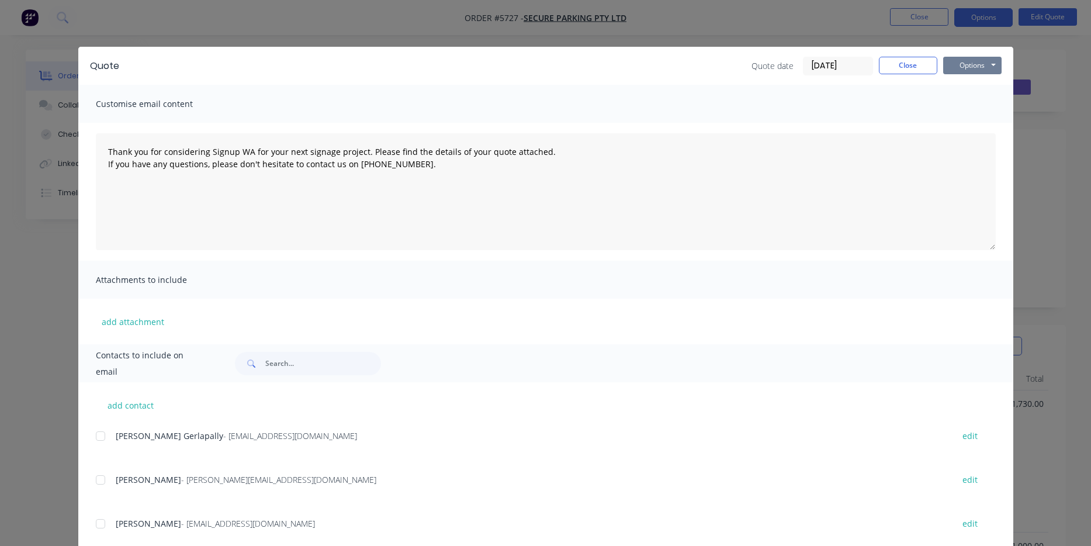
click at [973, 71] on button "Options" at bounding box center [972, 66] width 58 height 18
click at [975, 108] on button "Print" at bounding box center [980, 105] width 75 height 19
click at [916, 64] on button "Close" at bounding box center [908, 66] width 58 height 18
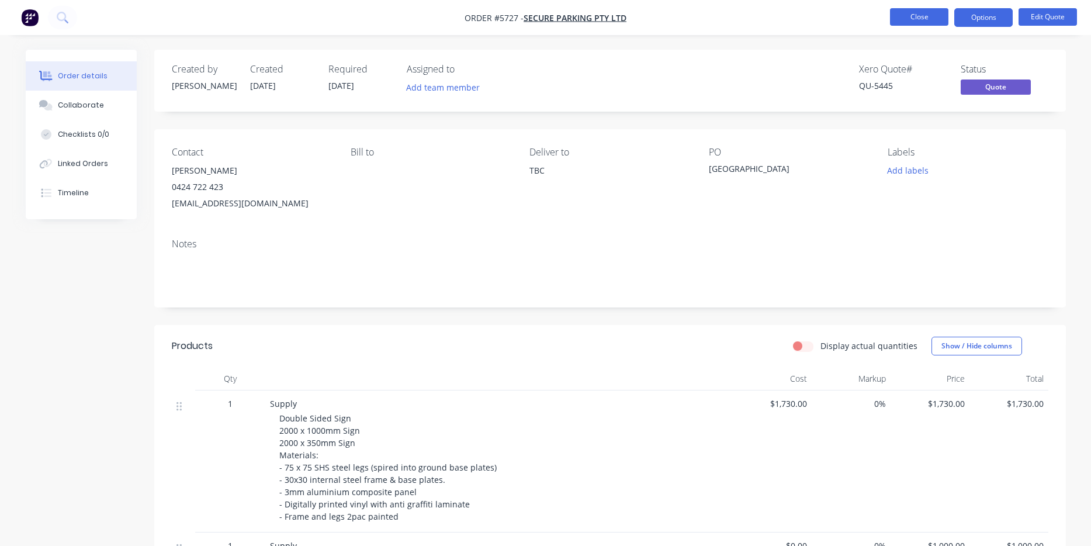
click at [920, 15] on button "Close" at bounding box center [919, 17] width 58 height 18
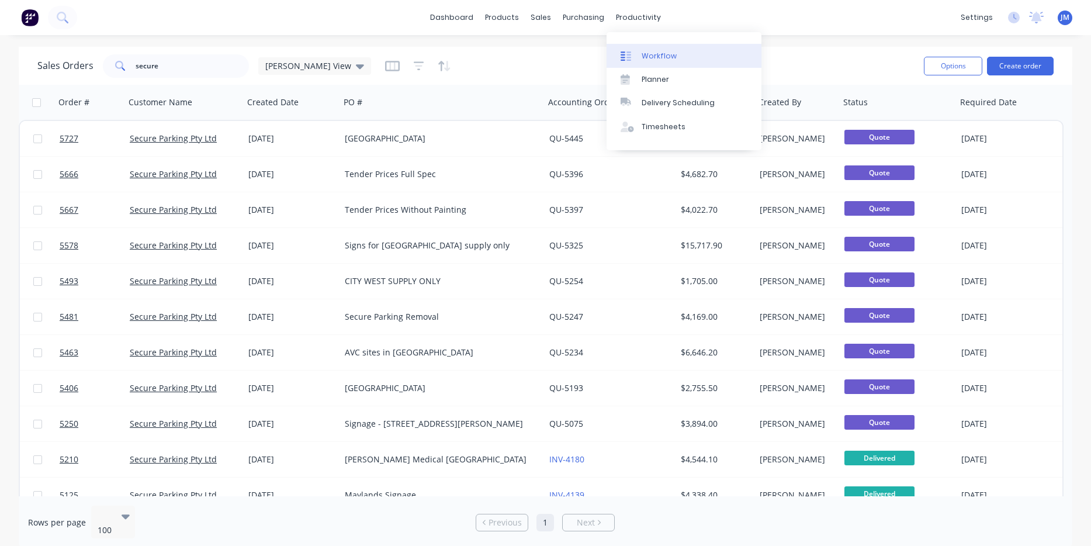
click at [661, 54] on div "Workflow" at bounding box center [659, 56] width 35 height 11
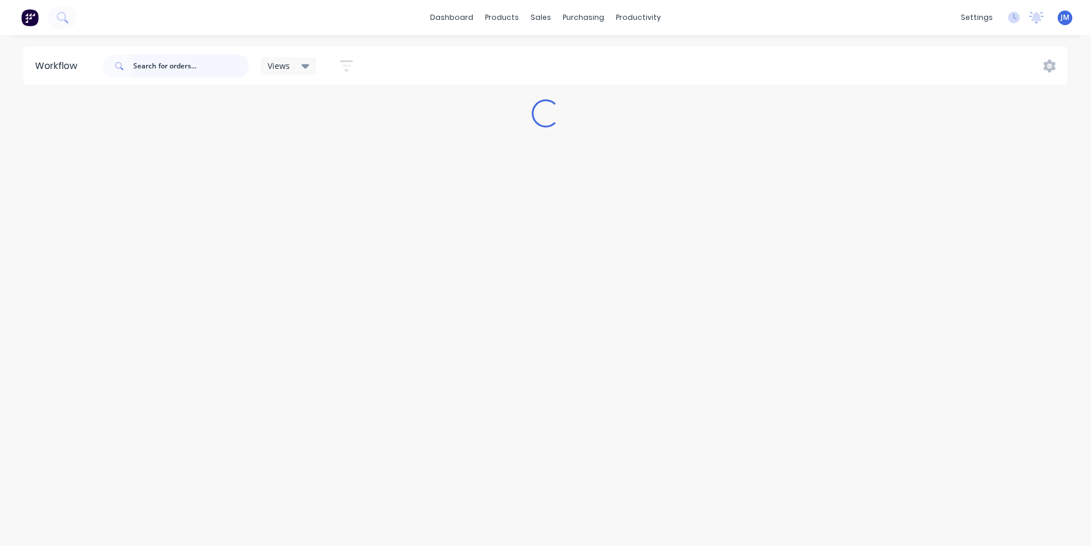
click at [198, 60] on input "text" at bounding box center [191, 65] width 116 height 23
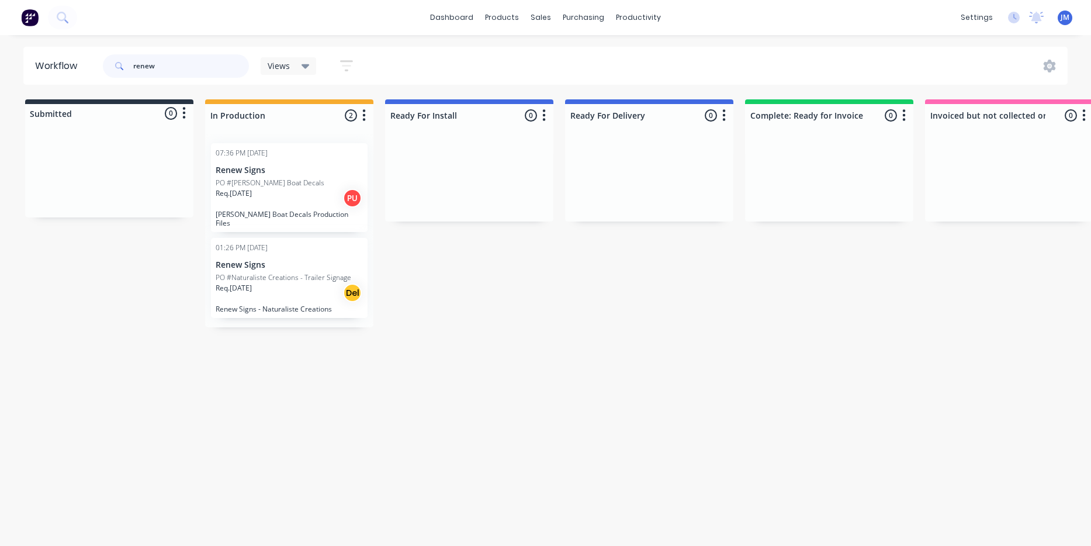
type input "renew"
click at [300, 283] on div "Req. [DATE] Del" at bounding box center [289, 293] width 147 height 20
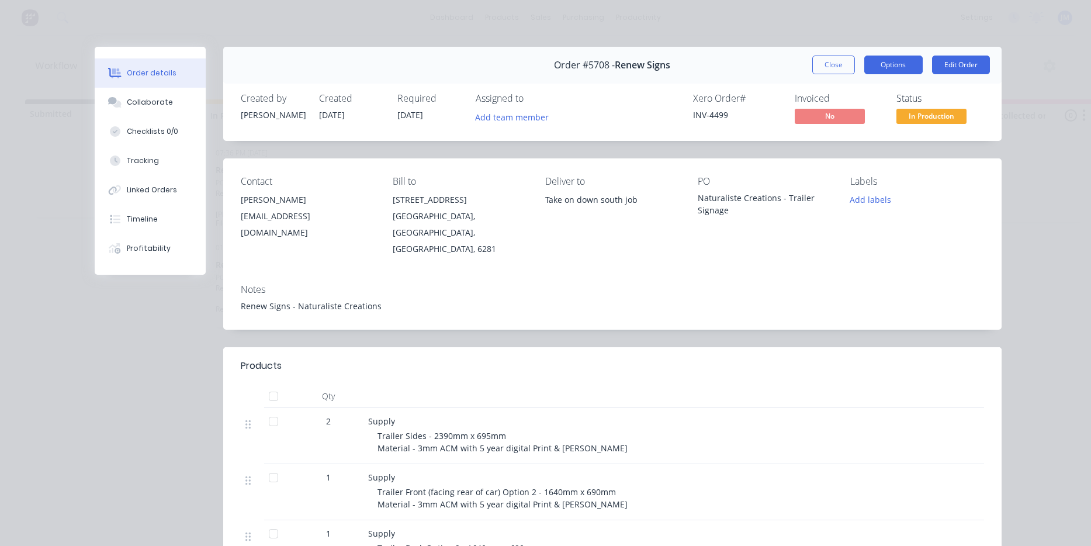
click at [917, 65] on button "Options" at bounding box center [893, 65] width 58 height 19
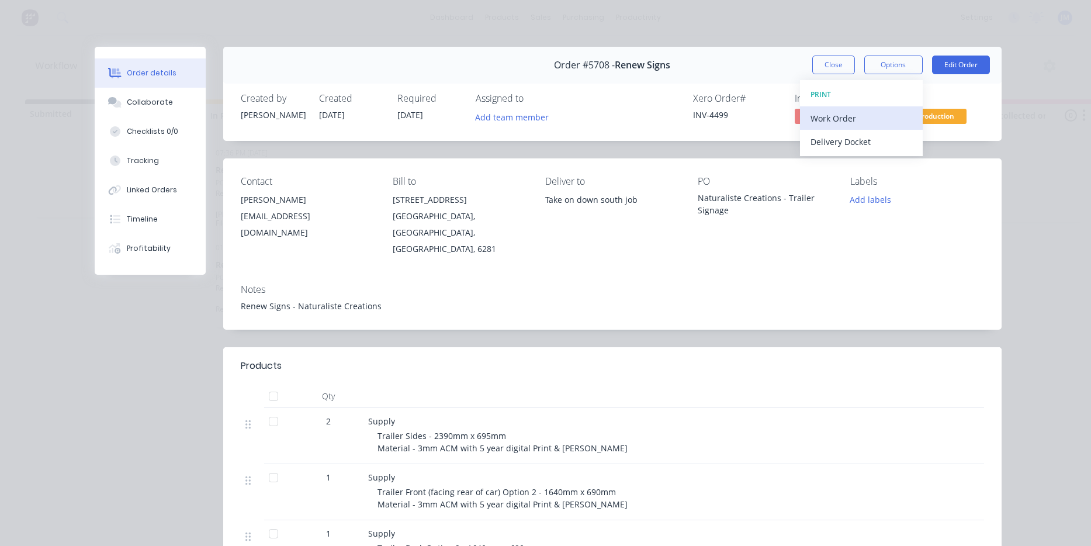
click at [895, 124] on div "Work Order" at bounding box center [862, 118] width 102 height 17
click at [892, 138] on div "Standard" at bounding box center [862, 141] width 102 height 17
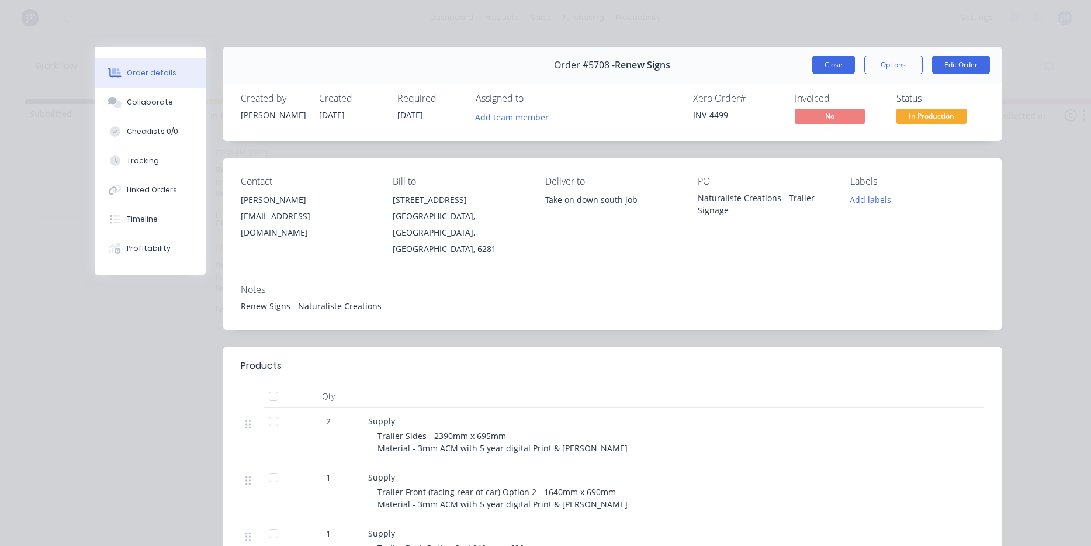
click at [825, 65] on button "Close" at bounding box center [833, 65] width 43 height 19
